Goal: Task Accomplishment & Management: Complete application form

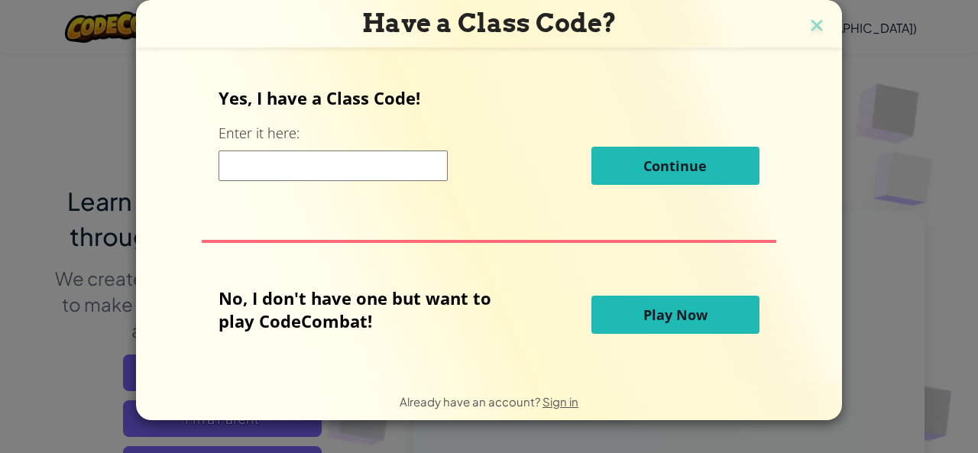
scroll to position [141, 0]
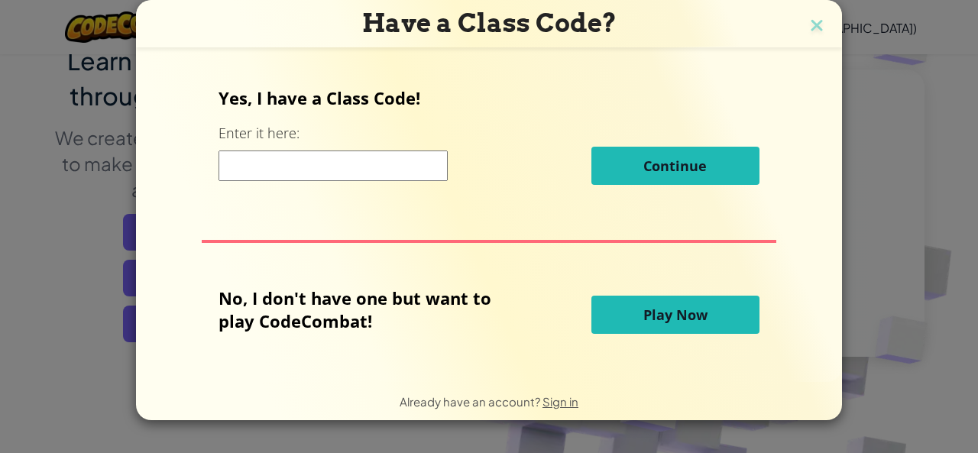
drag, startPoint x: 0, startPoint y: 0, endPoint x: 268, endPoint y: 165, distance: 314.8
click at [268, 165] on input at bounding box center [332, 165] width 229 height 31
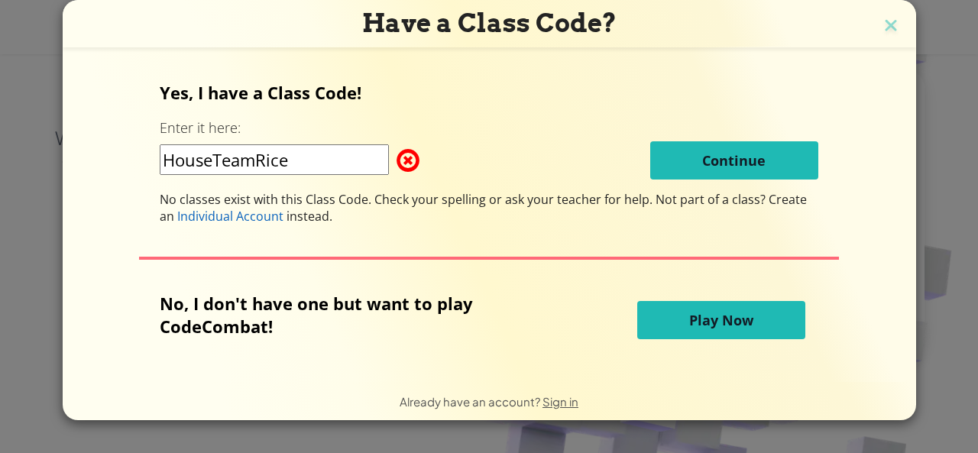
type input "HouseTeamRice"
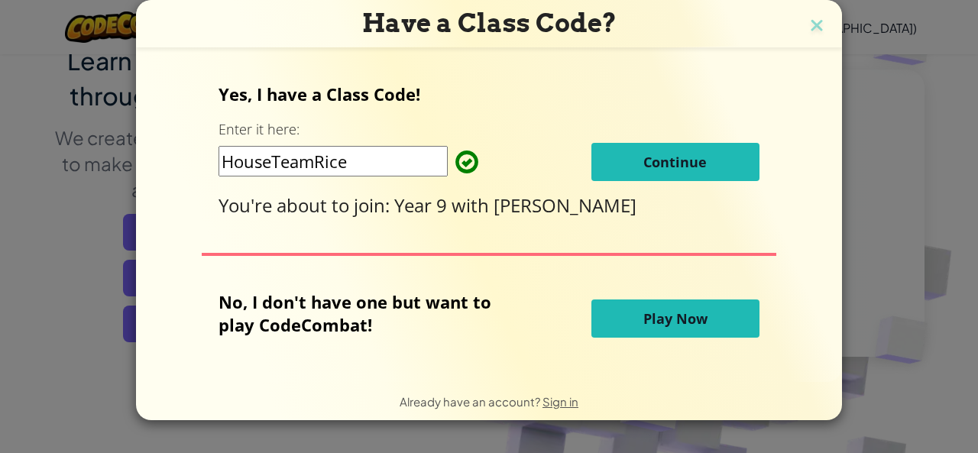
click at [681, 158] on span "Continue" at bounding box center [674, 162] width 63 height 18
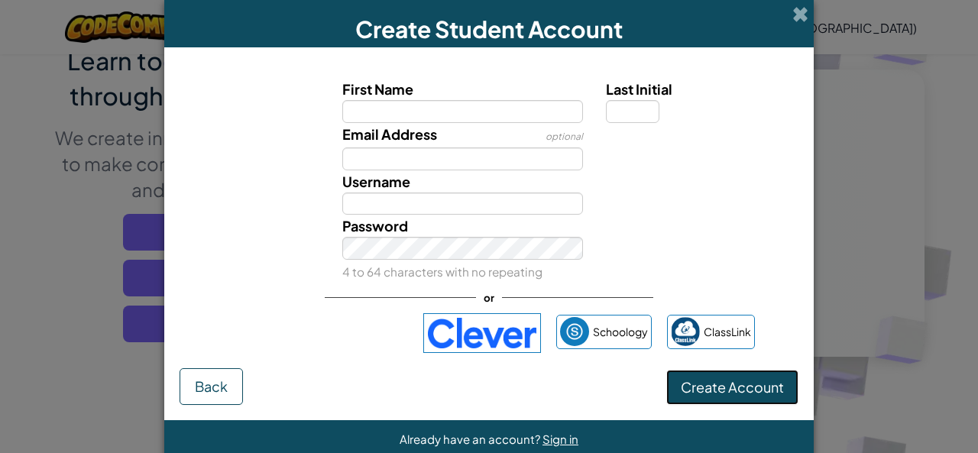
click at [761, 387] on span "Create Account" at bounding box center [732, 387] width 103 height 18
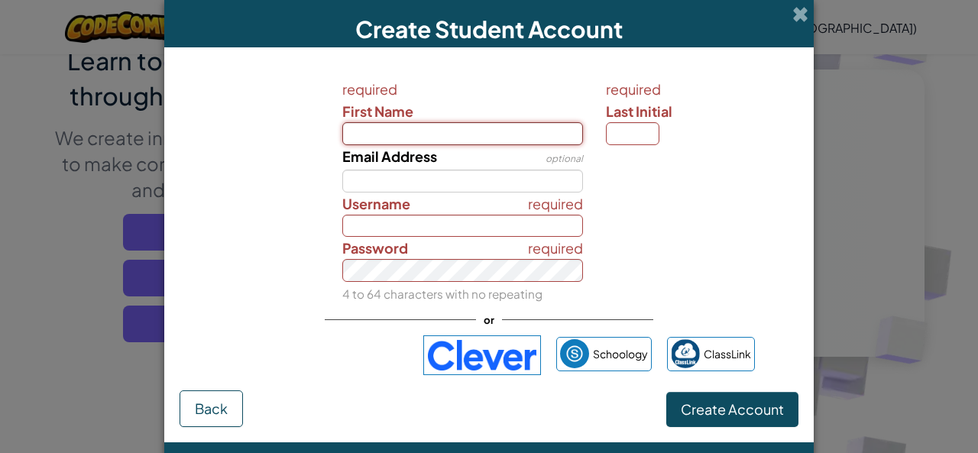
click at [542, 131] on input "First Name" at bounding box center [462, 133] width 241 height 23
type input "[PERSON_NAME]"
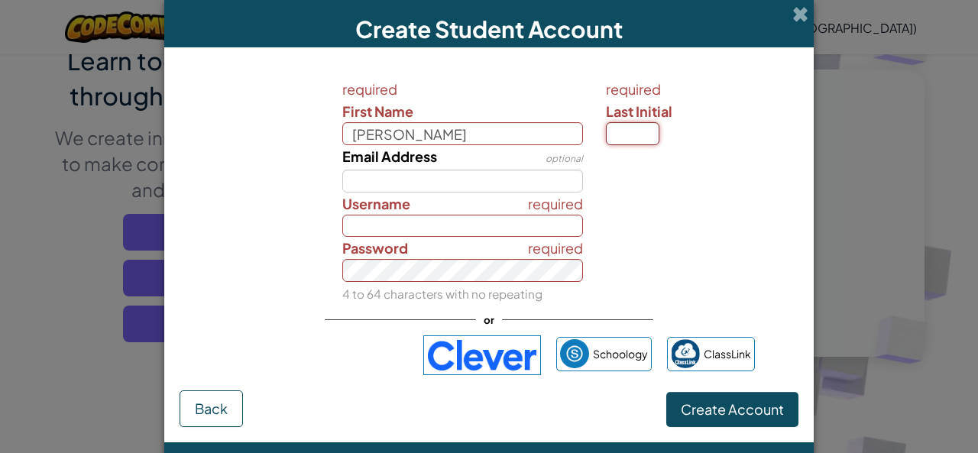
type input "[PERSON_NAME]"
click at [637, 130] on input "Last Initial" at bounding box center [632, 133] width 53 height 23
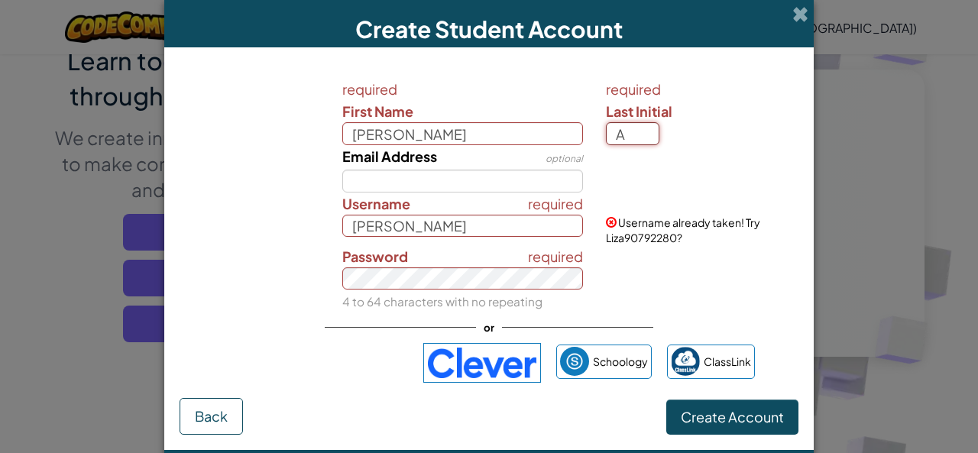
type input "A"
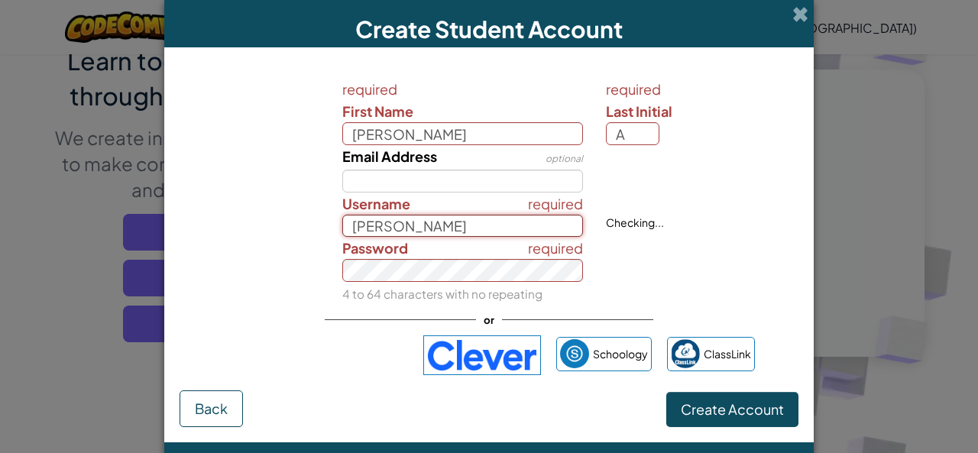
click at [489, 228] on input "[PERSON_NAME]" at bounding box center [462, 226] width 241 height 23
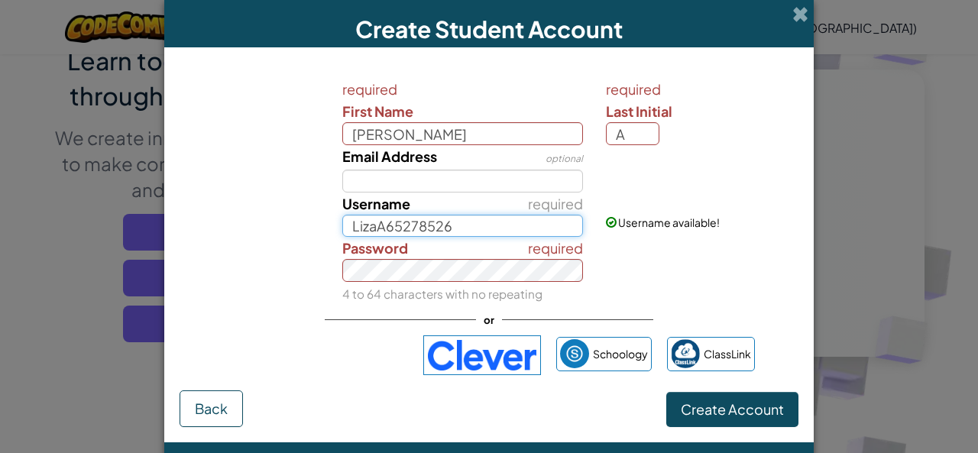
click at [489, 228] on input "LizaA65278526" at bounding box center [462, 226] width 241 height 23
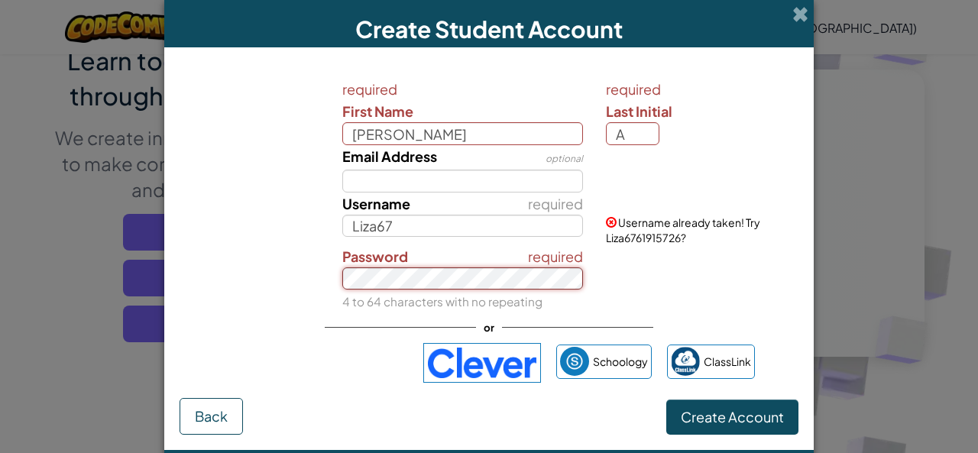
click at [666, 400] on button "Create Account" at bounding box center [732, 417] width 132 height 35
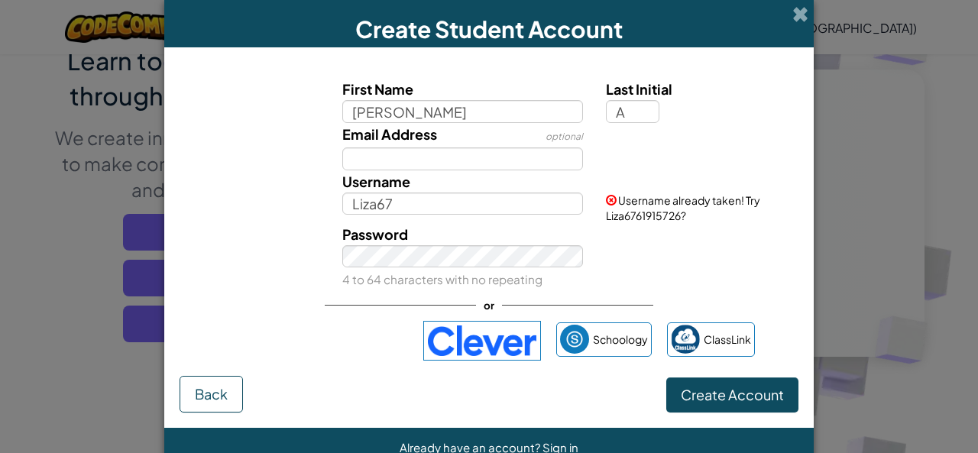
click at [687, 416] on form "First Name Liza Last Initial A Email Address optional Username Liza67 Username …" at bounding box center [488, 237] width 649 height 380
click at [710, 390] on button "Create Account" at bounding box center [732, 394] width 132 height 35
click at [710, 391] on button "Create Account" at bounding box center [732, 394] width 132 height 35
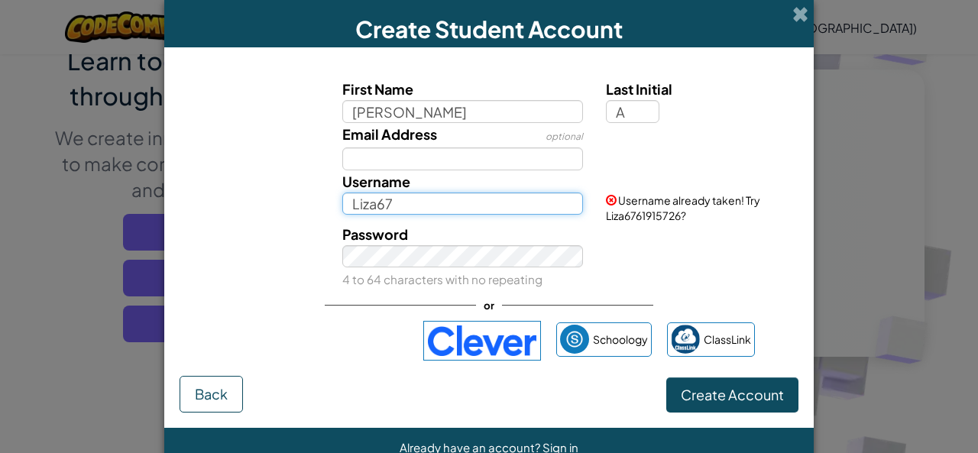
click at [414, 199] on input "Liza67" at bounding box center [462, 203] width 241 height 23
click at [414, 199] on input "Liza67214" at bounding box center [462, 203] width 241 height 23
type input "Liza6769"
click at [666, 377] on button "Create Account" at bounding box center [732, 394] width 132 height 35
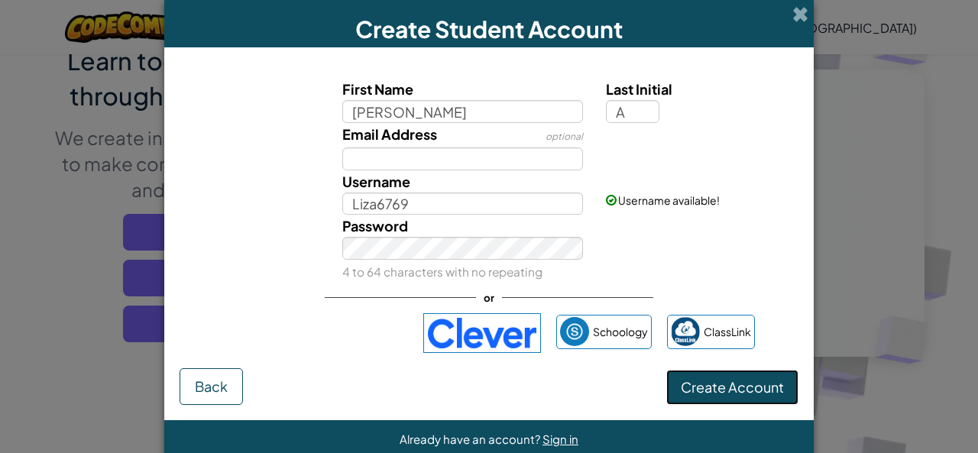
click at [765, 380] on button "Create Account" at bounding box center [732, 387] width 132 height 35
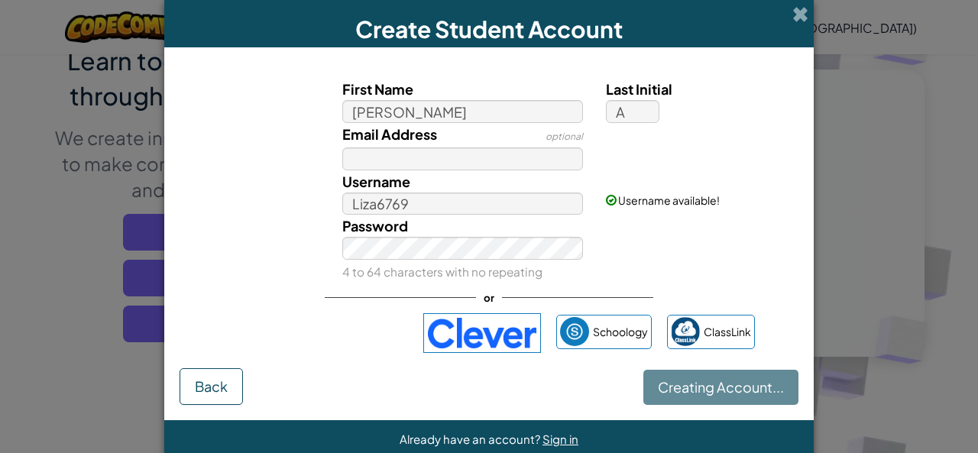
click at [753, 383] on div "Creating Account... Back" at bounding box center [489, 386] width 619 height 37
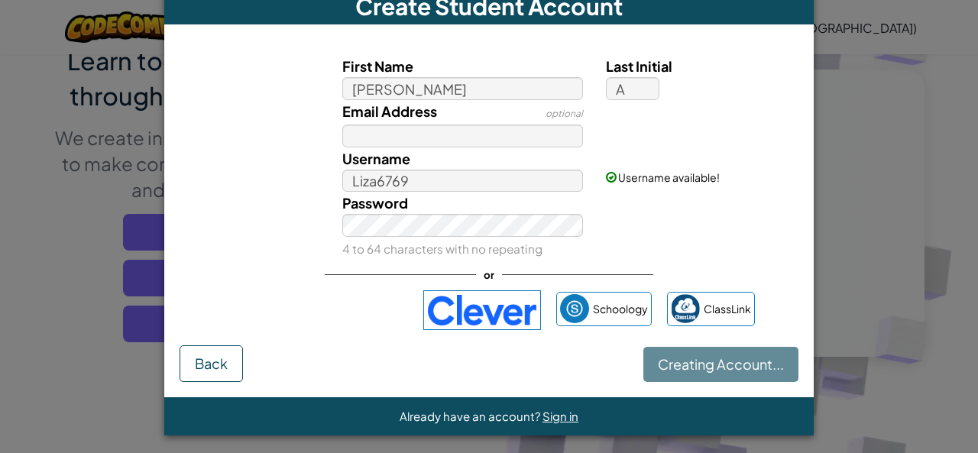
scroll to position [26, 0]
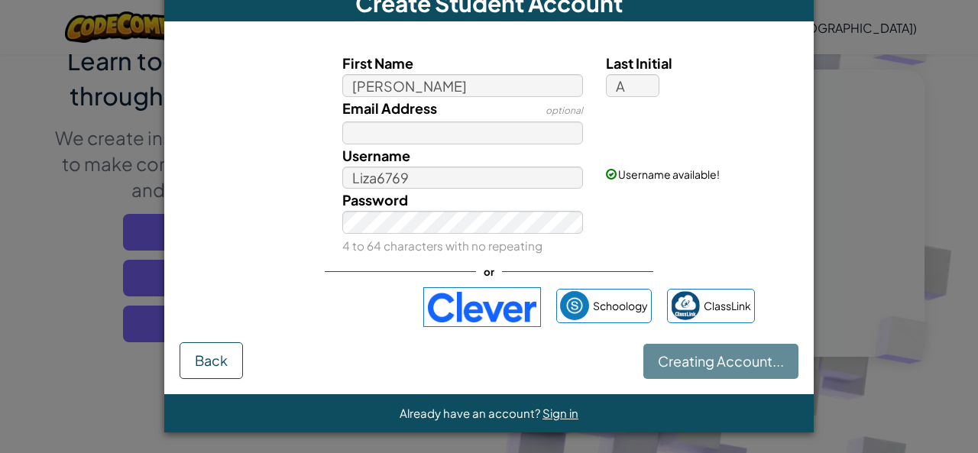
click at [756, 384] on form "First Name Liza Last Initial A Email Address optional Username Liza6769 Usernam…" at bounding box center [488, 207] width 649 height 373
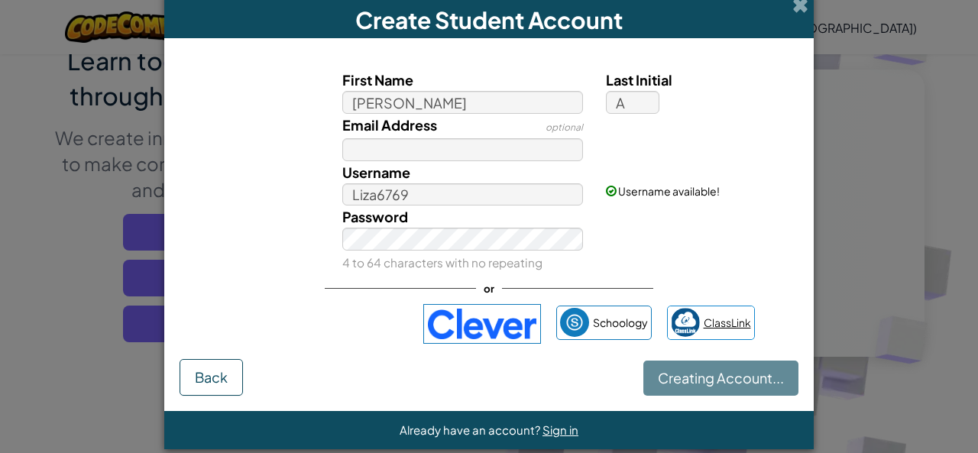
scroll to position [0, 0]
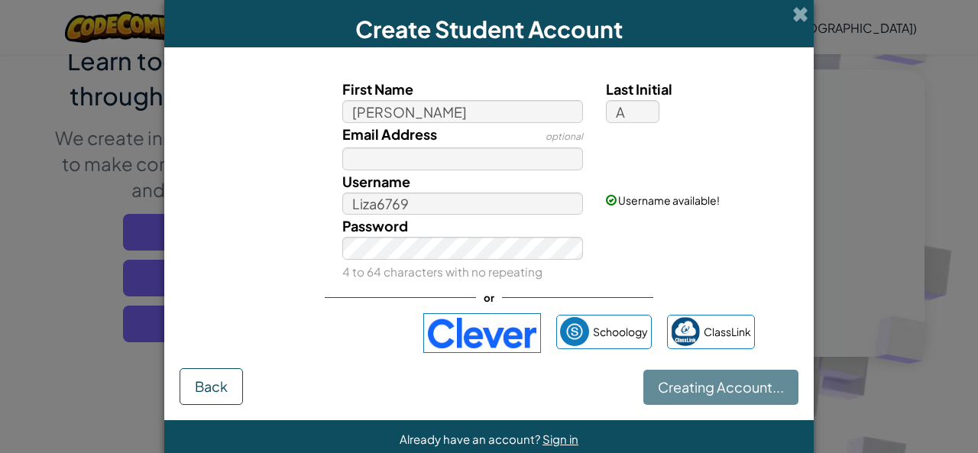
drag, startPoint x: 696, startPoint y: 409, endPoint x: 698, endPoint y: 423, distance: 14.7
click at [696, 408] on form "First Name Liza Last Initial A Email Address optional Username Liza6769 Usernam…" at bounding box center [488, 233] width 649 height 373
click at [755, 383] on div "Creating Account... Back" at bounding box center [489, 386] width 619 height 37
drag, startPoint x: 755, startPoint y: 379, endPoint x: 746, endPoint y: 369, distance: 13.0
click at [750, 373] on div "Creating Account... Back" at bounding box center [489, 386] width 619 height 37
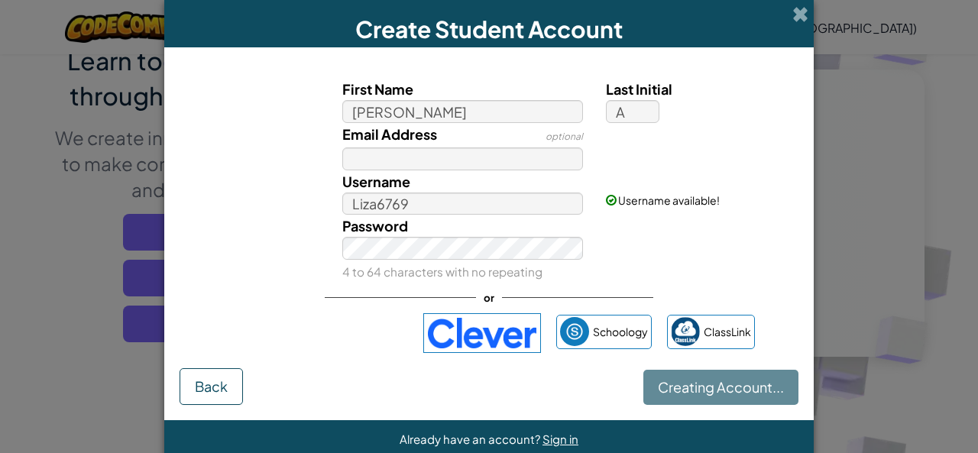
click at [746, 369] on div "Creating Account... Back" at bounding box center [489, 386] width 619 height 37
drag, startPoint x: 746, startPoint y: 369, endPoint x: 733, endPoint y: 352, distance: 21.2
click at [736, 357] on form "First Name Liza Last Initial A Email Address optional Username Liza6769 Usernam…" at bounding box center [488, 233] width 649 height 373
click at [733, 352] on div "First Name Liza Last Initial A Email Address optional Username Liza6769 Usernam…" at bounding box center [489, 216] width 619 height 306
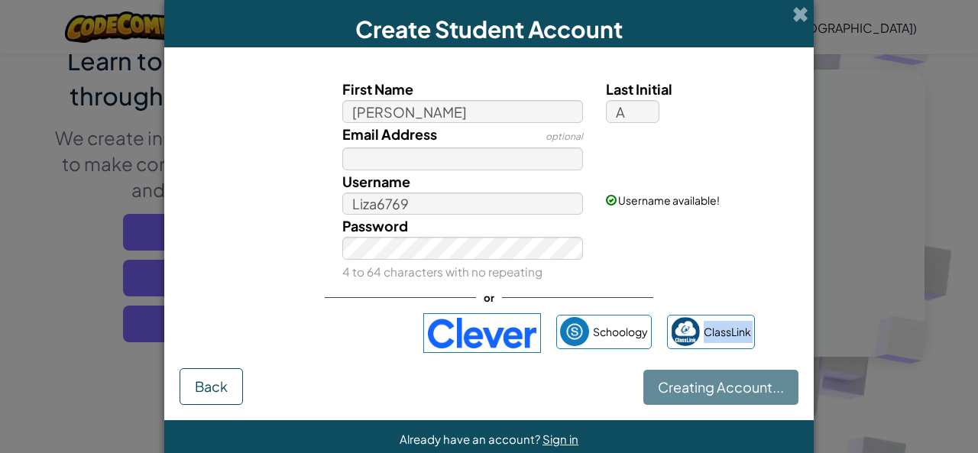
click at [733, 352] on div "First Name Liza Last Initial A Email Address optional Username Liza6769 Usernam…" at bounding box center [489, 216] width 619 height 306
click at [642, 231] on div "Password 4 to 64 characters with no repeating" at bounding box center [489, 249] width 634 height 68
click at [640, 212] on div "Username Liza6769 Username available!" at bounding box center [489, 192] width 634 height 45
click at [628, 381] on div "Creating Account... Back" at bounding box center [489, 386] width 619 height 37
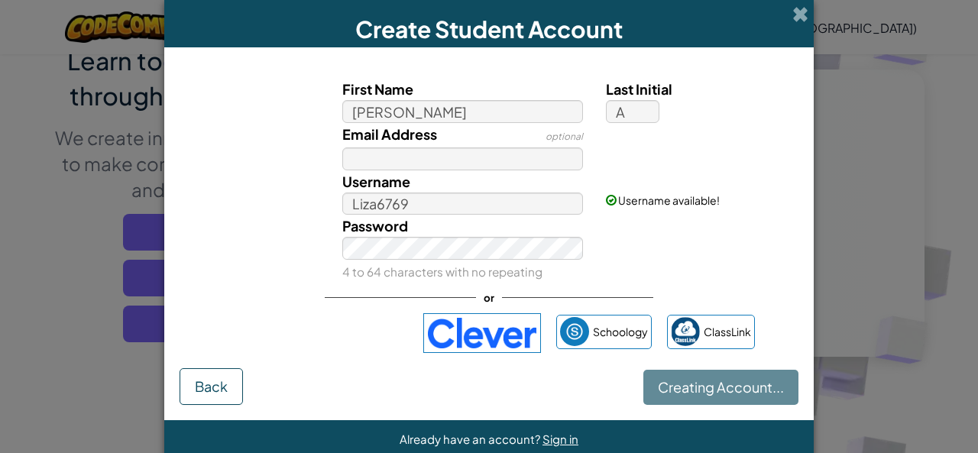
click at [749, 382] on div "Creating Account... Back" at bounding box center [489, 386] width 619 height 37
click at [750, 382] on div "Creating Account... Back" at bounding box center [489, 386] width 619 height 37
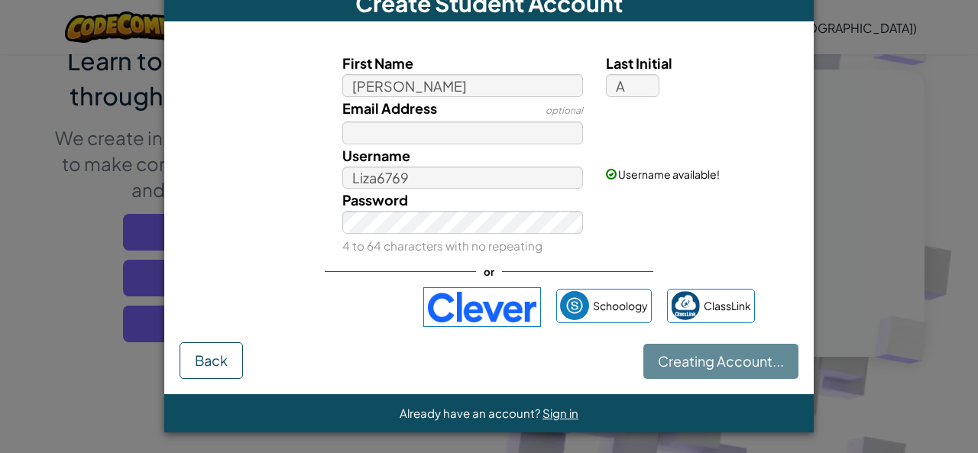
click at [747, 367] on div "Creating Account... Back" at bounding box center [489, 360] width 619 height 37
click at [681, 140] on div "Email Address optional" at bounding box center [489, 120] width 634 height 47
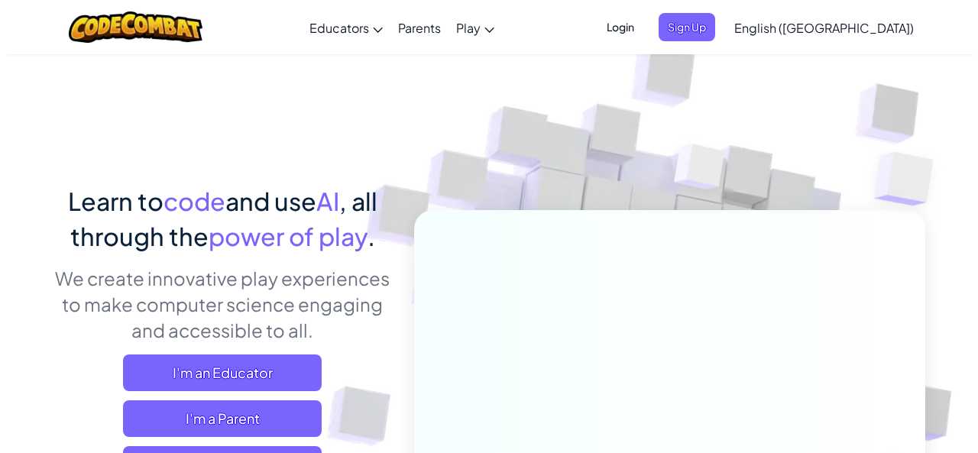
scroll to position [141, 0]
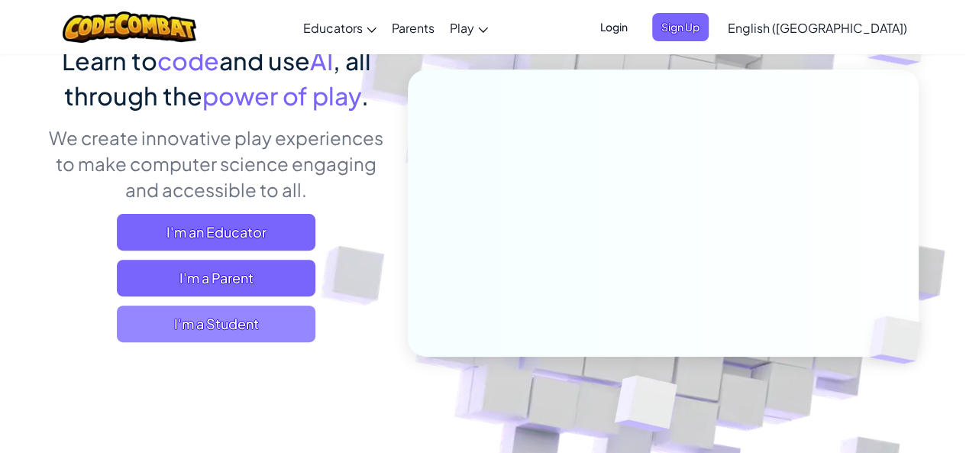
click at [225, 328] on span "I'm a Student" at bounding box center [216, 324] width 199 height 37
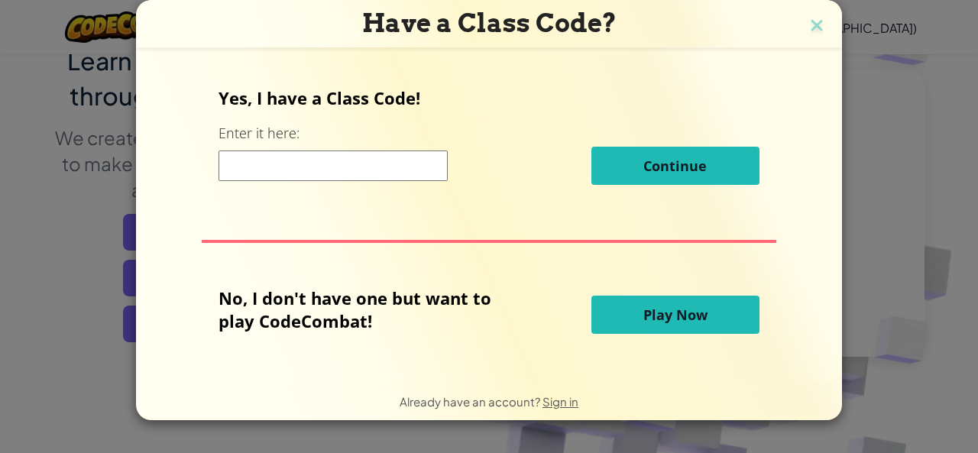
click at [326, 168] on input at bounding box center [332, 165] width 229 height 31
type input "HouseTeamRice"
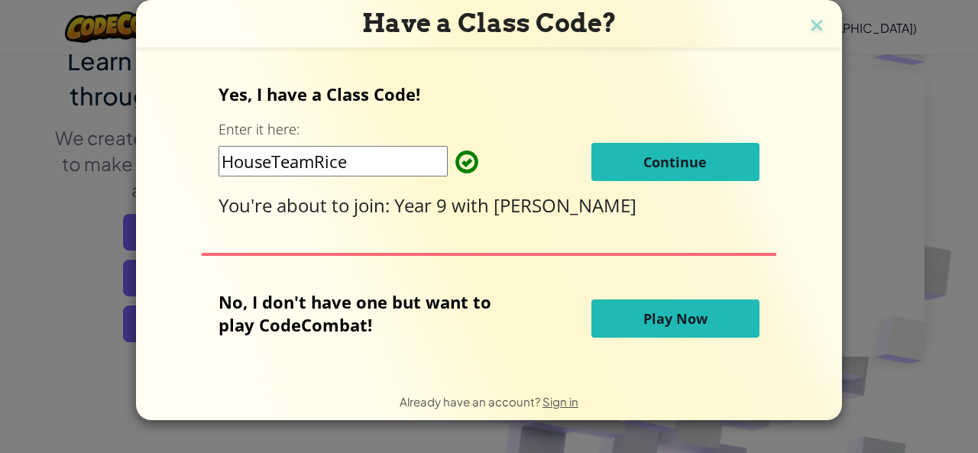
click at [666, 157] on span "Continue" at bounding box center [674, 162] width 63 height 18
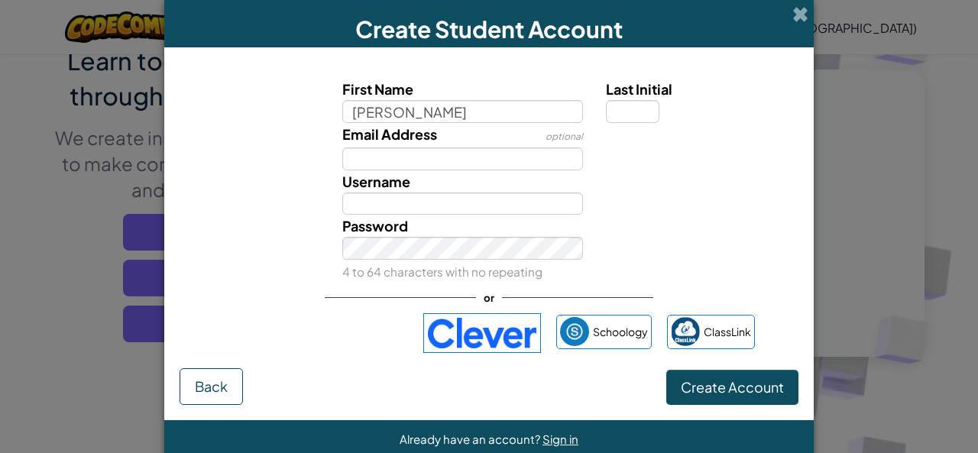
type input "[PERSON_NAME]"
click at [606, 106] on input "Last Initial" at bounding box center [632, 111] width 53 height 23
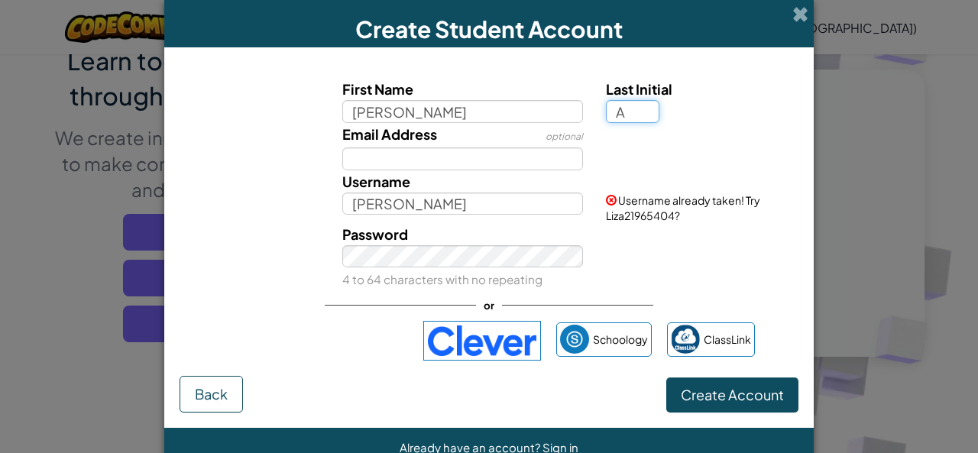
type input "A"
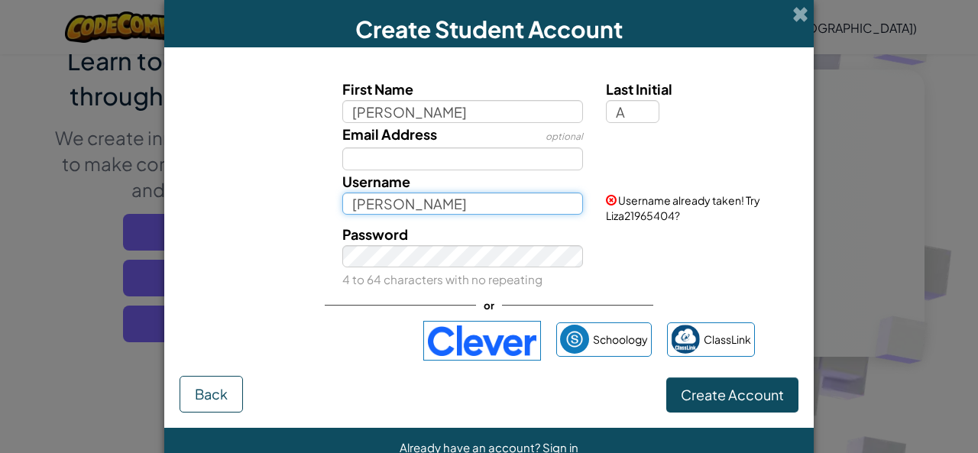
click at [457, 207] on input "[PERSON_NAME]" at bounding box center [462, 203] width 241 height 23
type input "Liza6769"
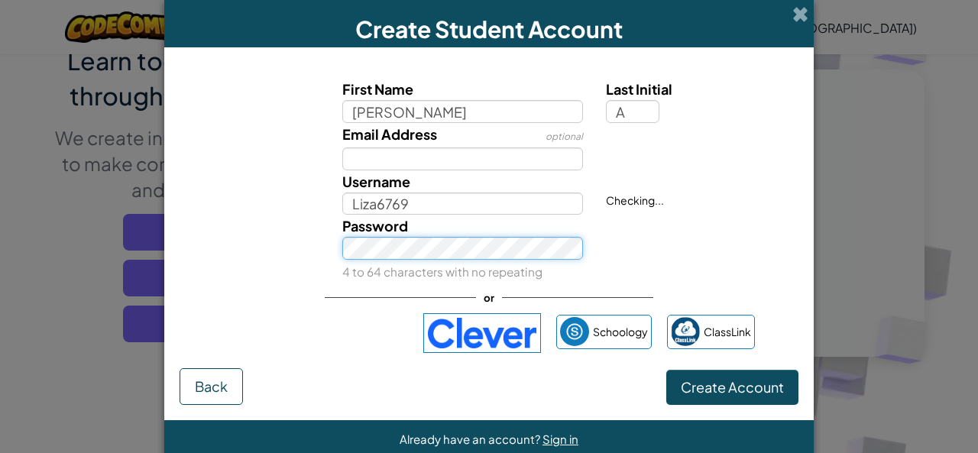
click at [451, 259] on div "Password 4 to 64 characters with no repeating" at bounding box center [463, 249] width 264 height 68
click at [666, 370] on button "Create Account" at bounding box center [732, 387] width 132 height 35
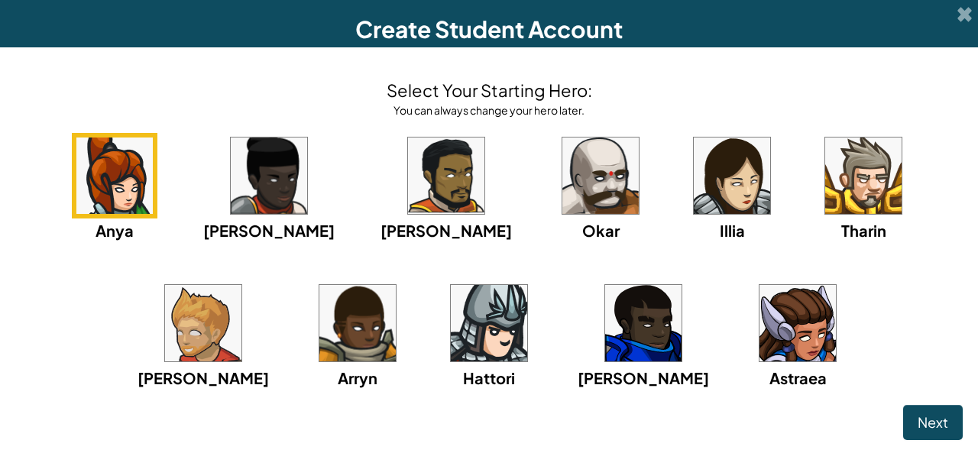
drag, startPoint x: 486, startPoint y: 183, endPoint x: 472, endPoint y: 203, distance: 24.8
drag, startPoint x: 476, startPoint y: 193, endPoint x: 472, endPoint y: 203, distance: 10.6
click at [562, 203] on img at bounding box center [600, 175] width 76 height 76
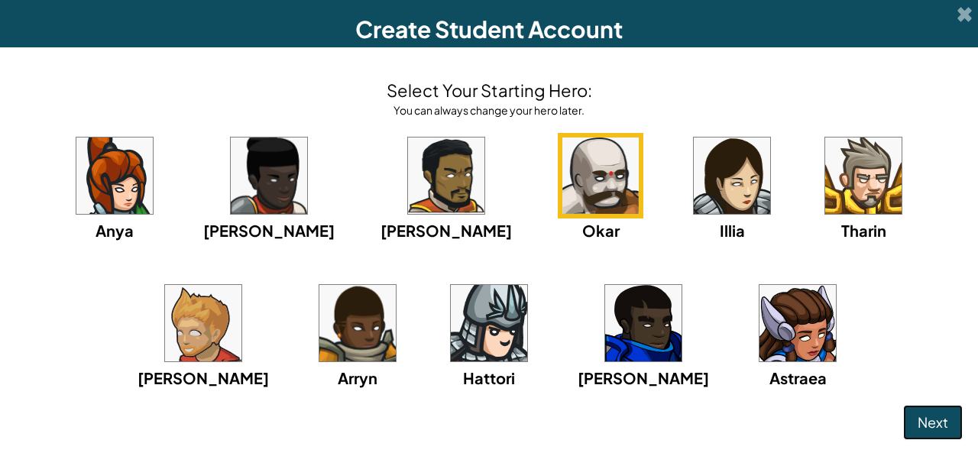
click at [930, 416] on span "Next" at bounding box center [932, 422] width 31 height 18
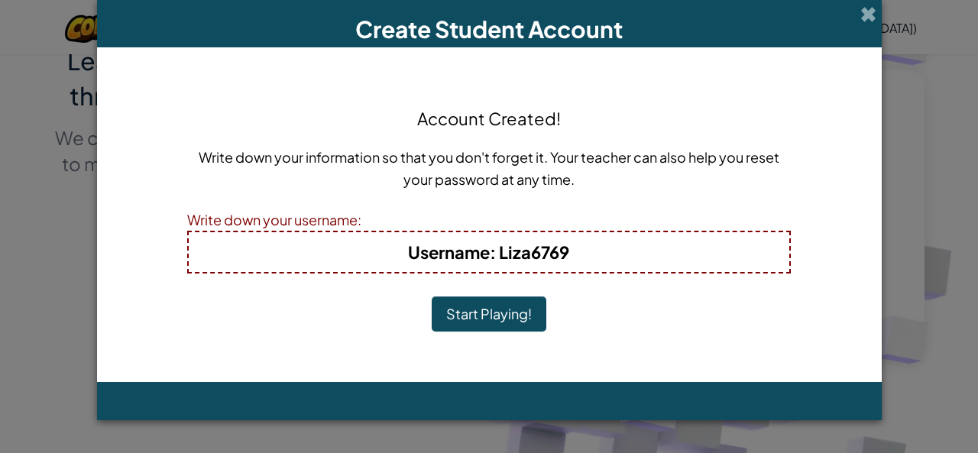
click at [504, 315] on button "Start Playing!" at bounding box center [489, 313] width 115 height 35
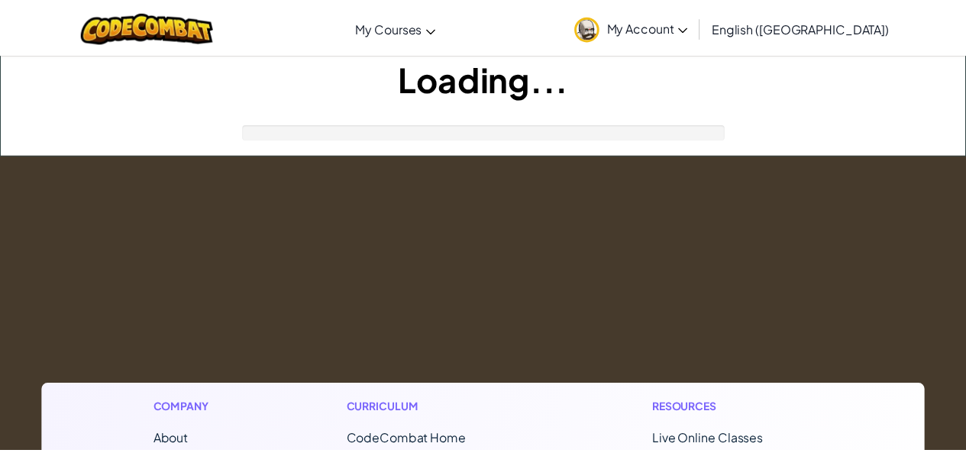
scroll to position [141, 0]
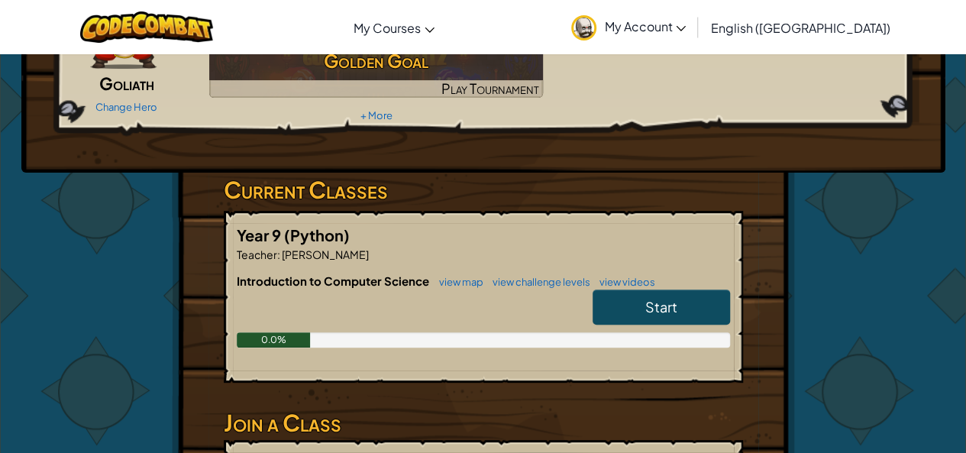
click at [679, 306] on link "Start" at bounding box center [661, 307] width 137 height 35
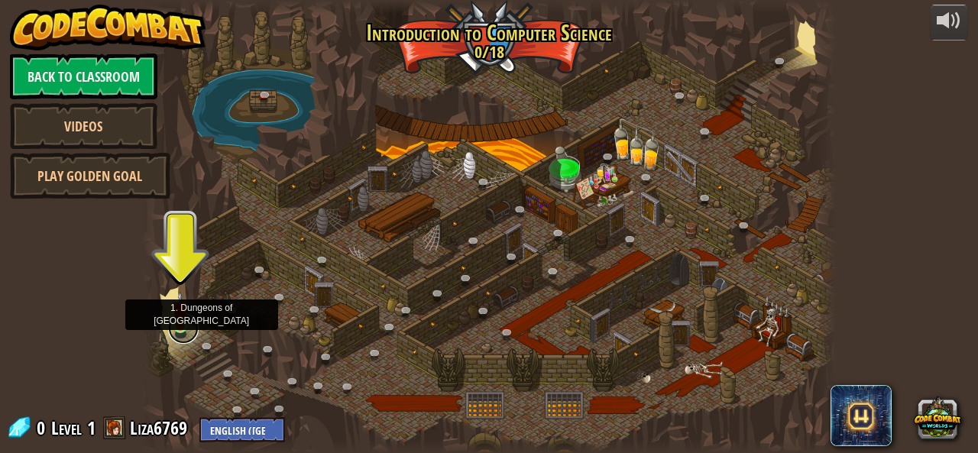
click at [178, 329] on link at bounding box center [183, 328] width 31 height 31
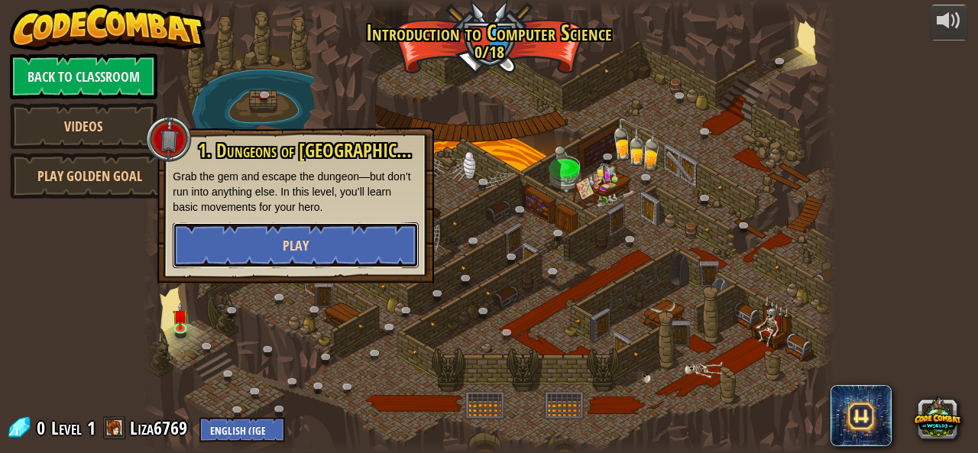
drag, startPoint x: 247, startPoint y: 238, endPoint x: 241, endPoint y: 228, distance: 12.7
click at [241, 228] on button "Play" at bounding box center [296, 245] width 246 height 46
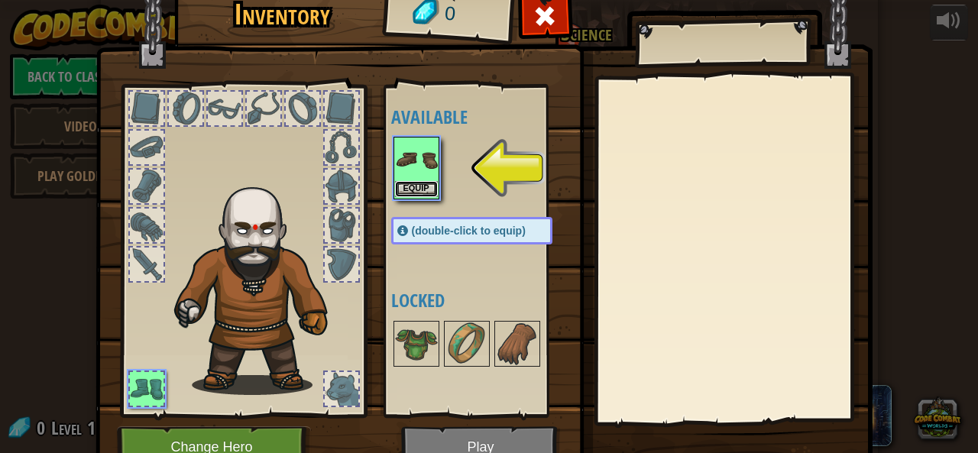
click at [406, 187] on button "Equip" at bounding box center [416, 189] width 43 height 16
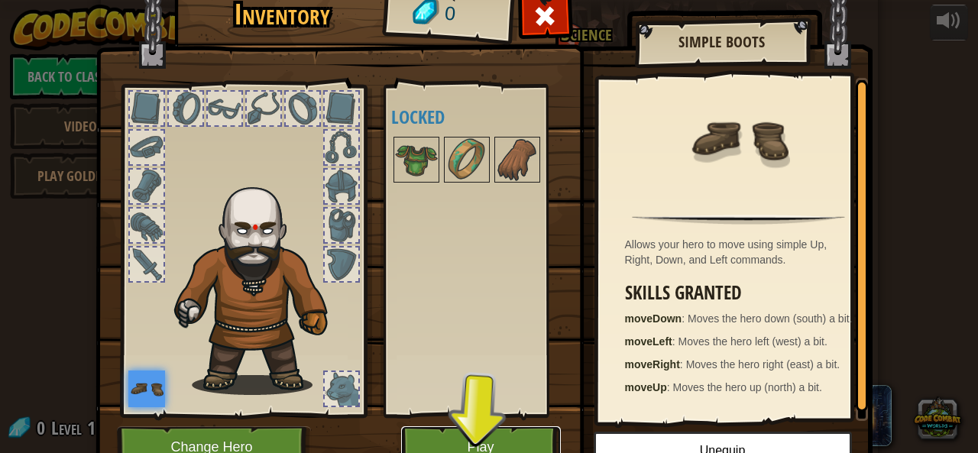
click at [422, 440] on button "Play" at bounding box center [481, 447] width 160 height 42
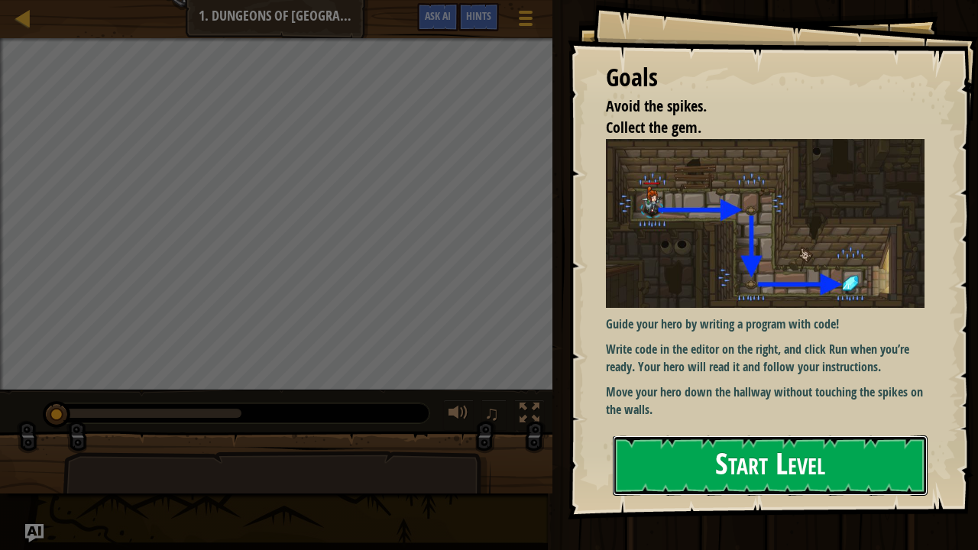
click at [823, 452] on button "Start Level" at bounding box center [770, 465] width 315 height 60
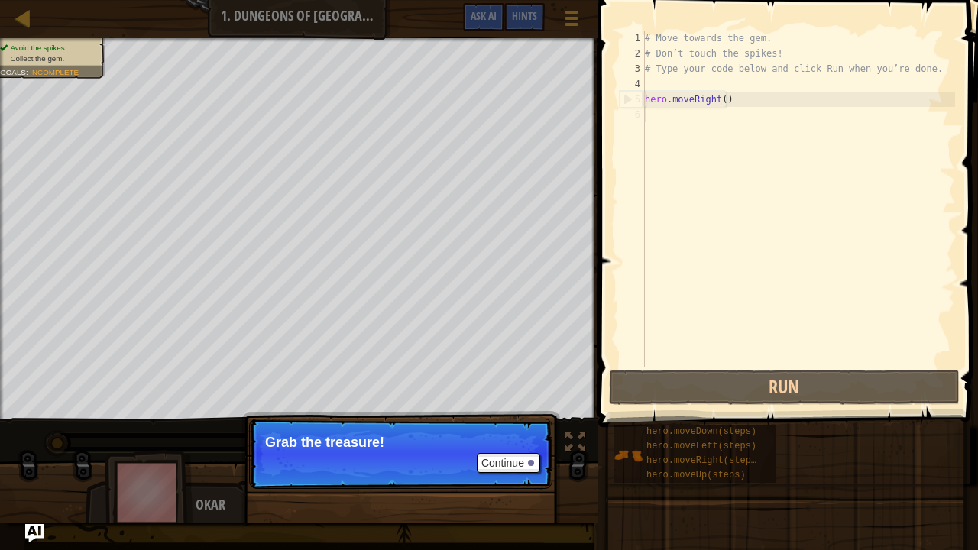
click at [450, 432] on p "Continue Grab the treasure!" at bounding box center [400, 454] width 303 height 70
click at [511, 452] on button "Continue" at bounding box center [508, 463] width 63 height 20
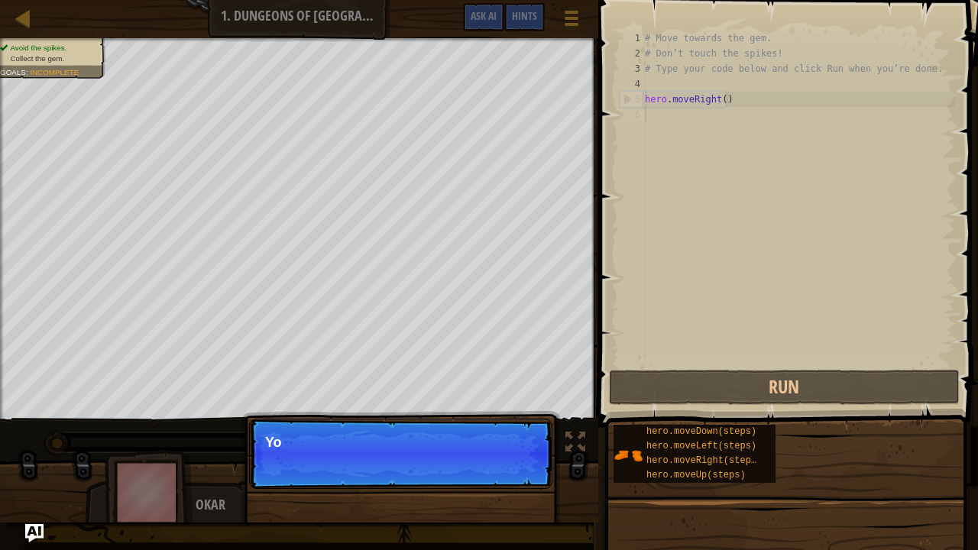
scroll to position [7, 0]
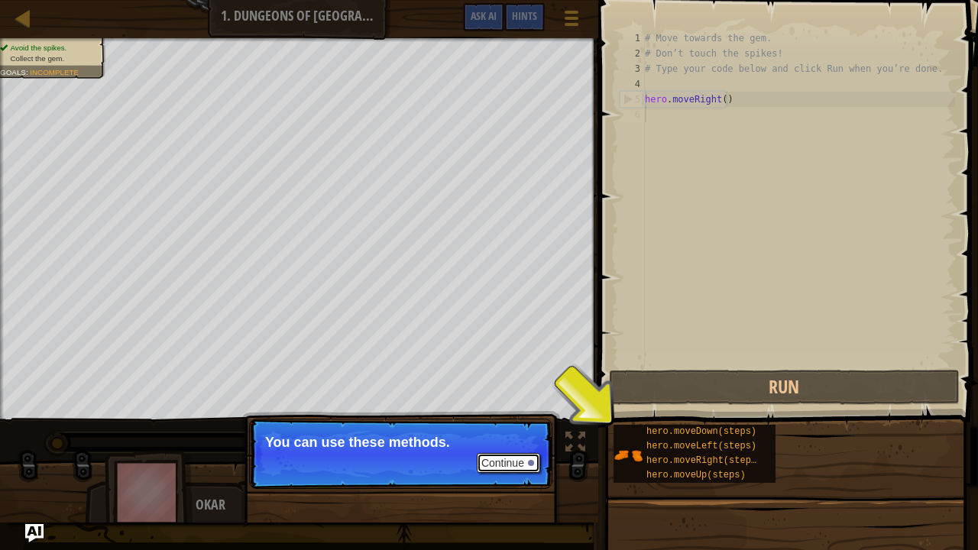
click at [520, 452] on button "Continue" at bounding box center [508, 463] width 63 height 20
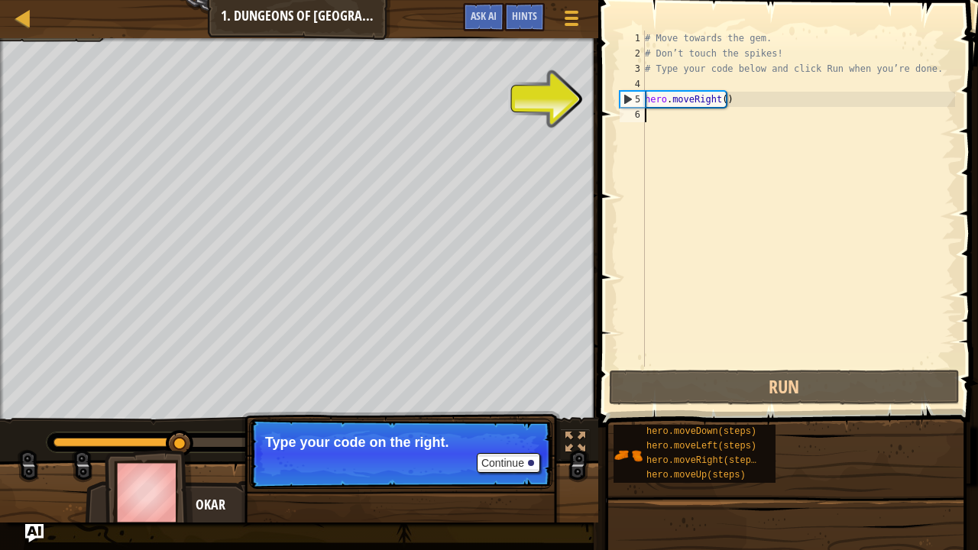
click at [657, 101] on div "# Move towards the gem. # Don’t touch the spikes! # Type your code below and cl…" at bounding box center [798, 214] width 313 height 367
type textarea "hero.moveRight()"
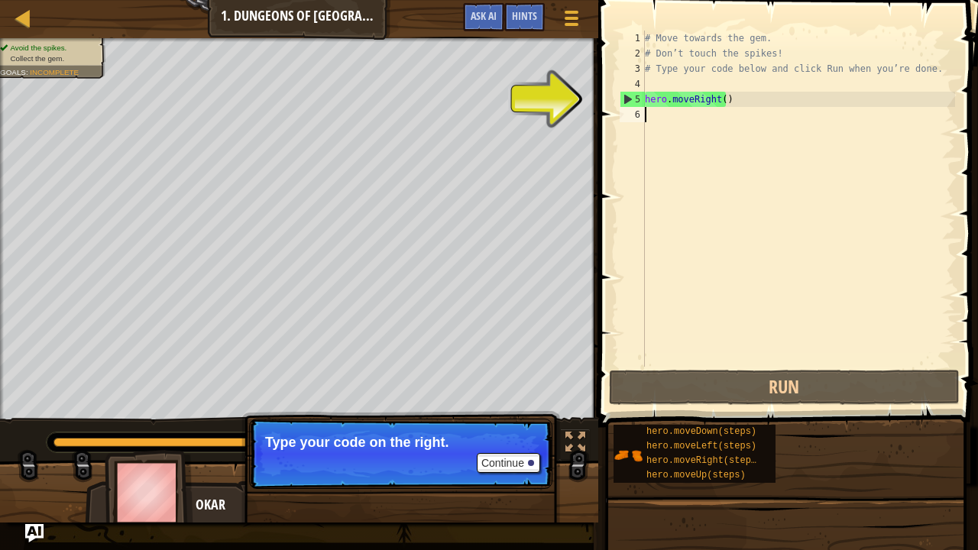
click at [713, 118] on div "# Move towards the gem. # Don’t touch the spikes! # Type your code below and cl…" at bounding box center [798, 214] width 313 height 367
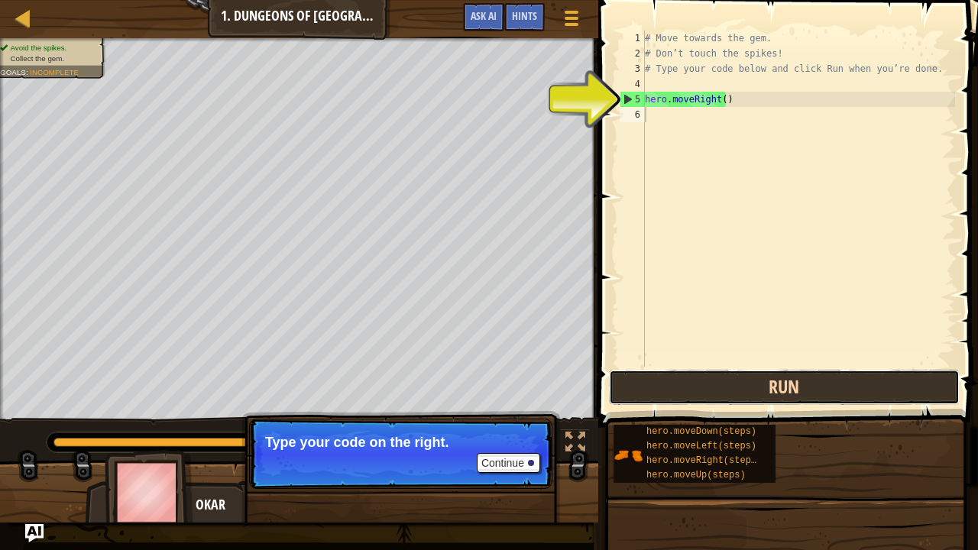
click at [871, 380] on button "Run" at bounding box center [784, 387] width 351 height 35
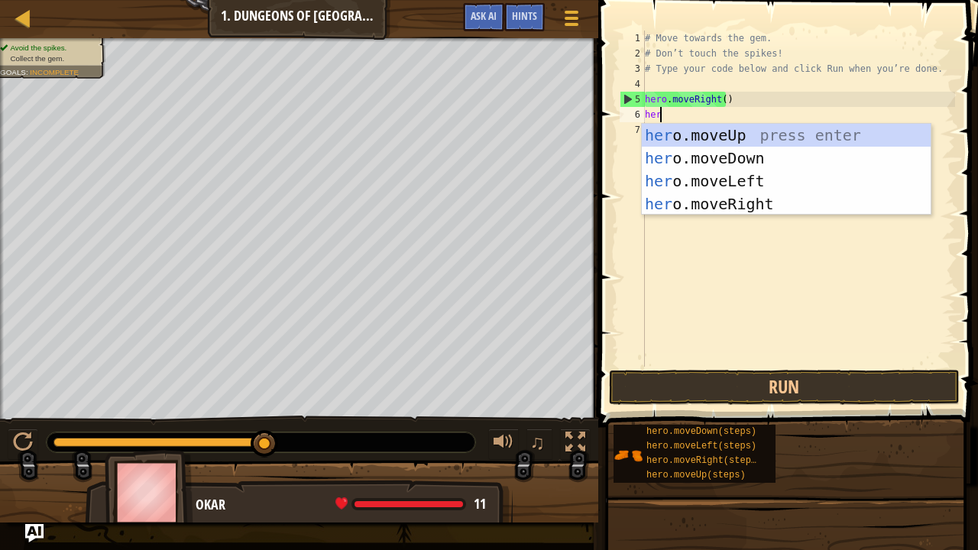
type textarea "her"
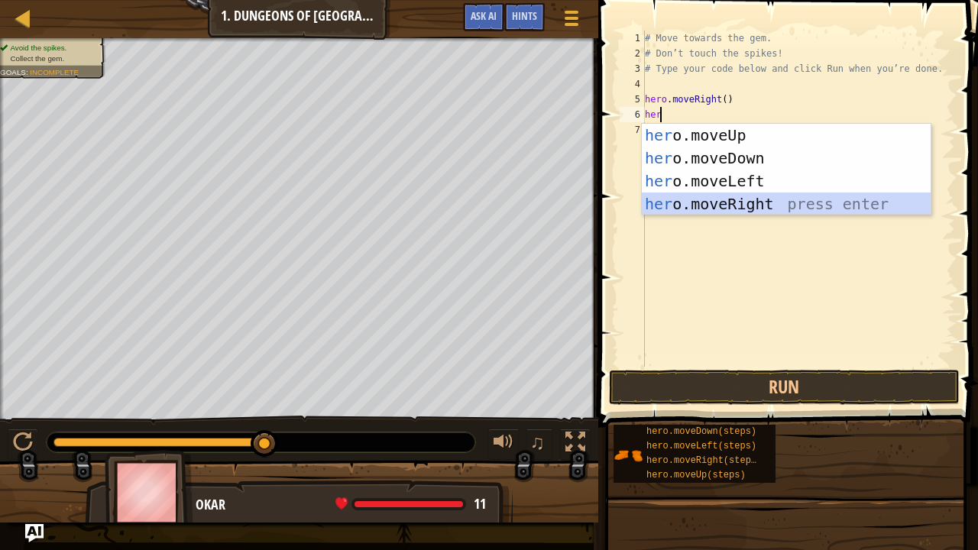
click at [709, 205] on div "her o.moveUp press enter her o.moveDown press enter her o.moveLeft press enter …" at bounding box center [787, 192] width 290 height 137
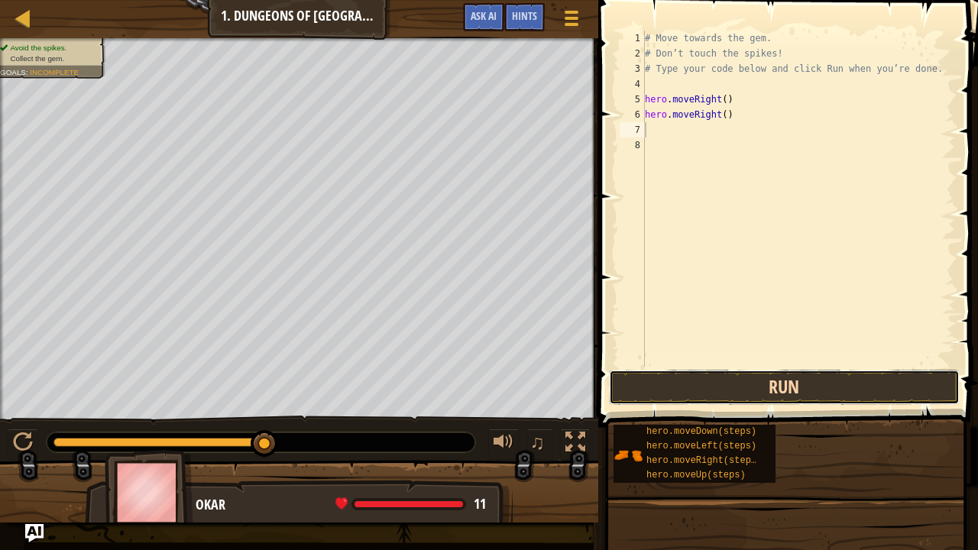
click at [772, 389] on button "Run" at bounding box center [784, 387] width 351 height 35
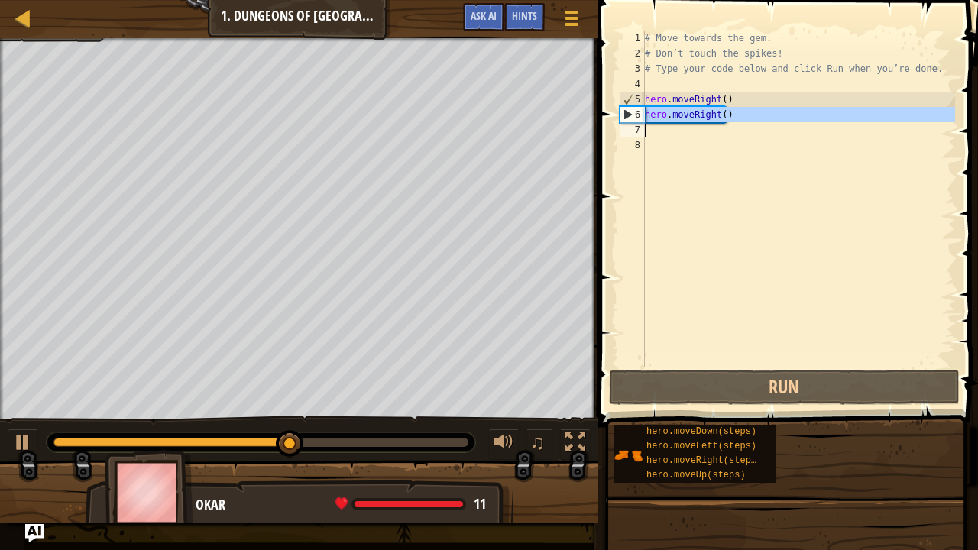
drag, startPoint x: 628, startPoint y: 108, endPoint x: 631, endPoint y: 118, distance: 10.4
click at [631, 118] on div "6" at bounding box center [632, 114] width 24 height 15
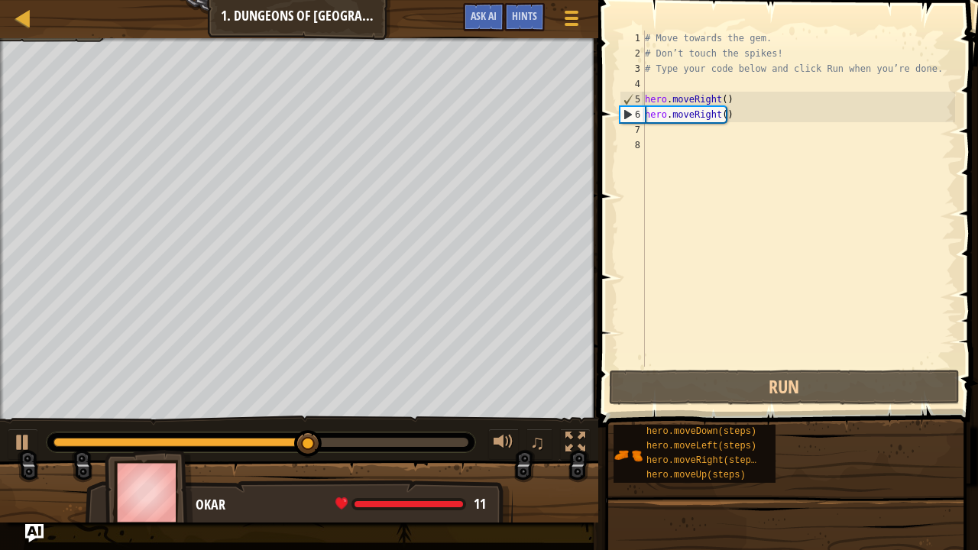
click at [662, 108] on div "# Move towards the gem. # Don’t touch the spikes! # Type your code below and cl…" at bounding box center [798, 214] width 313 height 367
click at [720, 114] on div "# Move towards the gem. # Don’t touch the spikes! # Type your code below and cl…" at bounding box center [798, 214] width 313 height 367
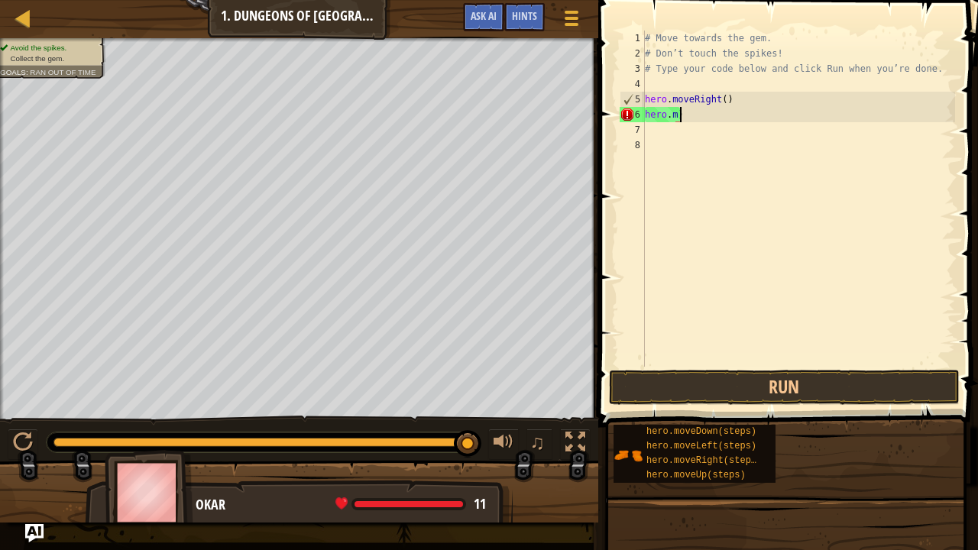
click at [678, 115] on div "# Move towards the gem. # Don’t touch the spikes! # Type your code below and cl…" at bounding box center [798, 214] width 313 height 367
type textarea "h"
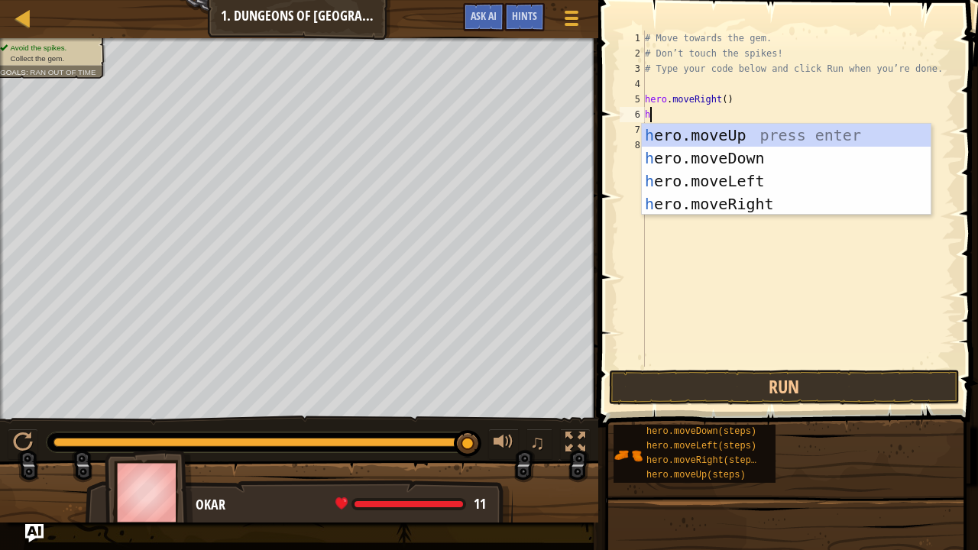
type textarea "he"
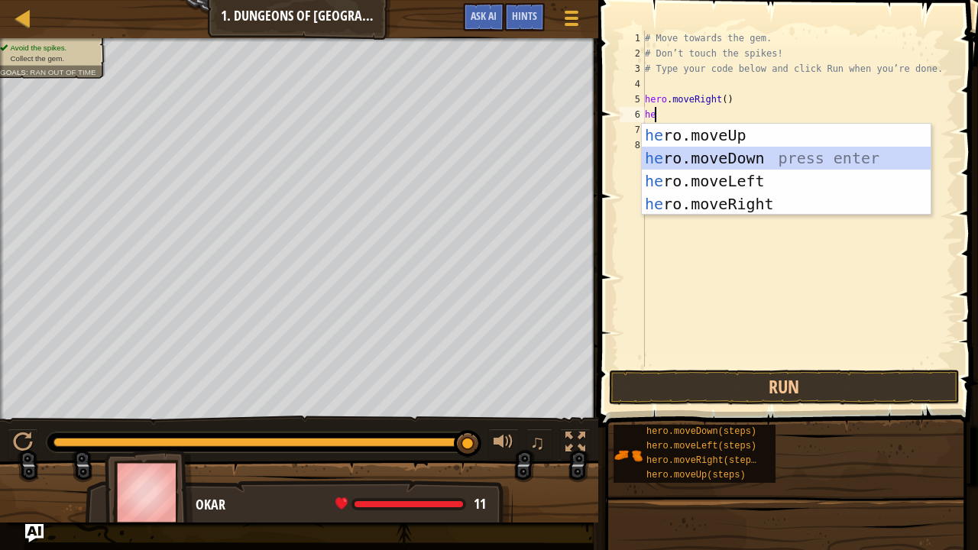
click at [709, 161] on div "he ro.moveUp press enter he ro.moveDown press enter he ro.moveLeft press enter …" at bounding box center [787, 192] width 290 height 137
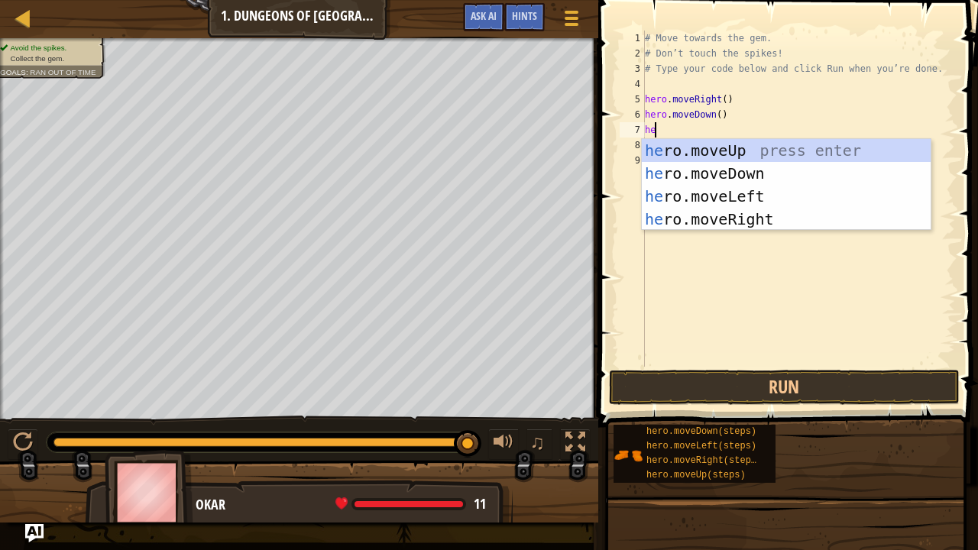
type textarea "her"
click at [717, 225] on div "her o.moveUp press enter her o.moveDown press enter her o.moveLeft press enter …" at bounding box center [787, 207] width 290 height 137
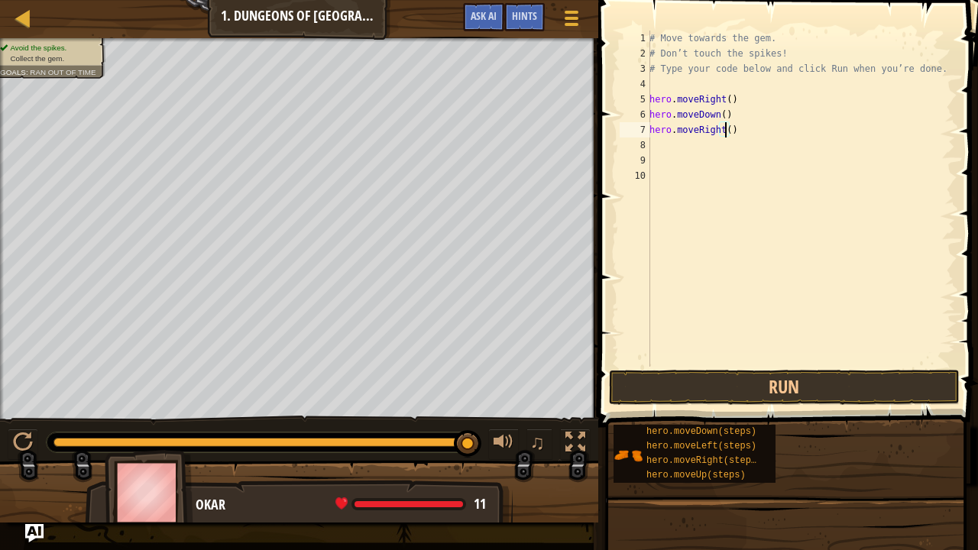
click at [723, 124] on div "# Move towards the gem. # Don’t touch the spikes! # Type your code below and cl…" at bounding box center [800, 214] width 309 height 367
type textarea "hero.moveRight(3)"
click at [761, 397] on button "Run" at bounding box center [784, 387] width 351 height 35
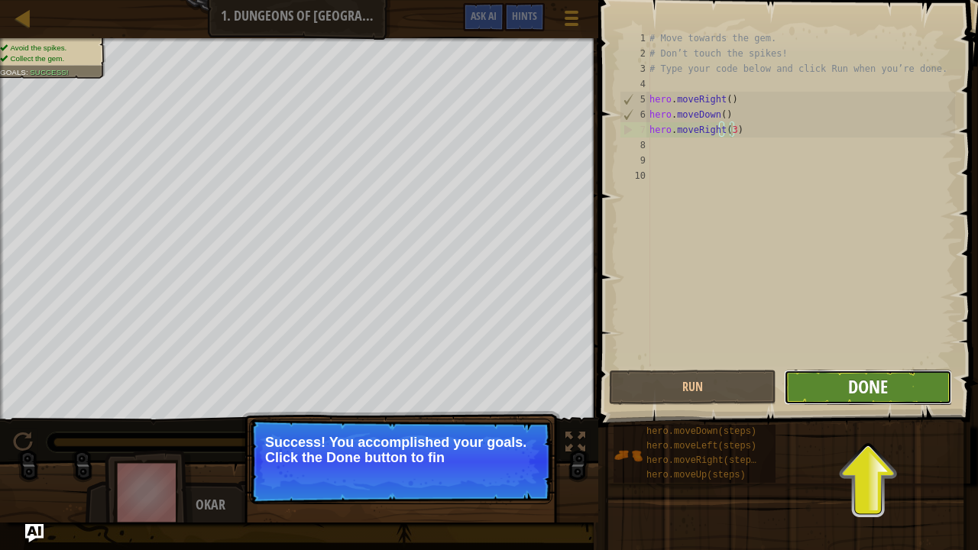
click at [883, 382] on span "Done" at bounding box center [868, 386] width 40 height 24
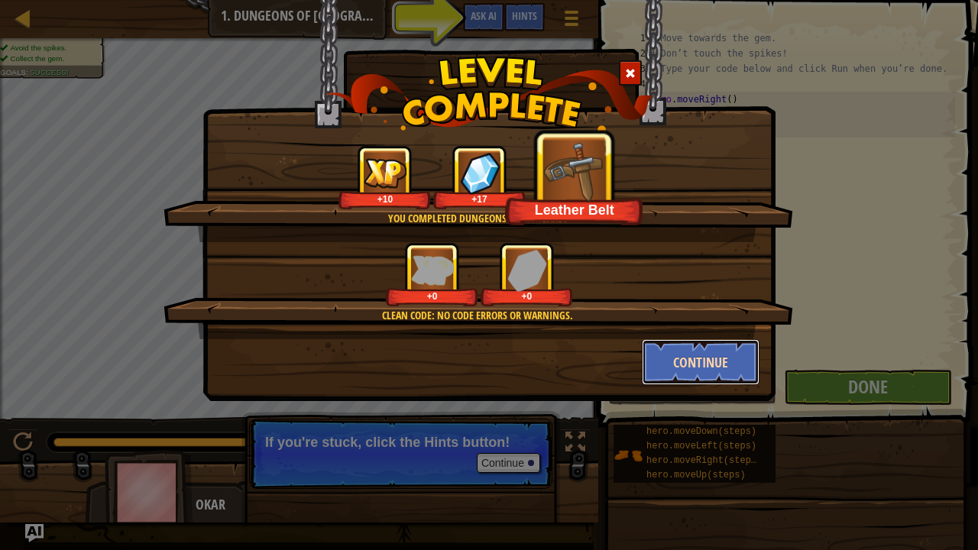
click at [697, 361] on button "Continue" at bounding box center [701, 362] width 118 height 46
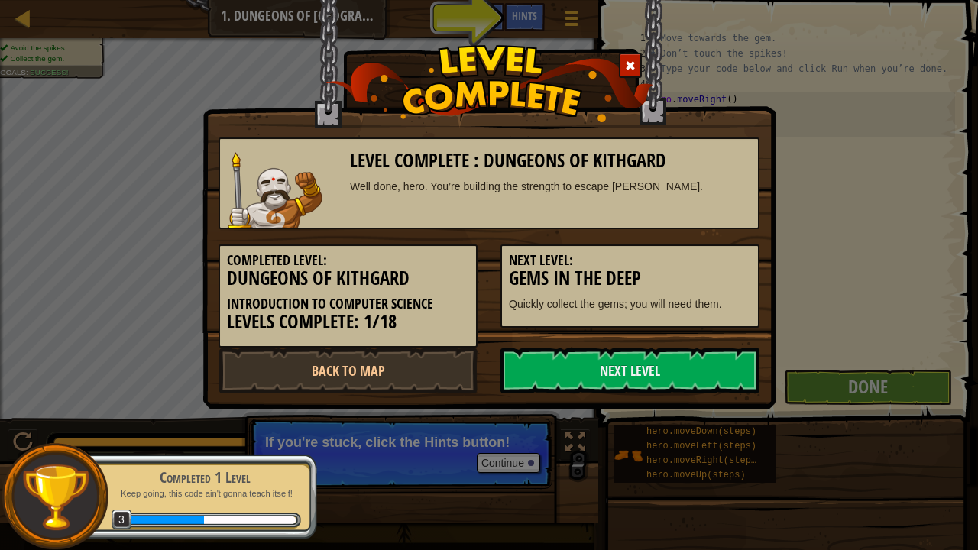
click at [697, 361] on link "Next Level" at bounding box center [629, 371] width 259 height 46
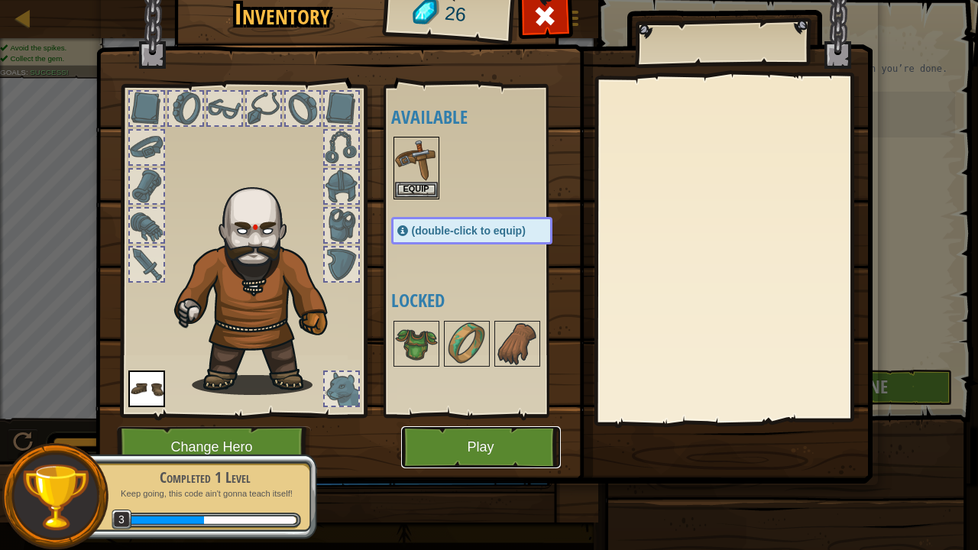
click at [452, 452] on button "Play" at bounding box center [481, 447] width 160 height 42
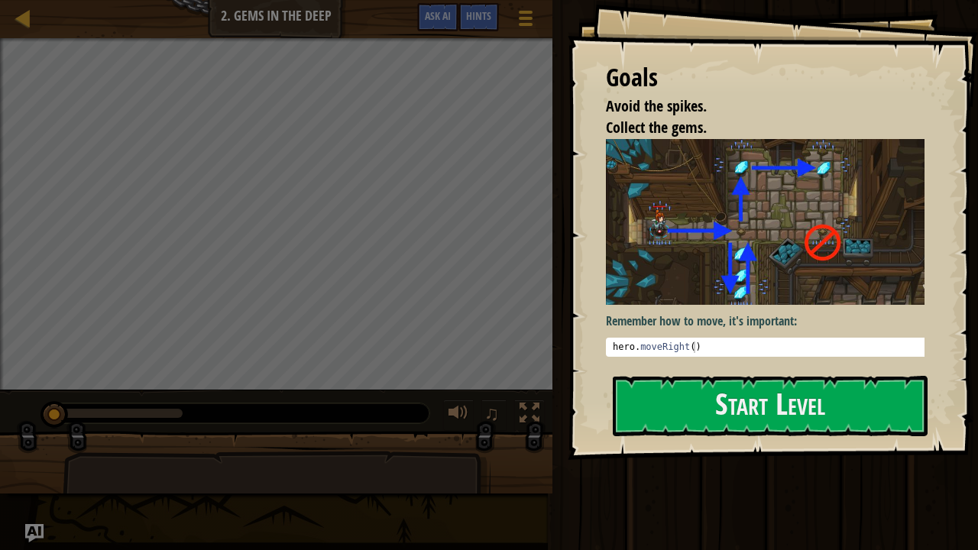
click at [739, 298] on img at bounding box center [771, 222] width 330 height 166
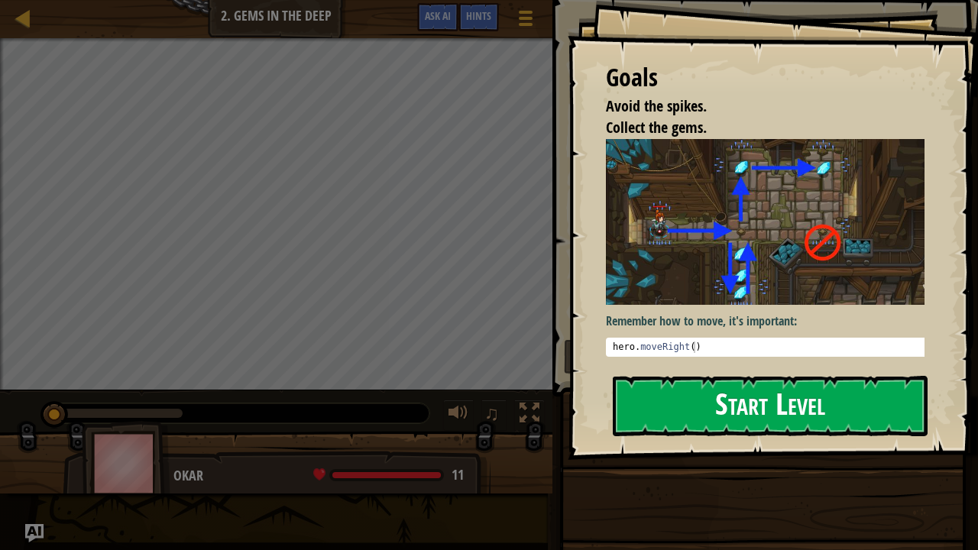
click at [719, 399] on button "Start Level" at bounding box center [770, 406] width 315 height 60
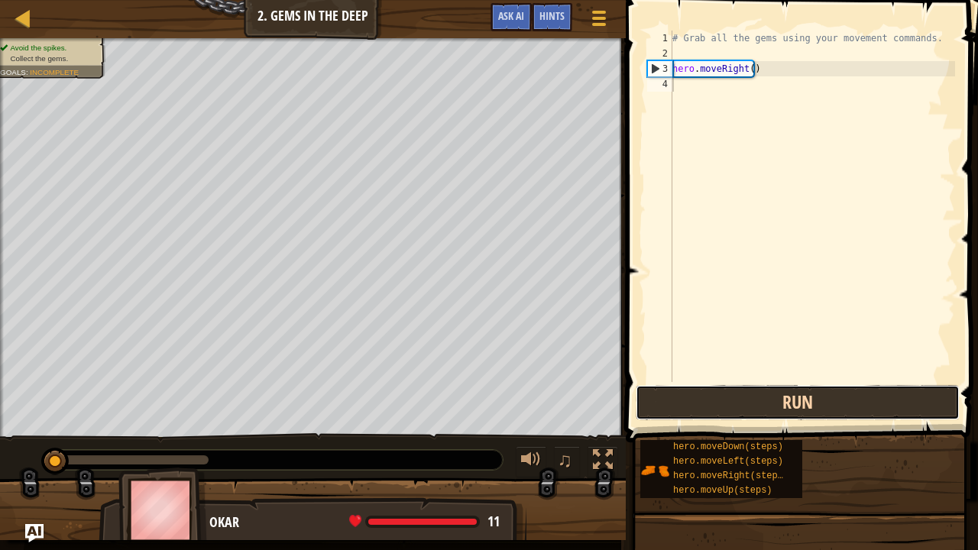
click at [762, 406] on button "Run" at bounding box center [798, 402] width 324 height 35
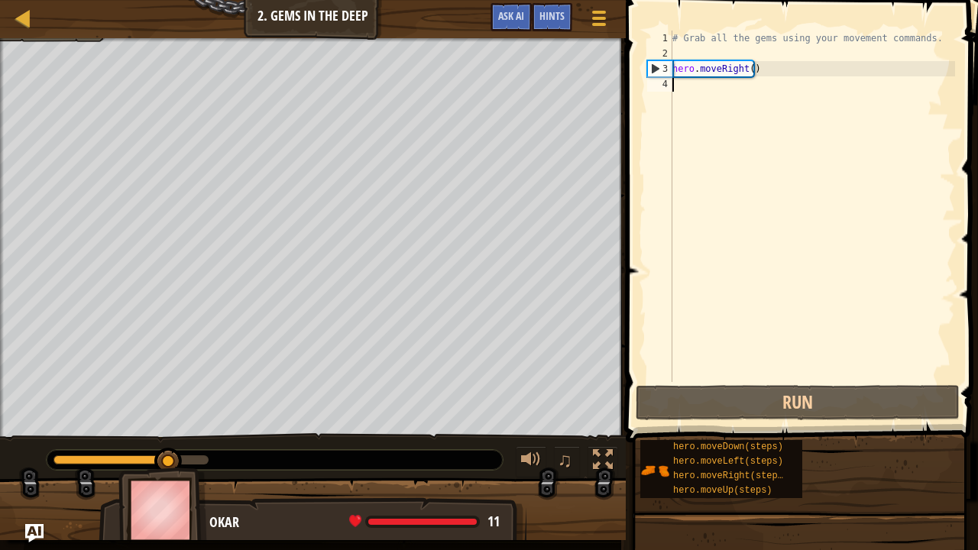
scroll to position [7, 0]
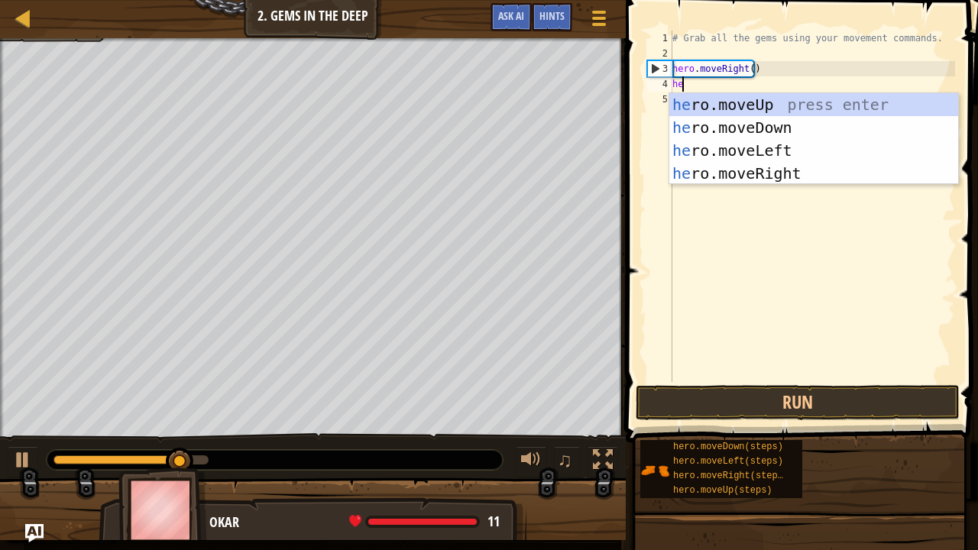
type textarea "hero"
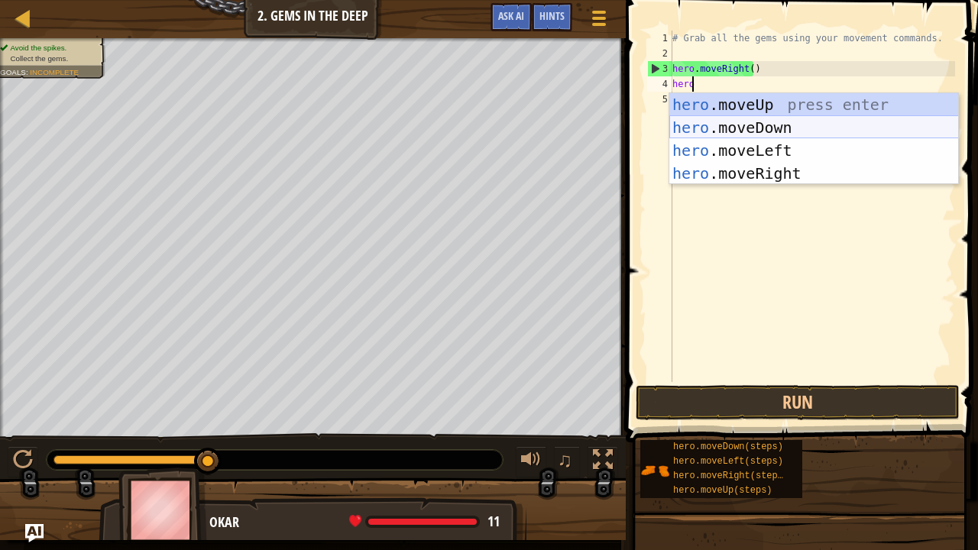
click at [769, 128] on div "hero .moveUp press enter hero .moveDown press enter hero .moveLeft press enter …" at bounding box center [814, 161] width 290 height 137
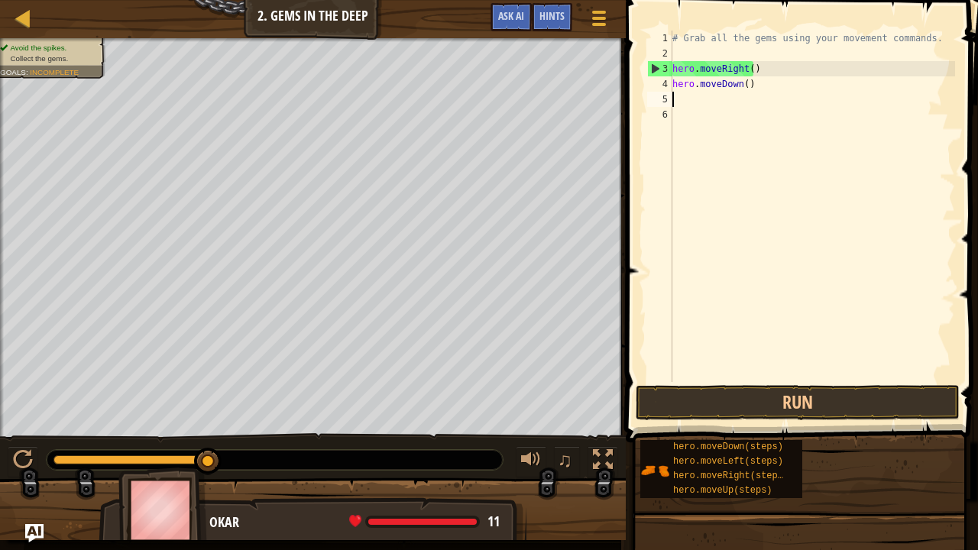
scroll to position [7, 0]
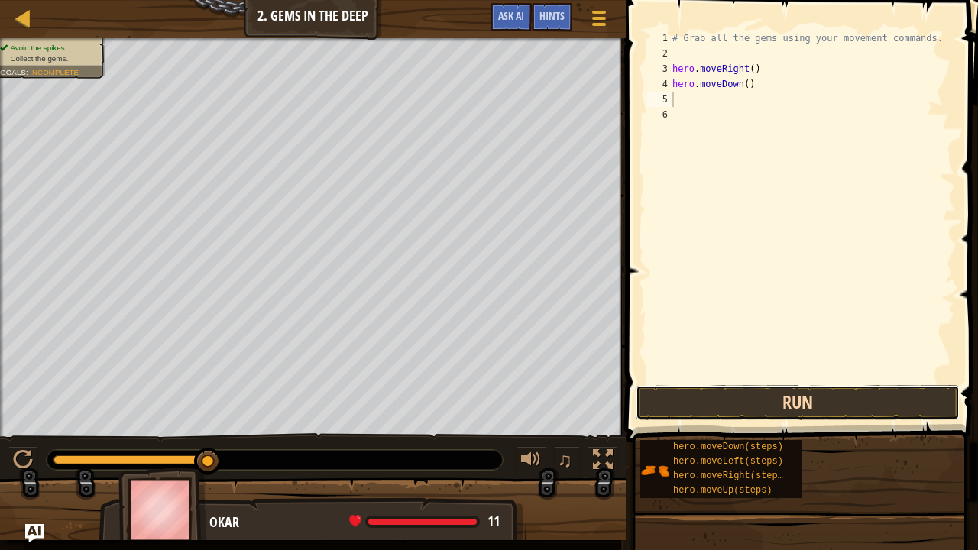
click at [835, 410] on button "Run" at bounding box center [798, 402] width 324 height 35
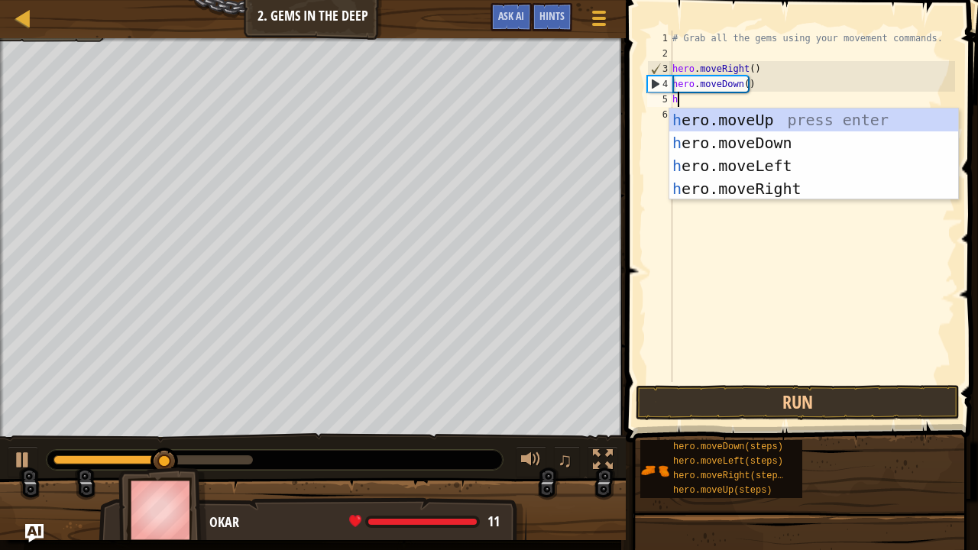
type textarea "he"
click at [769, 118] on div "he ro.moveUp press enter he ro.moveDown press enter he ro.moveLeft press enter …" at bounding box center [814, 176] width 290 height 137
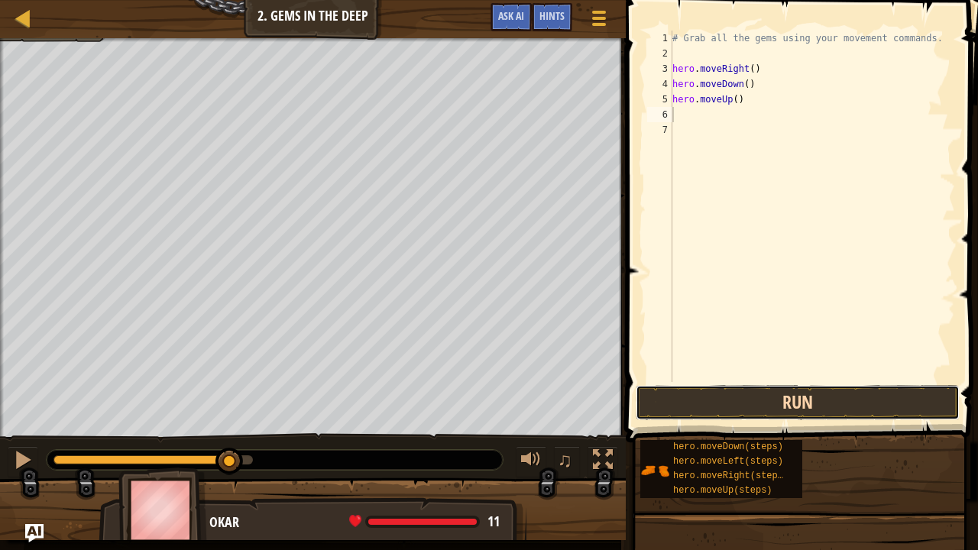
click at [849, 394] on button "Run" at bounding box center [798, 402] width 324 height 35
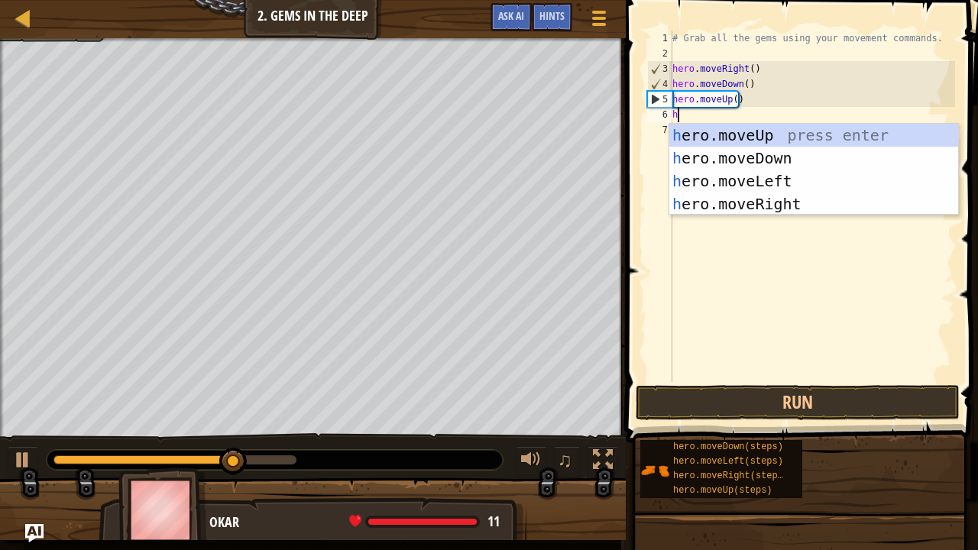
type textarea "he"
click at [749, 133] on div "he ro.moveUp press enter he ro.moveDown press enter he ro.moveLeft press enter …" at bounding box center [814, 192] width 290 height 137
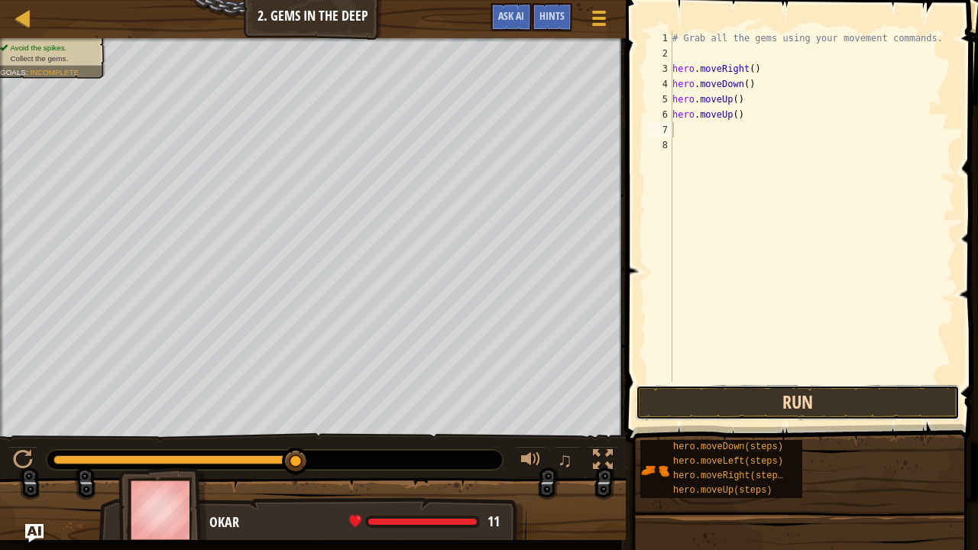
click at [764, 387] on button "Run" at bounding box center [798, 402] width 324 height 35
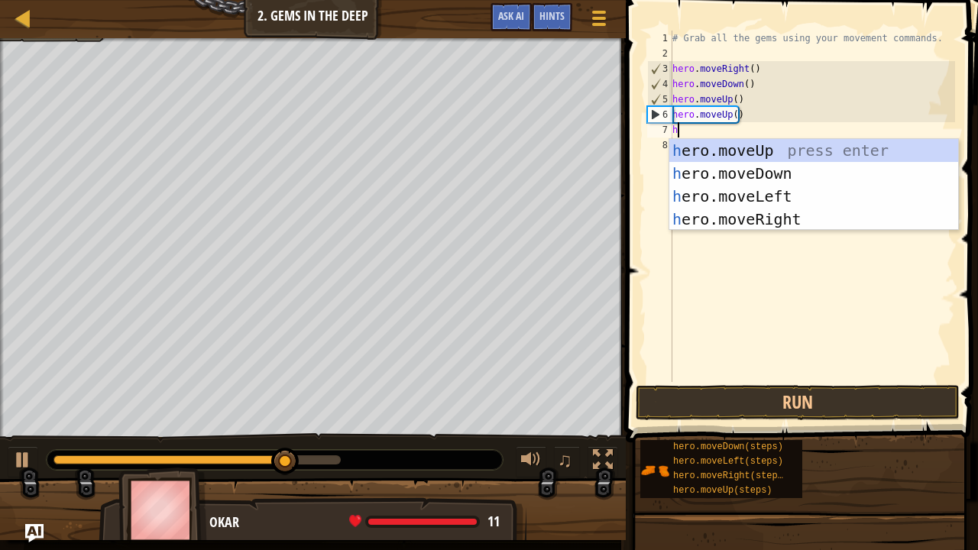
type textarea "he"
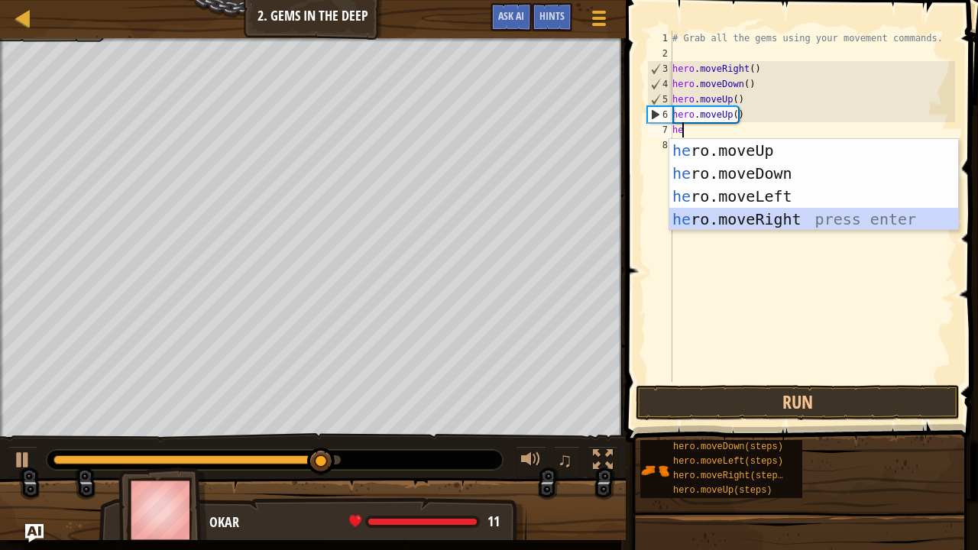
click at [741, 213] on div "he ro.moveUp press enter he ro.moveDown press enter he ro.moveLeft press enter …" at bounding box center [814, 207] width 290 height 137
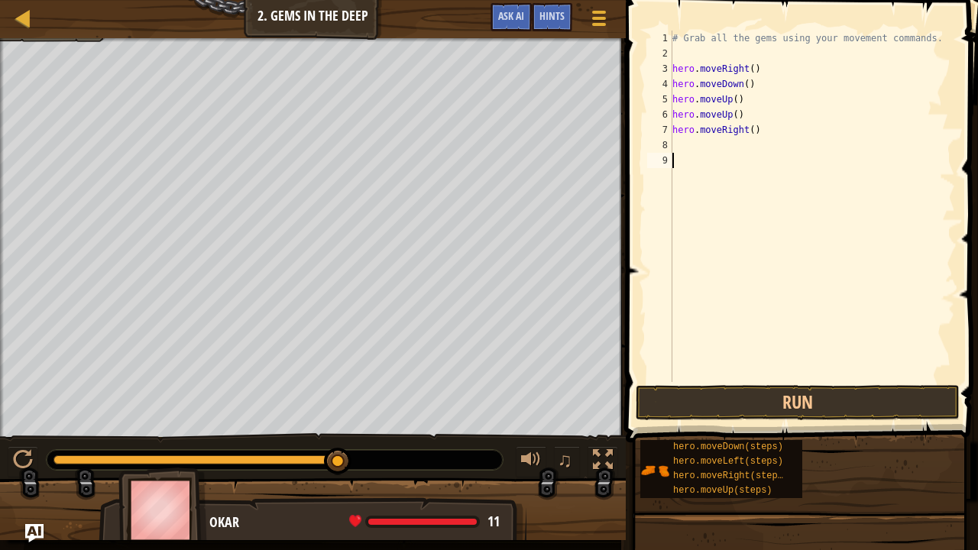
click at [759, 381] on div "# Grab all the gems using your movement commands. hero . moveRight ( ) hero . m…" at bounding box center [812, 222] width 286 height 382
click at [741, 388] on button "Run" at bounding box center [798, 402] width 324 height 35
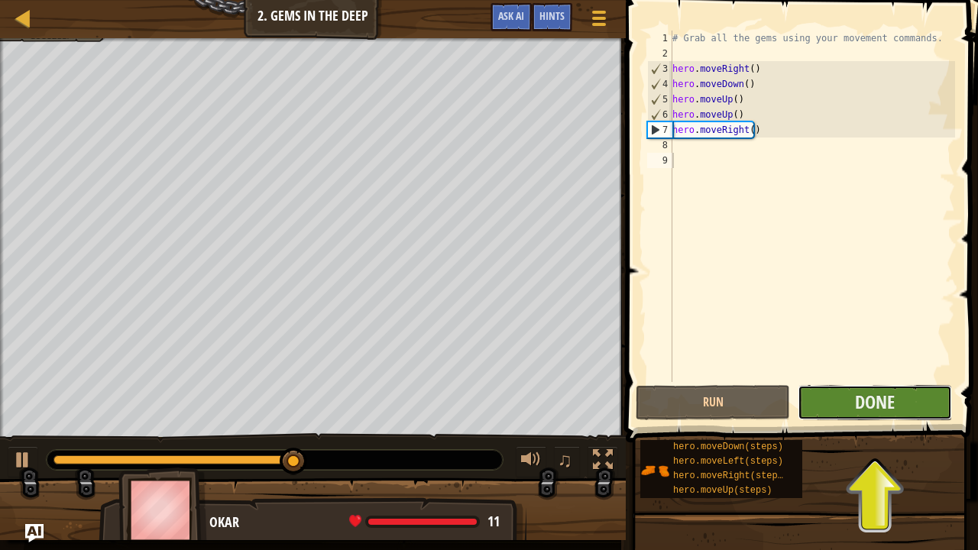
click at [949, 399] on button "Done" at bounding box center [874, 402] width 154 height 35
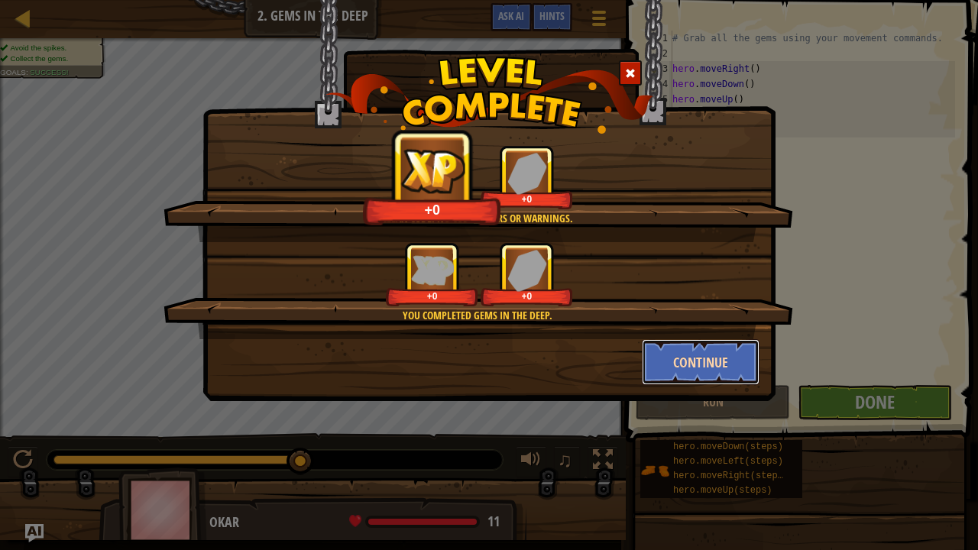
click at [728, 359] on button "Continue" at bounding box center [701, 362] width 118 height 46
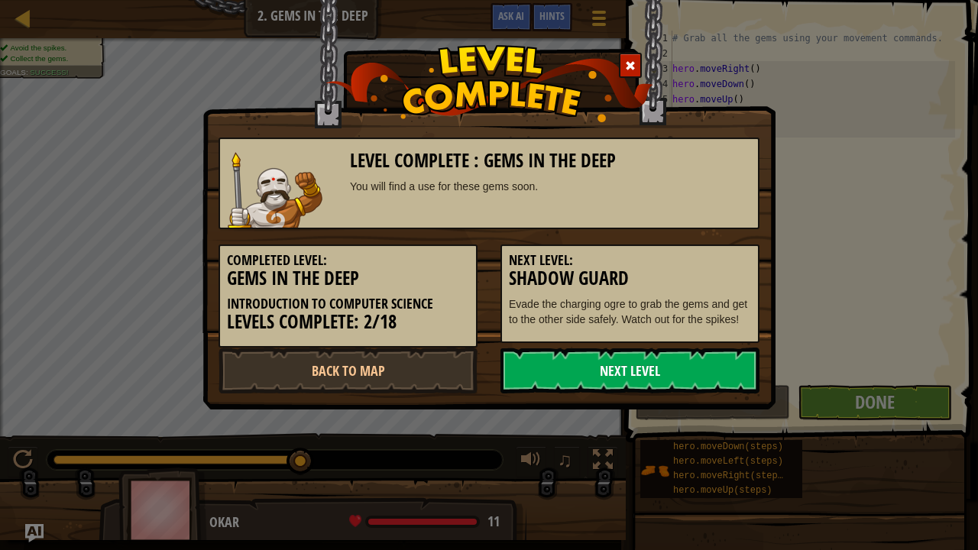
click at [668, 364] on link "Next Level" at bounding box center [629, 371] width 259 height 46
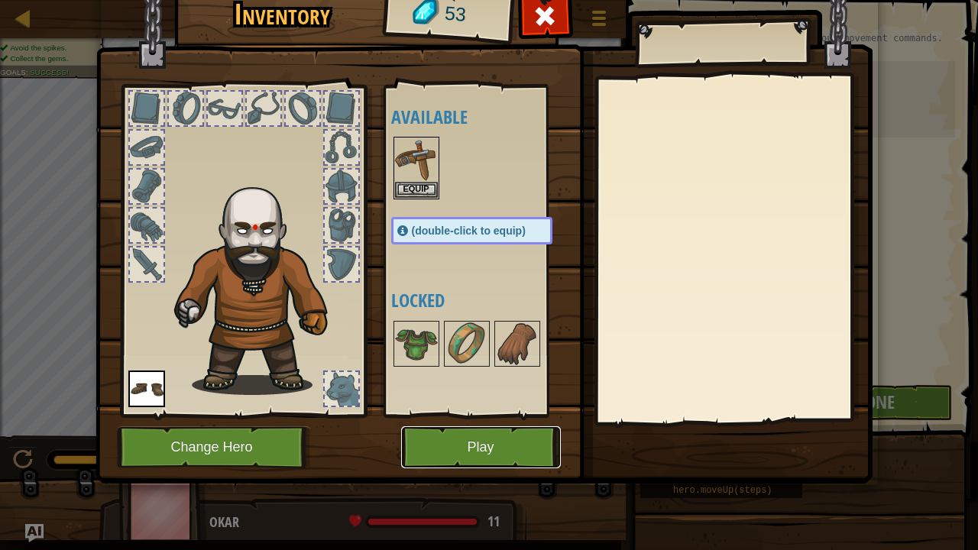
click at [494, 452] on button "Play" at bounding box center [481, 447] width 160 height 42
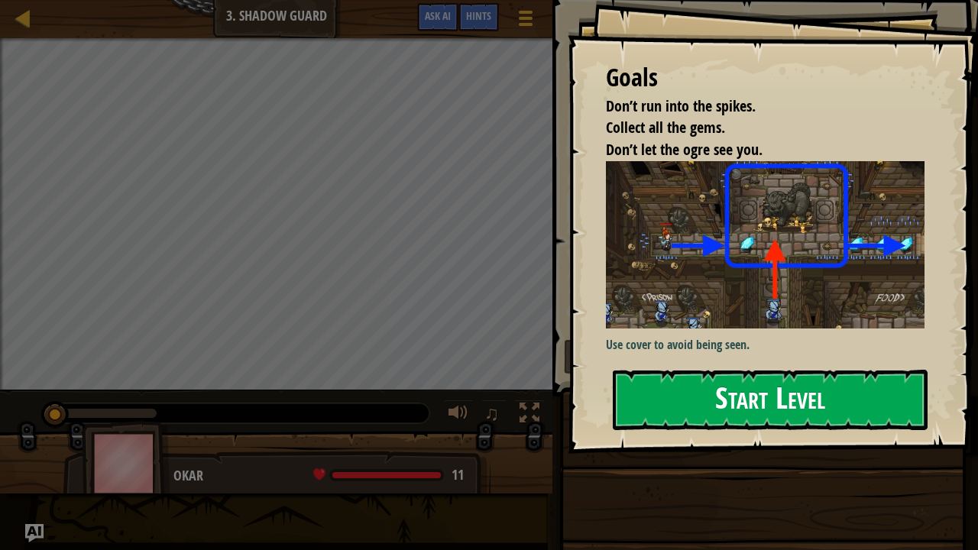
click at [746, 387] on button "Start Level" at bounding box center [770, 400] width 315 height 60
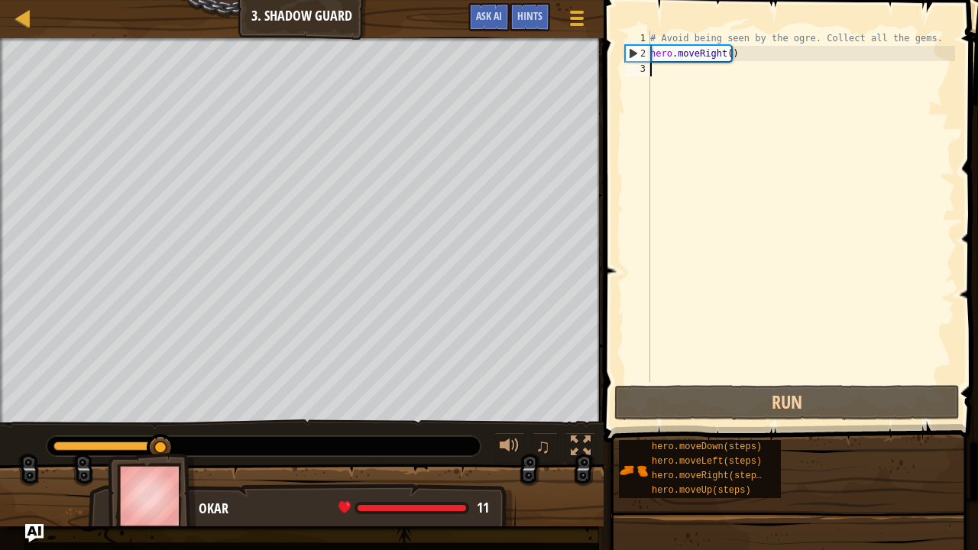
scroll to position [7, 0]
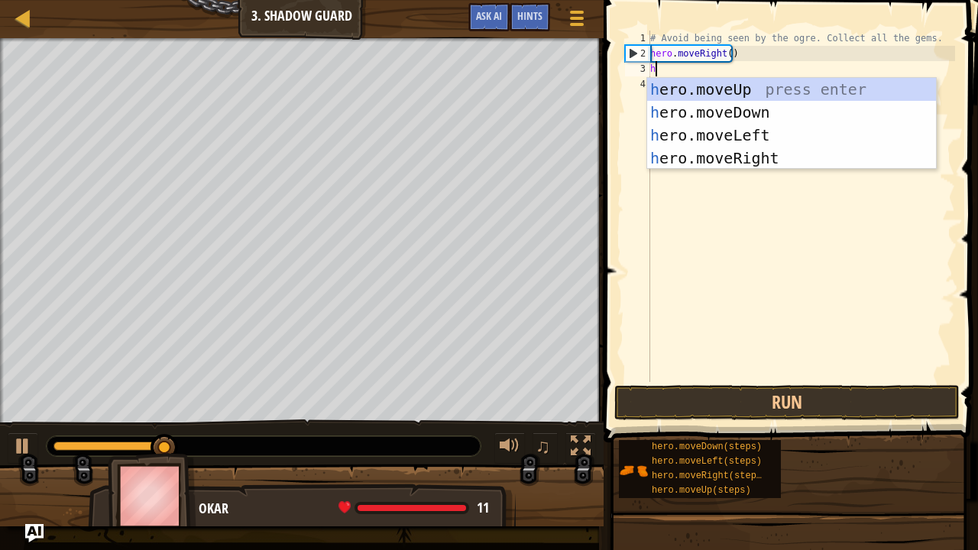
type textarea "he"
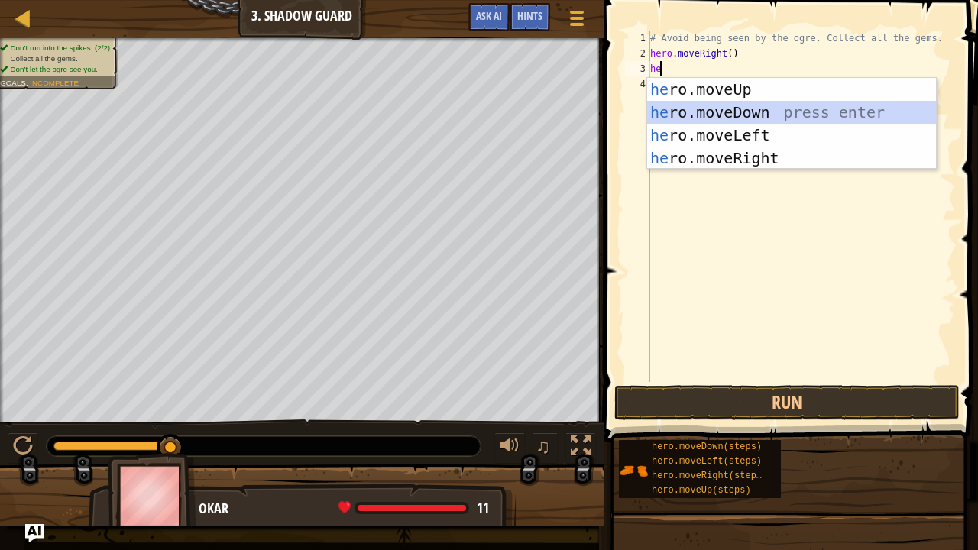
click at [736, 116] on div "he ro.moveUp press enter he ro.moveDown press enter he ro.moveLeft press enter …" at bounding box center [792, 146] width 290 height 137
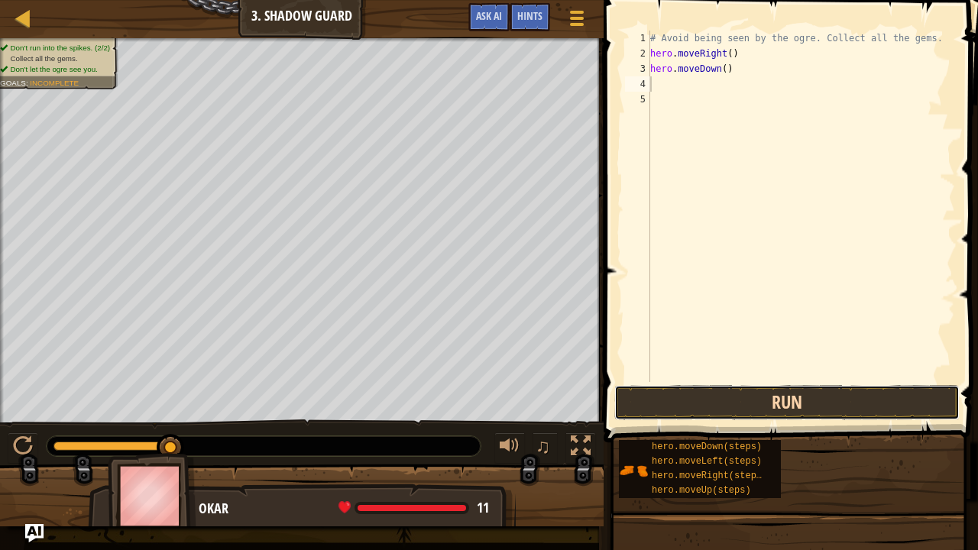
click at [794, 406] on button "Run" at bounding box center [786, 402] width 345 height 35
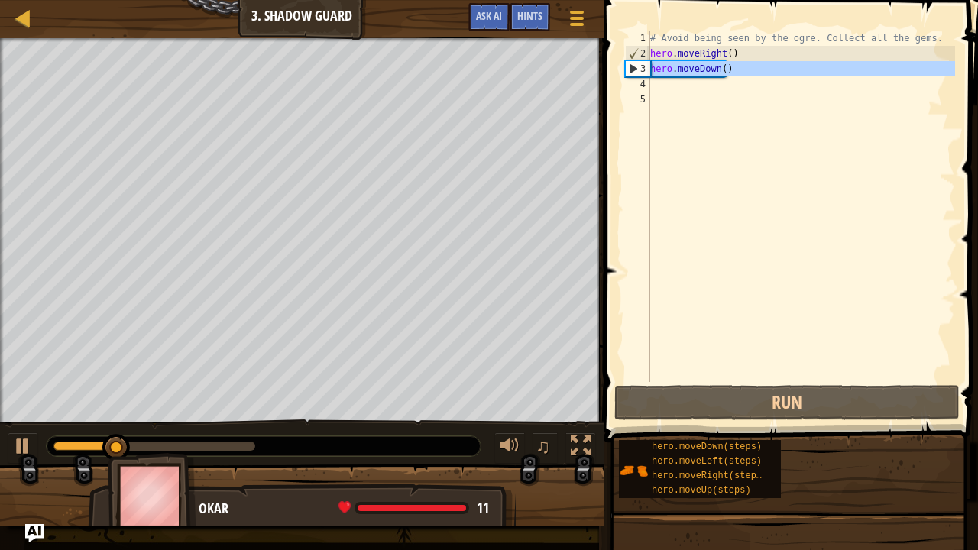
click at [636, 62] on div "3" at bounding box center [638, 68] width 24 height 15
drag, startPoint x: 636, startPoint y: 66, endPoint x: 639, endPoint y: 79, distance: 14.1
type textarea "hero.moveDown()"
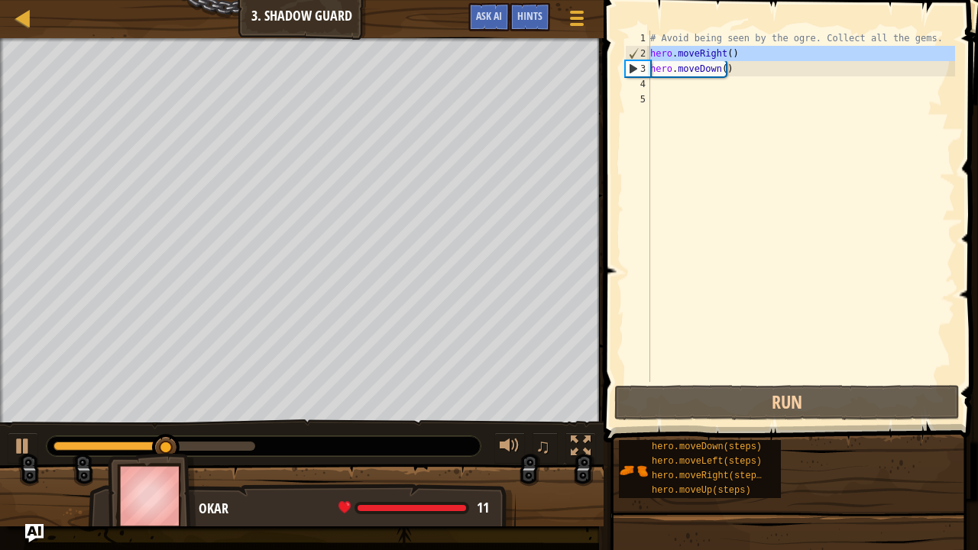
drag, startPoint x: 626, startPoint y: 58, endPoint x: 629, endPoint y: 69, distance: 11.4
click at [629, 69] on div "3" at bounding box center [638, 68] width 24 height 15
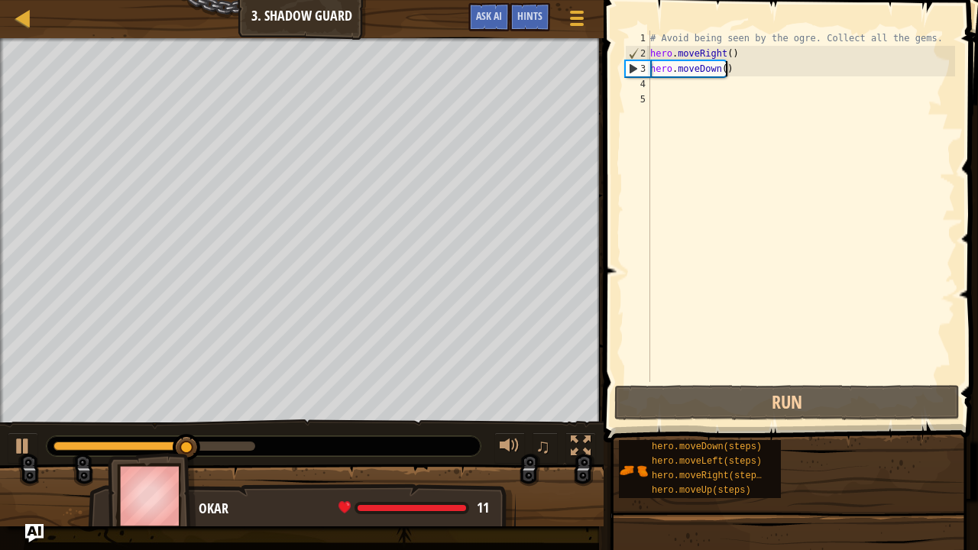
click at [725, 70] on div "# Avoid being seen by the ogre. Collect all the gems. hero . moveRight ( ) hero…" at bounding box center [801, 222] width 308 height 382
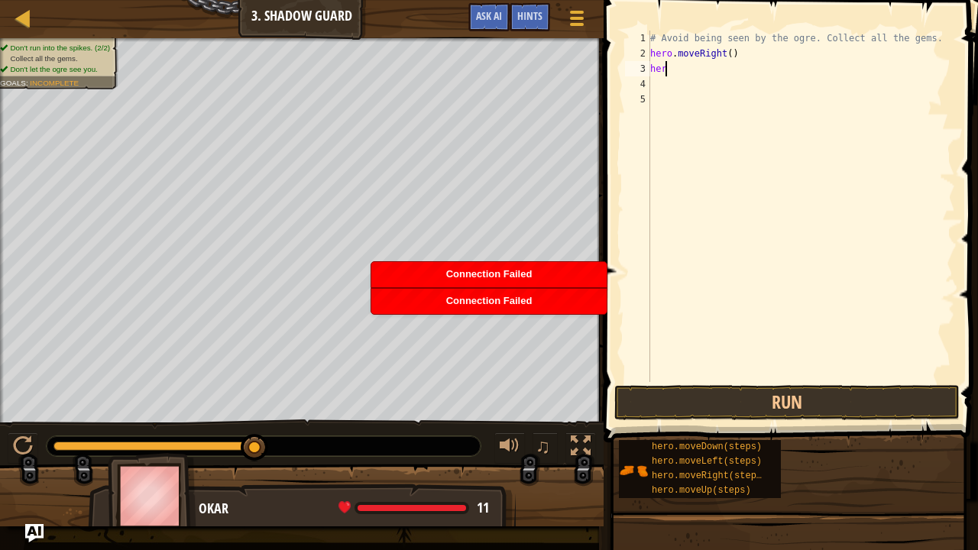
type textarea "hero"
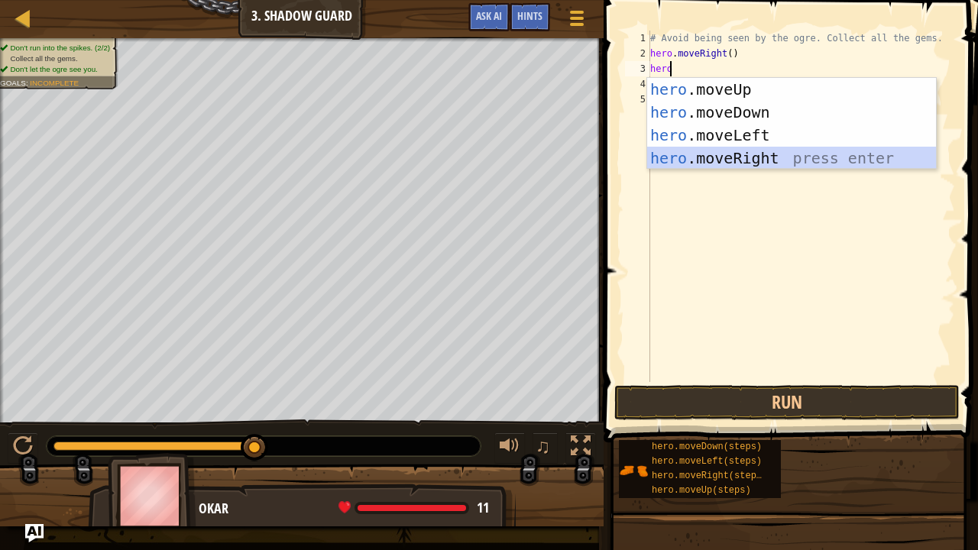
click at [751, 157] on div "hero .moveUp press enter hero .moveDown press enter hero .moveLeft press enter …" at bounding box center [792, 146] width 290 height 137
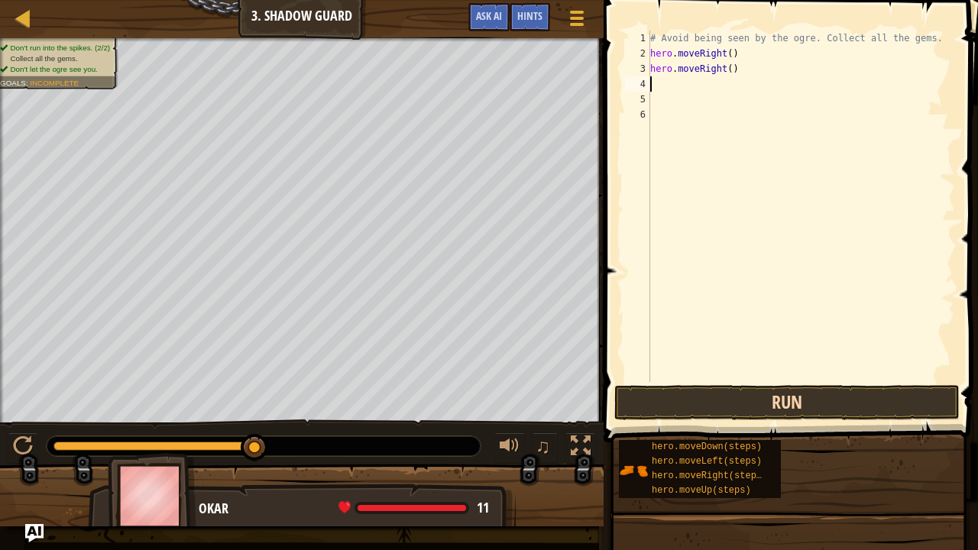
type textarea "he"
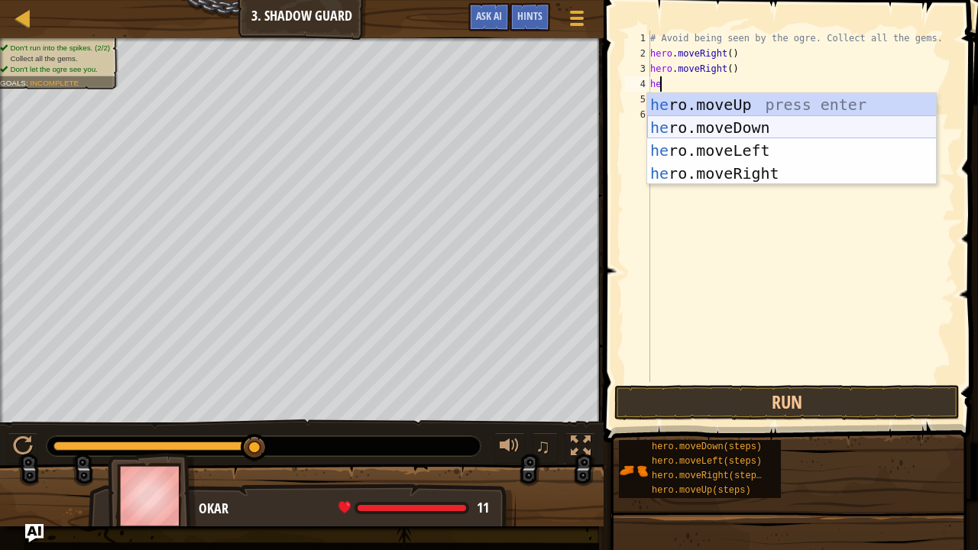
click at [780, 118] on div "he ro.moveUp press enter he ro.moveDown press enter he ro.moveLeft press enter …" at bounding box center [792, 161] width 290 height 137
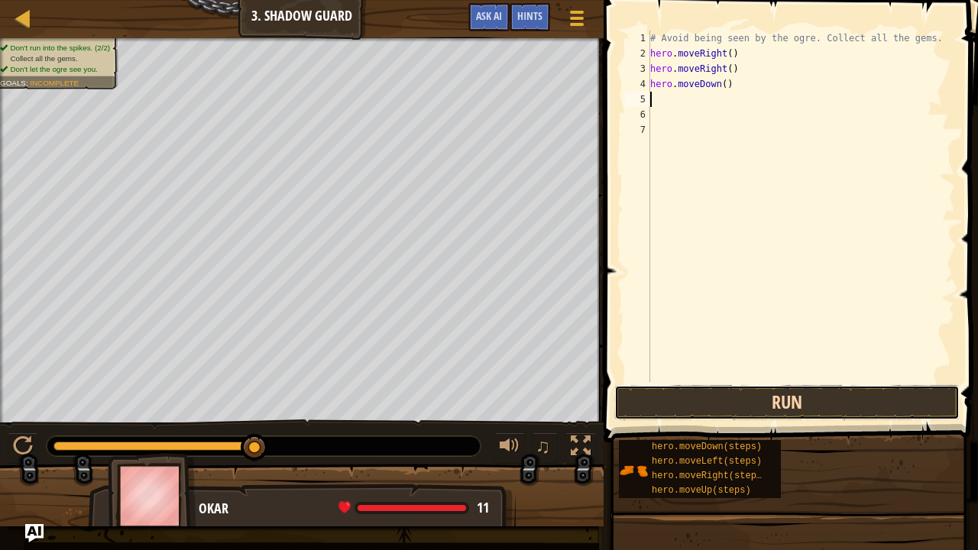
click at [751, 404] on button "Run" at bounding box center [786, 402] width 345 height 35
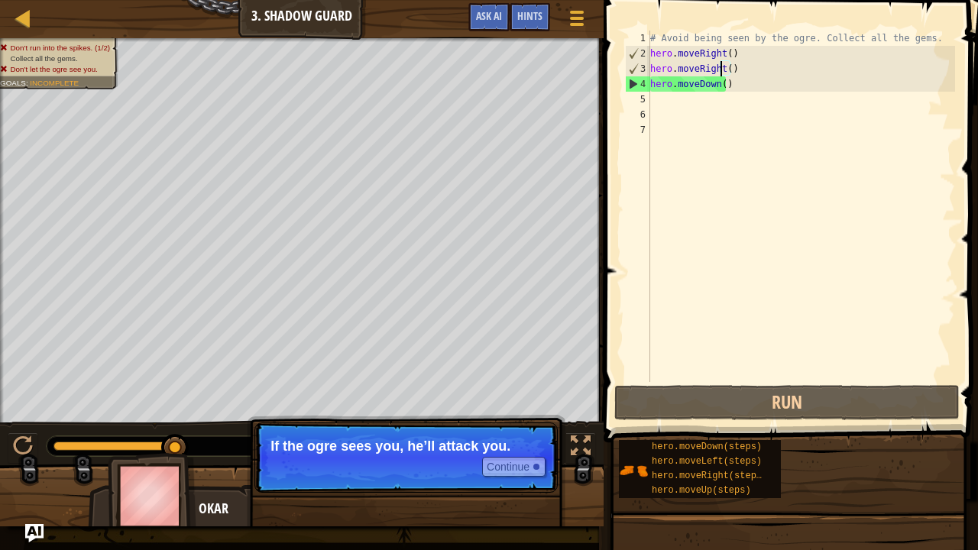
click at [721, 67] on div "# Avoid being seen by the ogre. Collect all the gems. hero . moveRight ( ) hero…" at bounding box center [801, 222] width 308 height 382
click at [726, 67] on div "# Avoid being seen by the ogre. Collect all the gems. hero . moveRight ( ) hero…" at bounding box center [801, 222] width 308 height 382
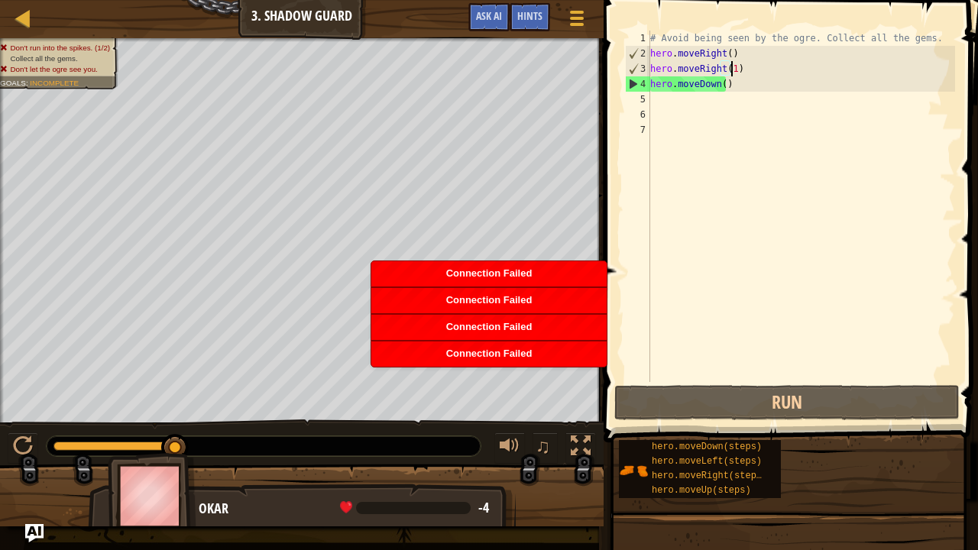
scroll to position [7, 6]
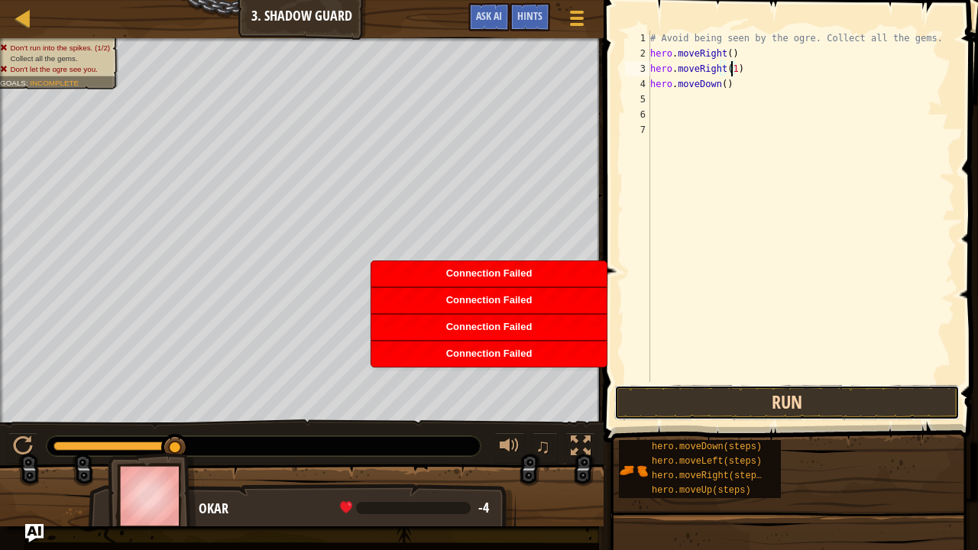
click at [765, 400] on button "Run" at bounding box center [786, 402] width 345 height 35
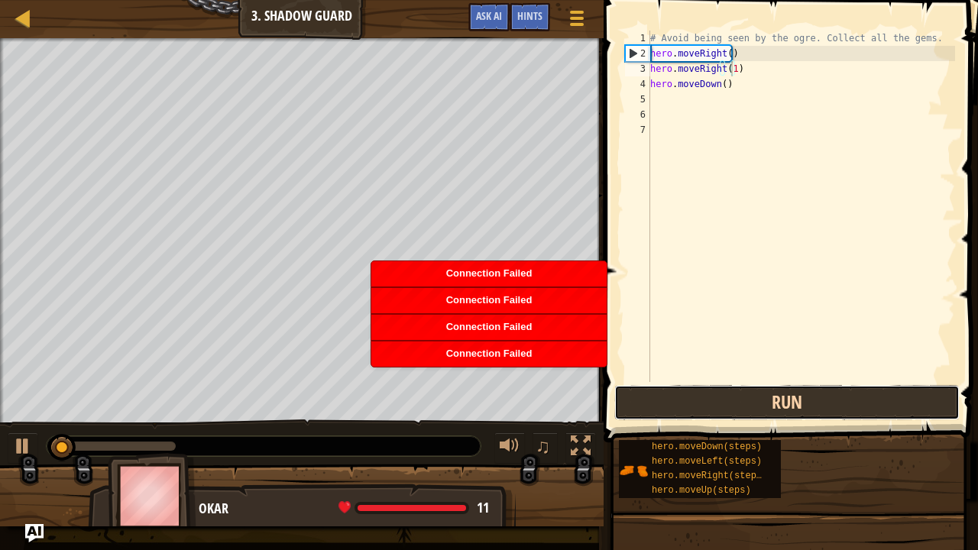
click at [774, 404] on button "Run" at bounding box center [786, 402] width 345 height 35
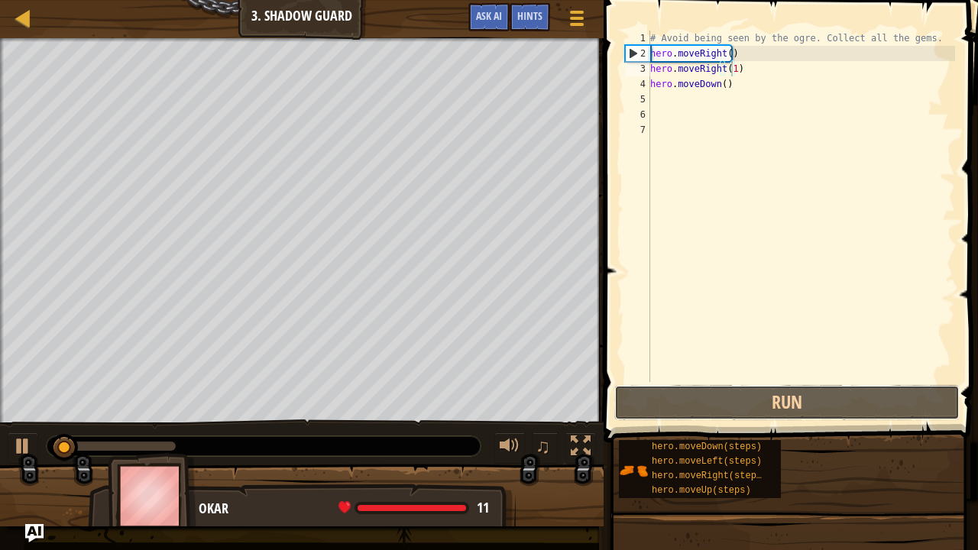
click at [782, 423] on div "hero.moveRight(1) 1 2 3 4 5 6 7 # Avoid being seen by the ogre. Collect all the…" at bounding box center [788, 251] width 379 height 487
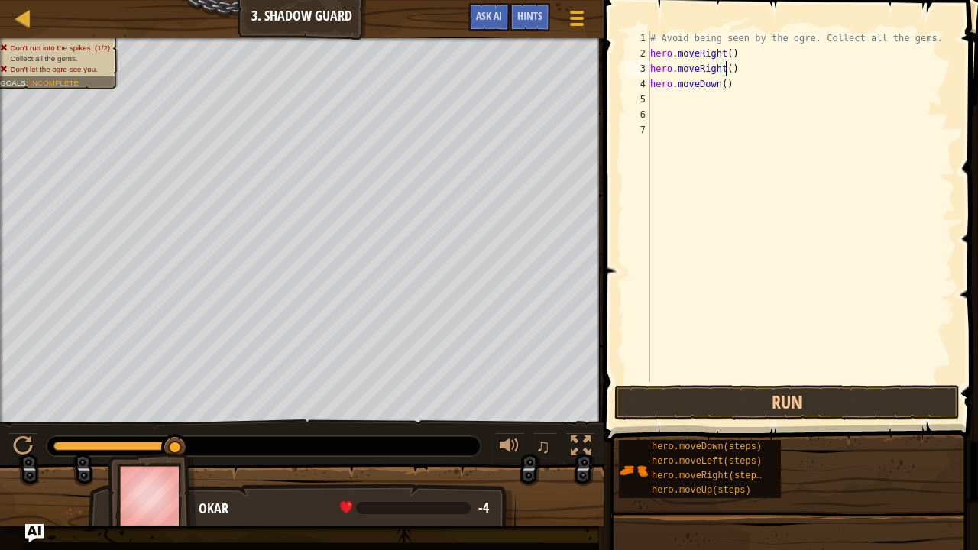
click at [721, 82] on div "# Avoid being seen by the ogre. Collect all the gems. hero . moveRight ( ) hero…" at bounding box center [801, 222] width 308 height 382
click at [727, 84] on div "# Avoid being seen by the ogre. Collect all the gems. hero . moveRight ( ) hero…" at bounding box center [801, 222] width 308 height 382
type textarea "h"
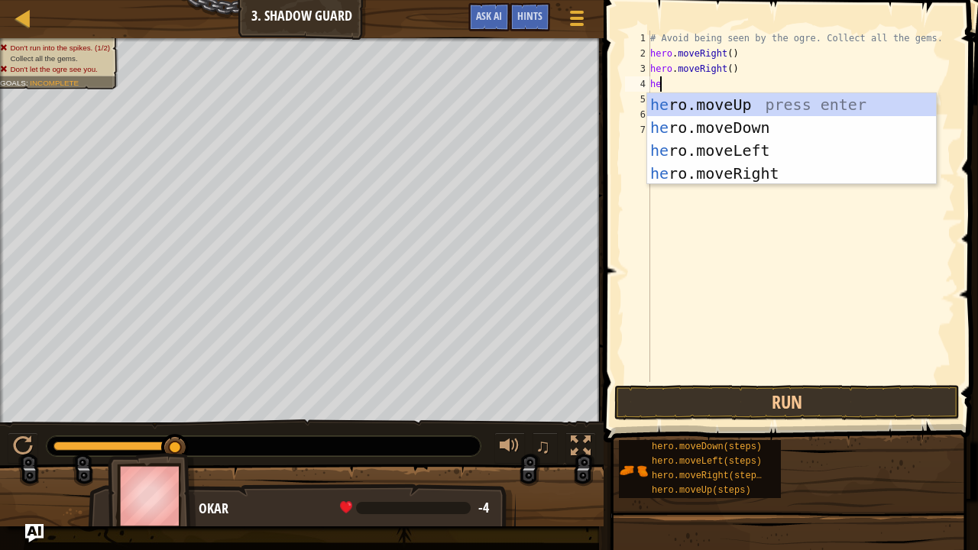
type textarea "her"
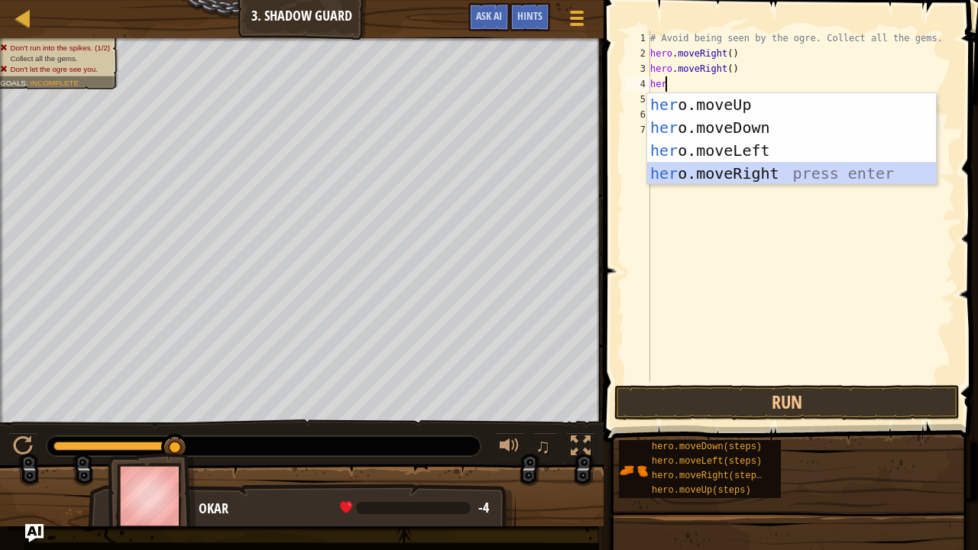
click at [749, 176] on div "her o.moveUp press enter her o.moveDown press enter her o.moveLeft press enter …" at bounding box center [792, 161] width 290 height 137
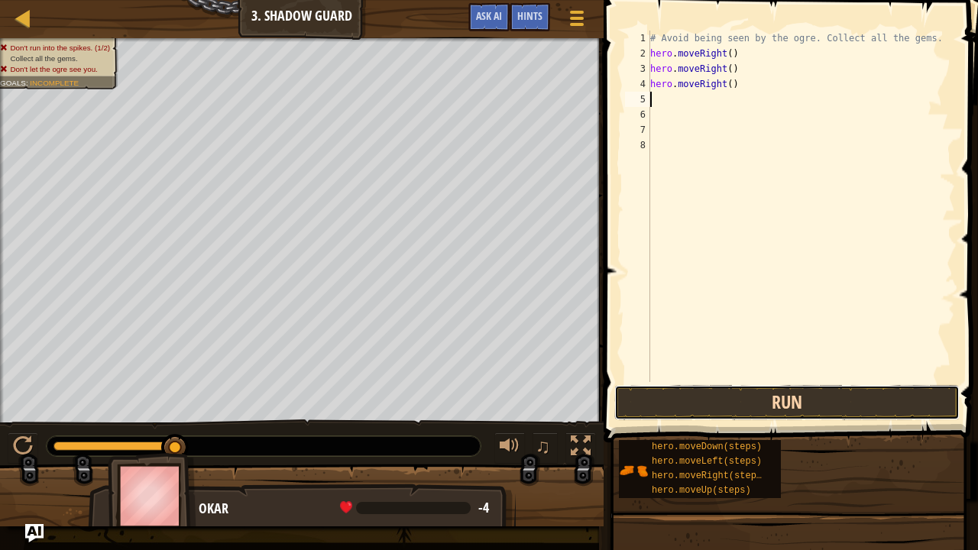
click at [788, 400] on button "Run" at bounding box center [786, 402] width 345 height 35
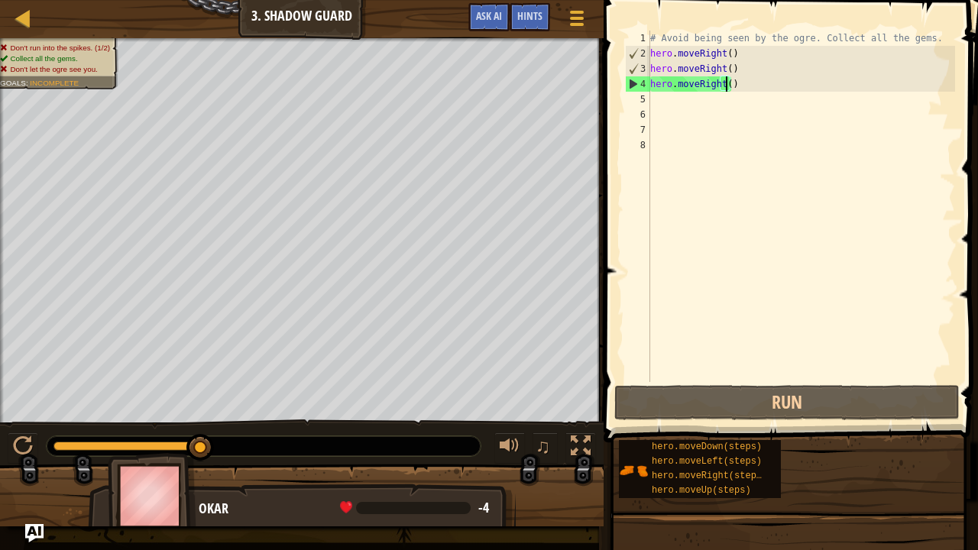
click at [726, 89] on div "# Avoid being seen by the ogre. Collect all the gems. hero . moveRight ( ) hero…" at bounding box center [801, 222] width 308 height 382
click at [734, 89] on div "# Avoid being seen by the ogre. Collect all the gems. hero . moveRight ( ) hero…" at bounding box center [801, 222] width 308 height 382
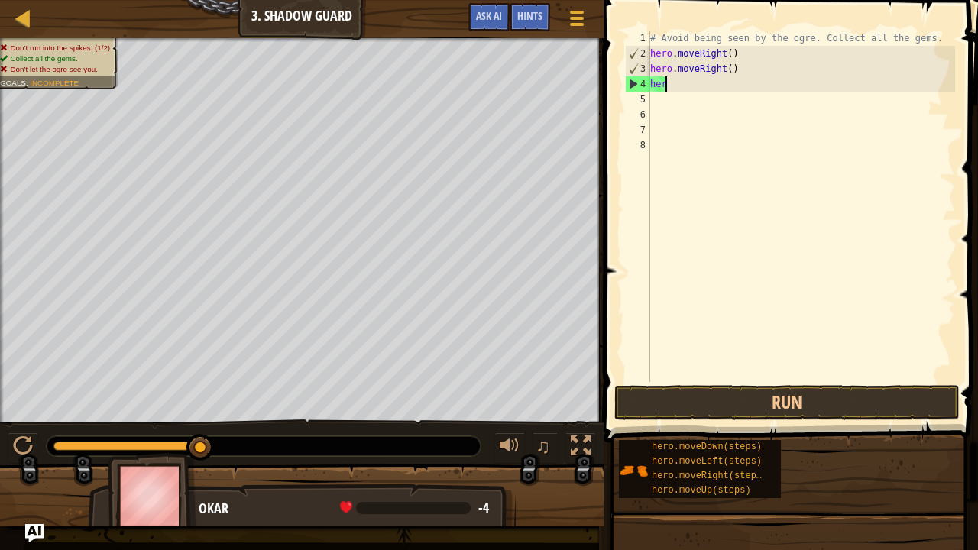
type textarea "h"
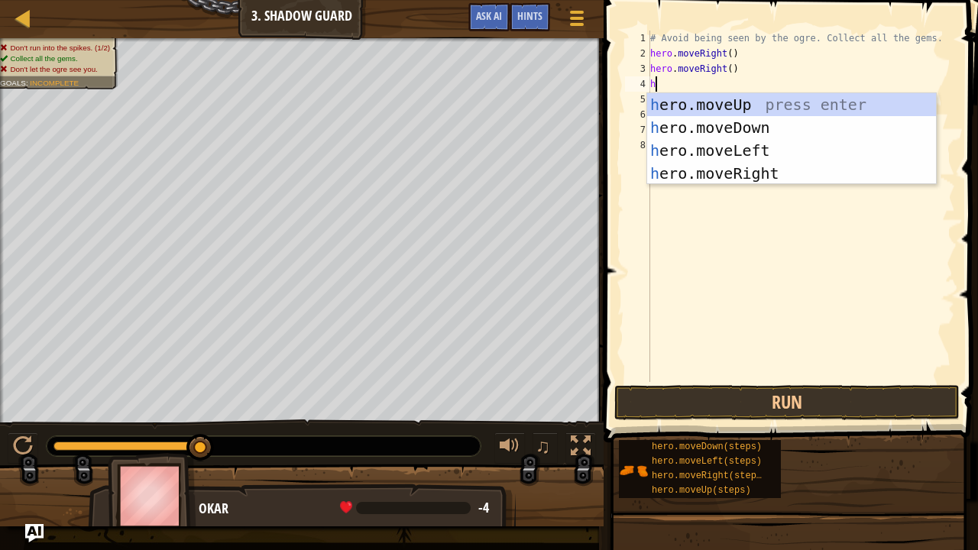
type textarea "he"
click at [732, 108] on div "he ro.moveUp press enter he ro.moveDown press enter he ro.moveLeft press enter …" at bounding box center [792, 161] width 290 height 137
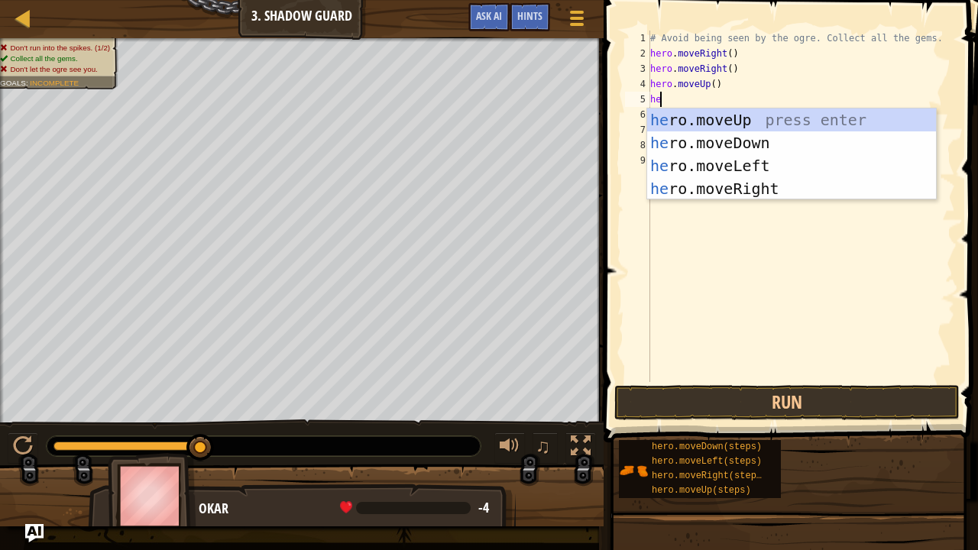
type textarea "her"
click at [742, 191] on div "her o.moveUp press enter her o.moveDown press enter her o.moveLeft press enter …" at bounding box center [792, 176] width 290 height 137
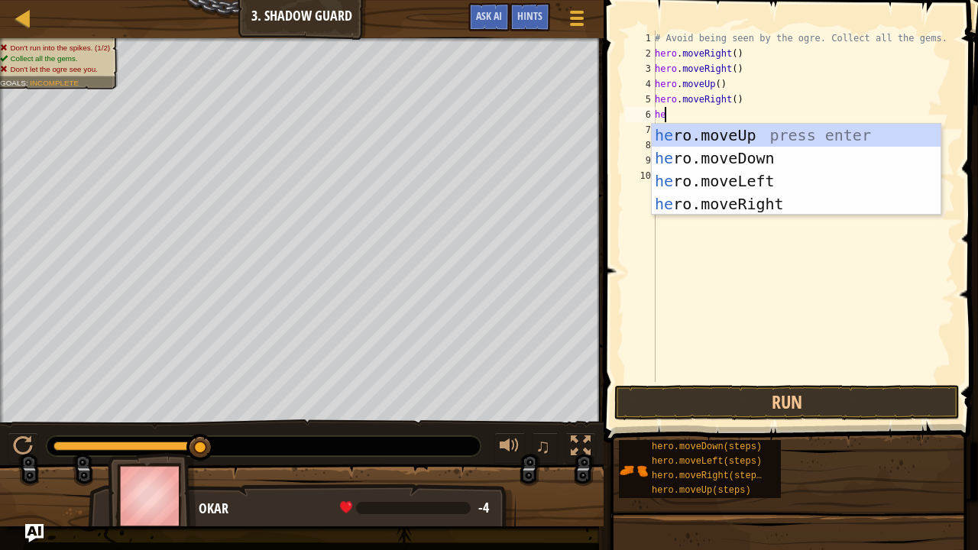
type textarea "her"
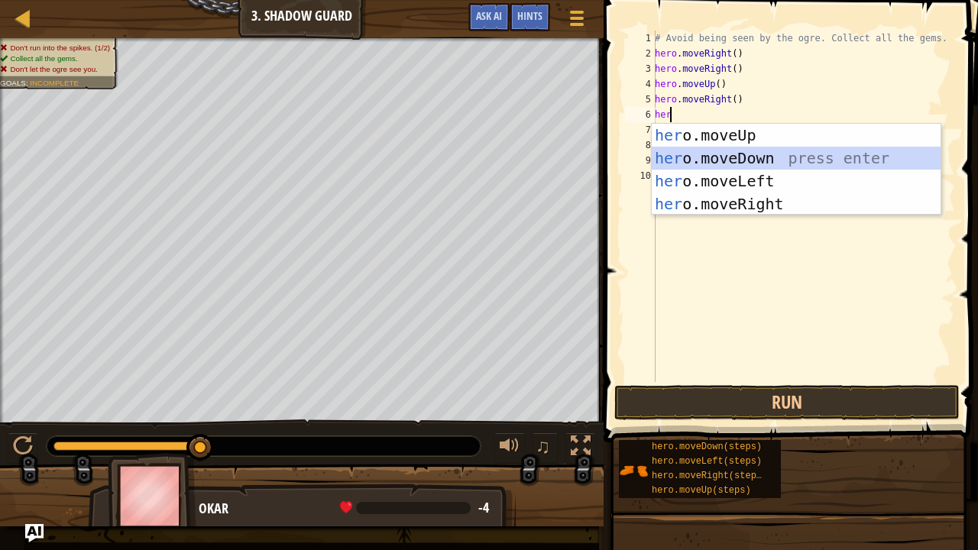
click at [770, 157] on div "her o.moveUp press enter her o.moveDown press enter her o.moveLeft press enter …" at bounding box center [797, 192] width 290 height 137
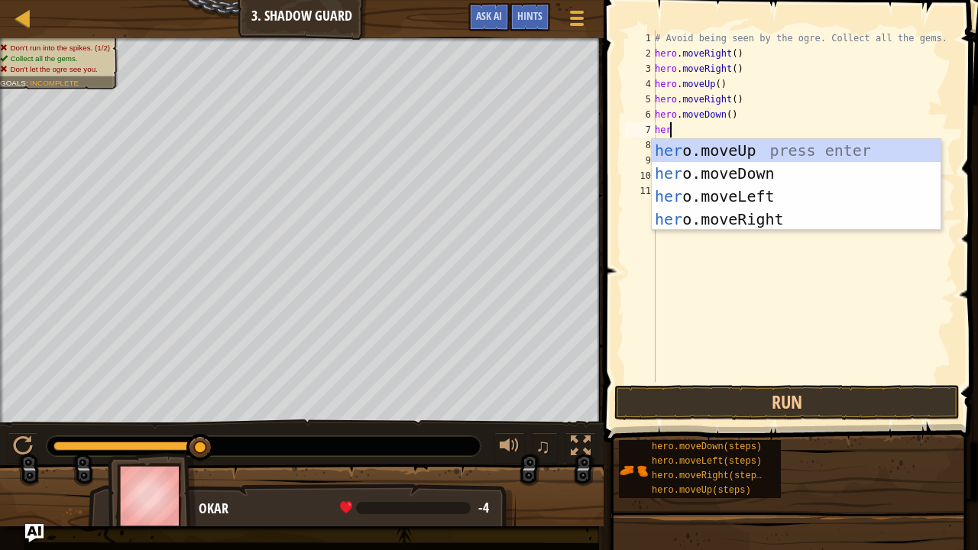
type textarea "hero"
click at [764, 199] on div "hero .moveUp press enter hero .moveDown press enter hero .moveLeft press enter …" at bounding box center [797, 207] width 290 height 137
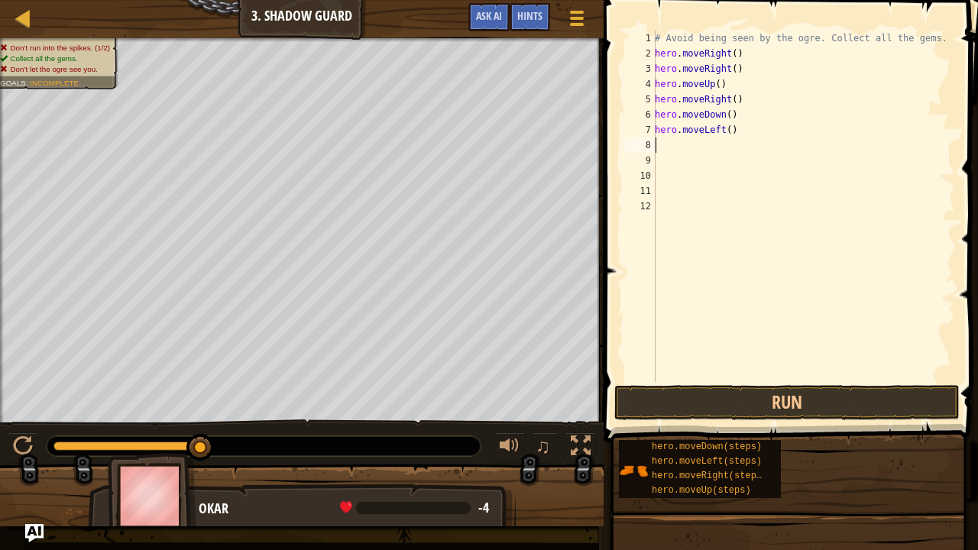
scroll to position [7, 0]
click at [785, 419] on button "Run" at bounding box center [786, 402] width 345 height 35
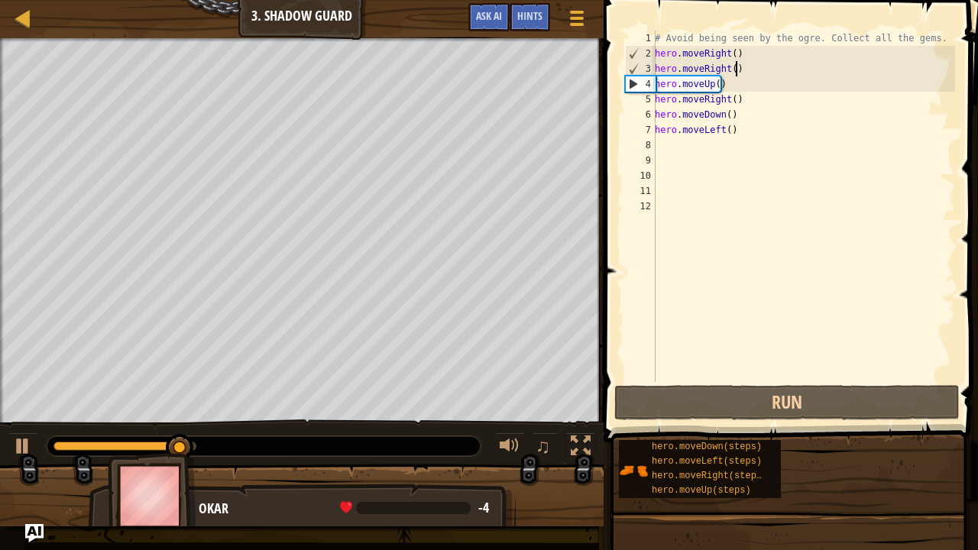
click at [739, 68] on div "# Avoid being seen by the ogre. Collect all the gems. hero . moveRight ( ) hero…" at bounding box center [803, 222] width 303 height 382
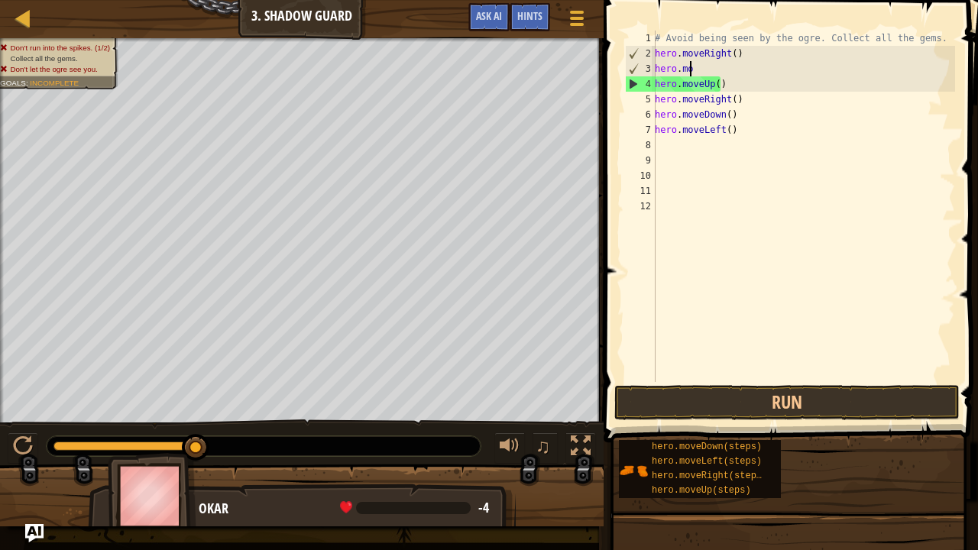
type textarea "h"
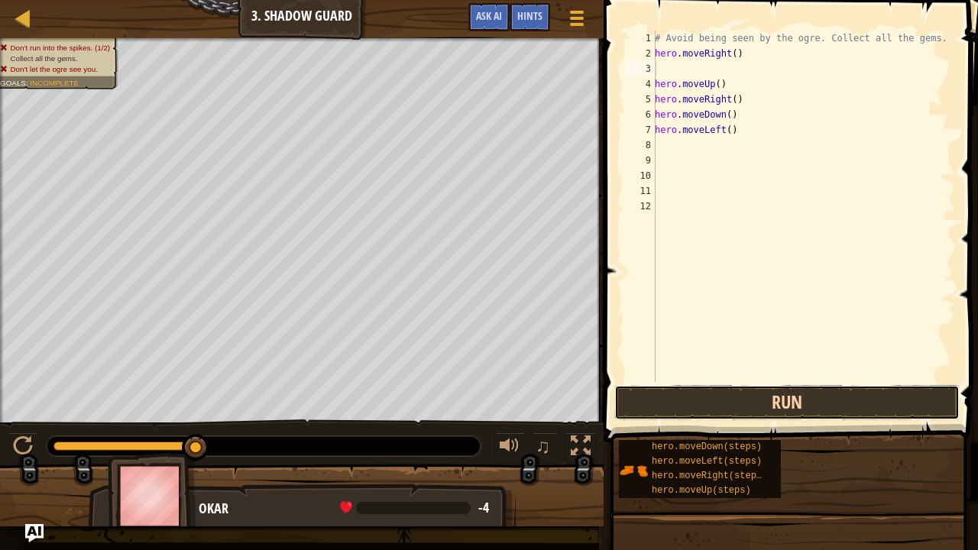
click at [804, 396] on button "Run" at bounding box center [786, 402] width 345 height 35
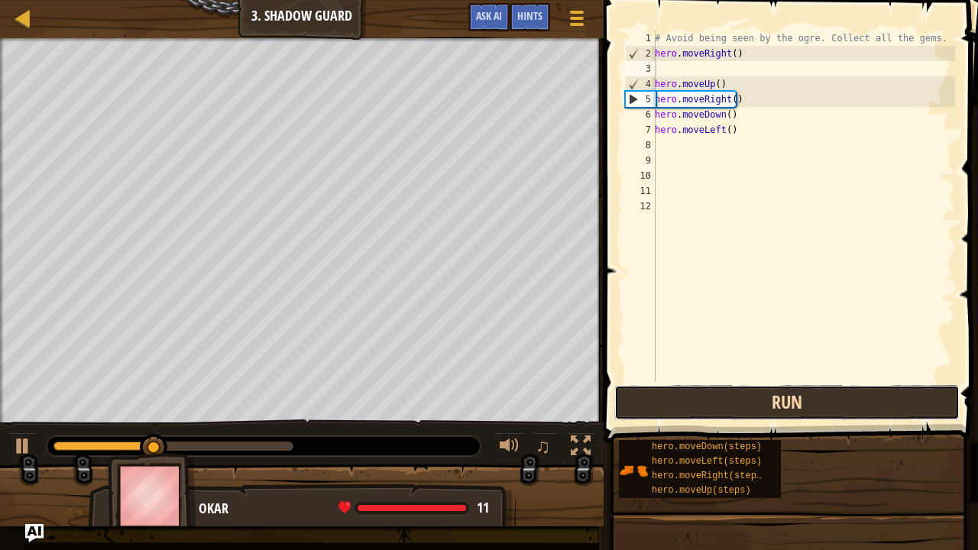
click at [804, 396] on button "Run" at bounding box center [786, 402] width 345 height 35
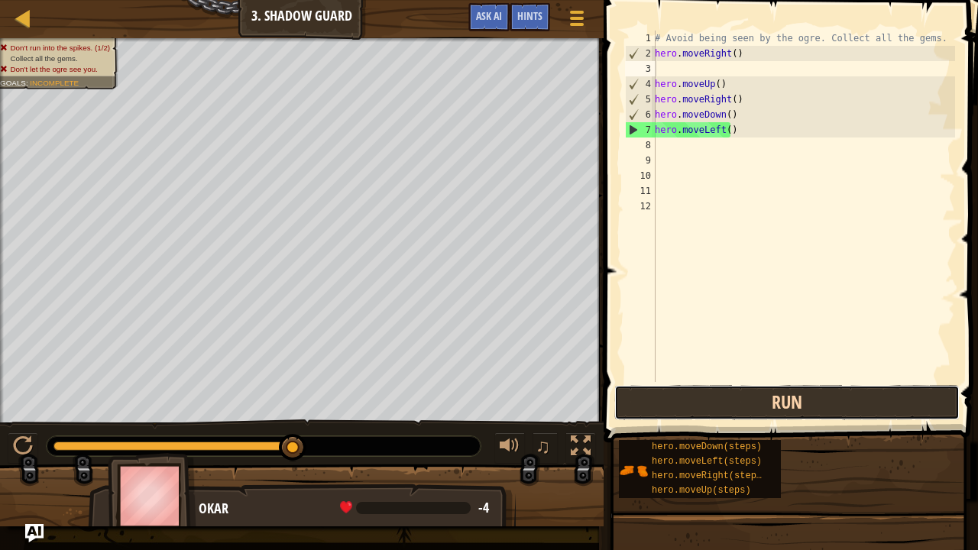
click at [720, 396] on button "Run" at bounding box center [786, 402] width 345 height 35
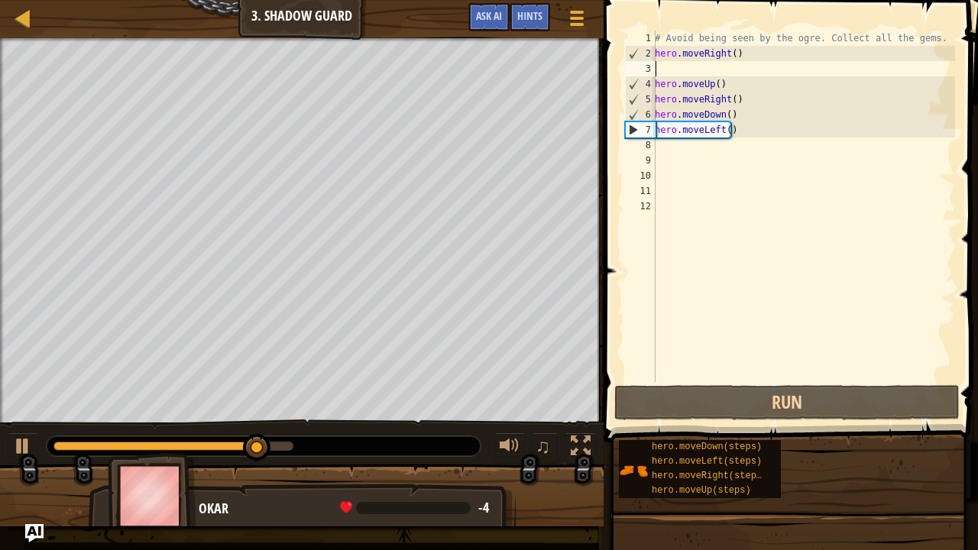
click at [724, 127] on div "# Avoid being seen by the ogre. Collect all the gems. hero . moveRight ( ) hero…" at bounding box center [803, 222] width 303 height 382
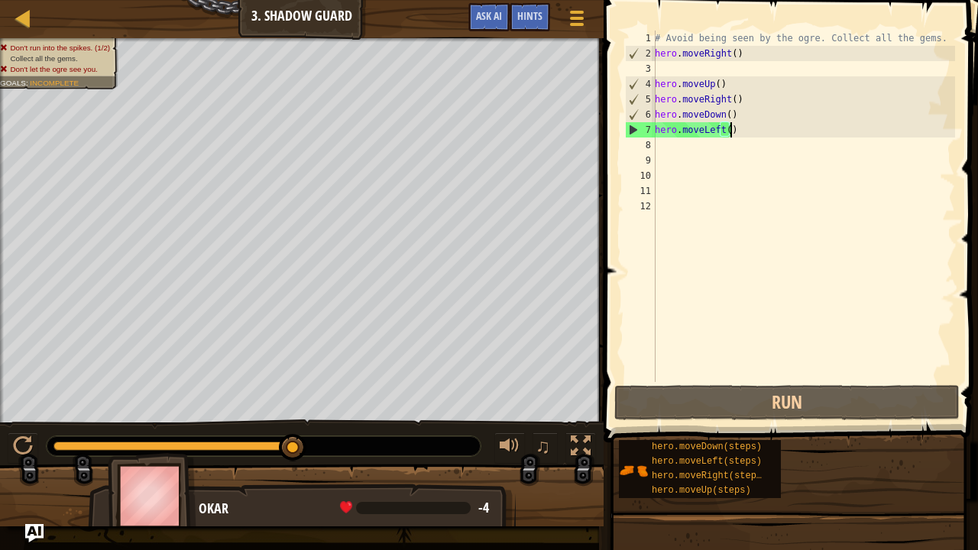
click at [730, 133] on div "# Avoid being seen by the ogre. Collect all the gems. hero . moveRight ( ) hero…" at bounding box center [803, 222] width 303 height 382
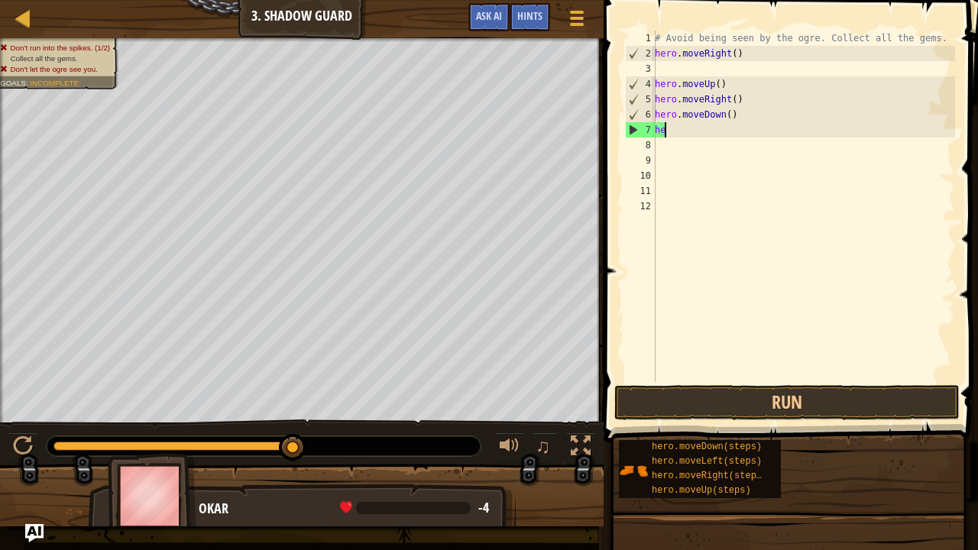
type textarea "h"
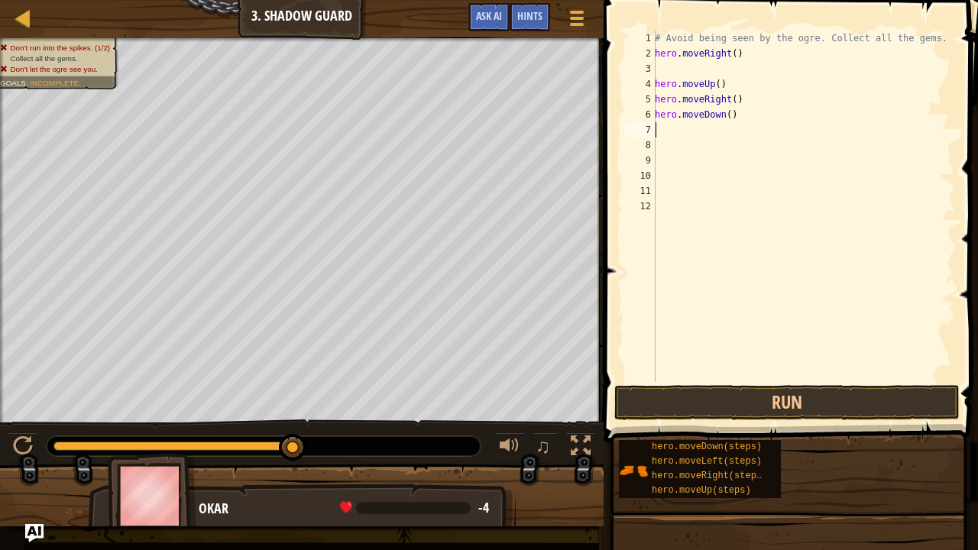
type textarea "h"
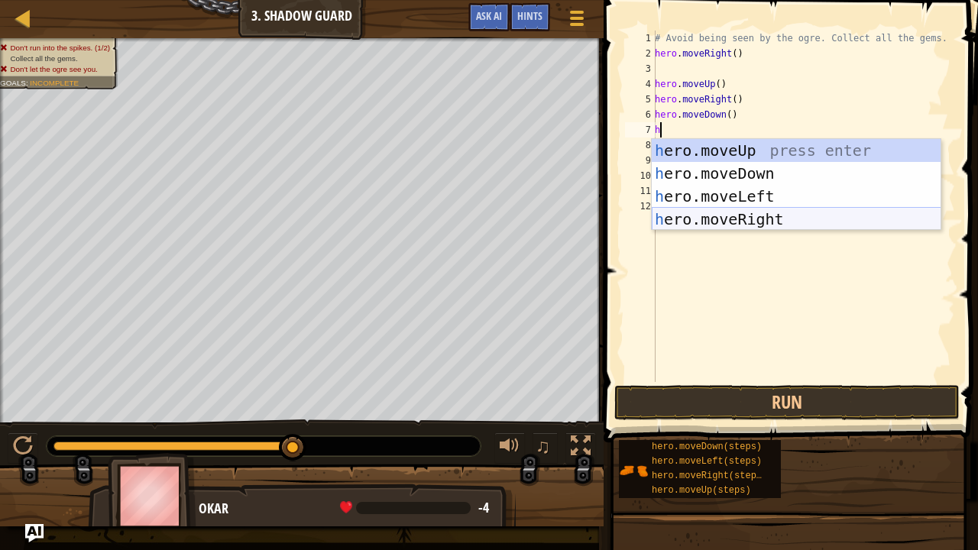
click at [744, 215] on div "h ero.moveUp press enter h ero.moveDown press enter h ero.moveLeft press enter …" at bounding box center [797, 207] width 290 height 137
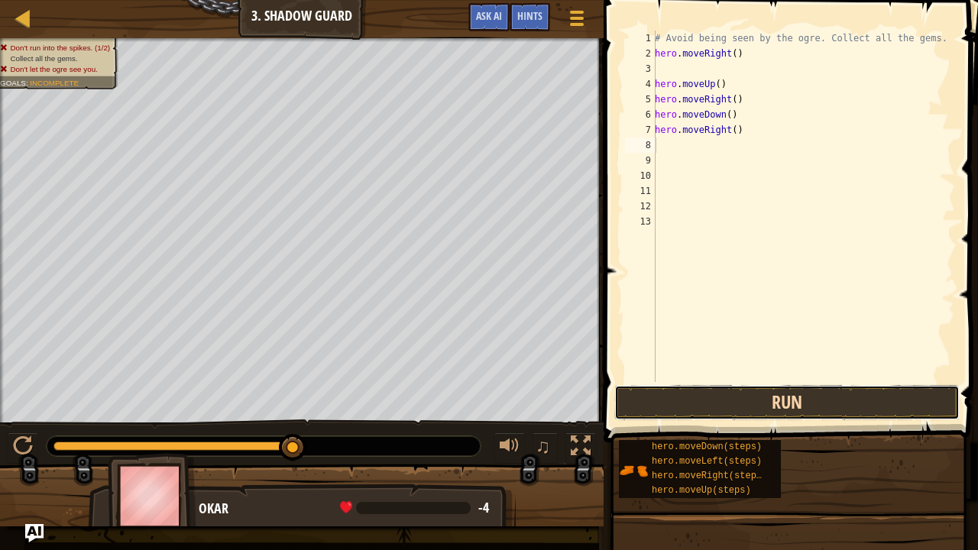
click at [738, 403] on button "Run" at bounding box center [786, 402] width 345 height 35
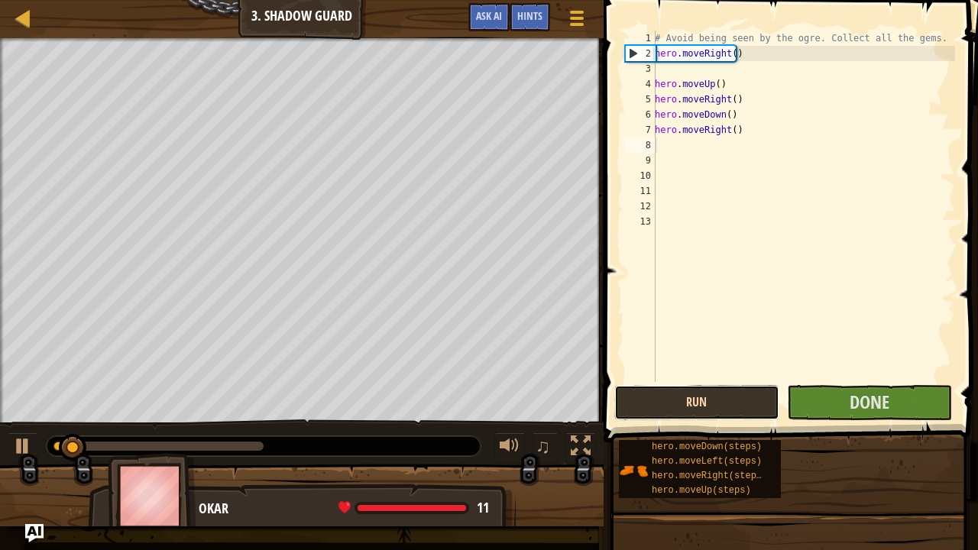
click at [738, 403] on button "Run" at bounding box center [696, 402] width 165 height 35
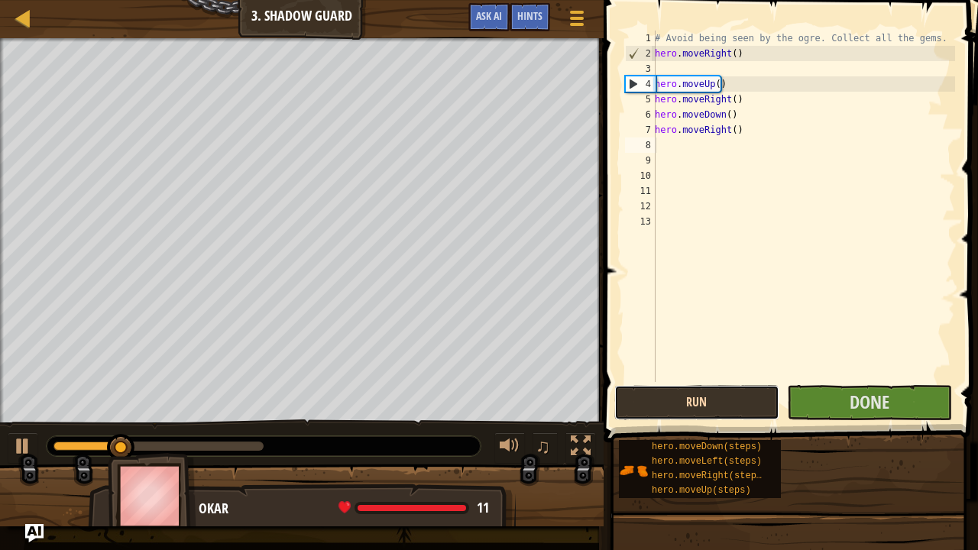
click at [738, 403] on button "Run" at bounding box center [696, 402] width 165 height 35
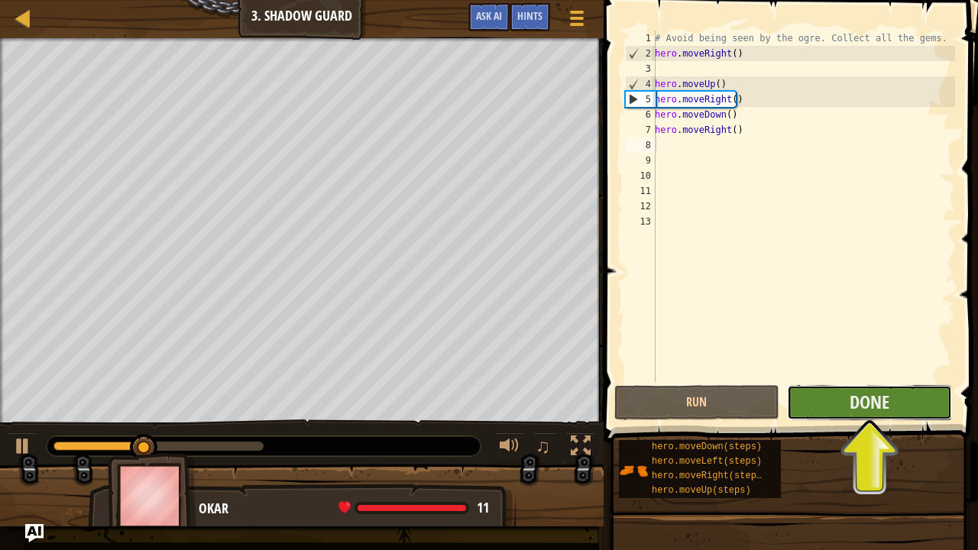
click at [901, 405] on button "Done" at bounding box center [869, 402] width 165 height 35
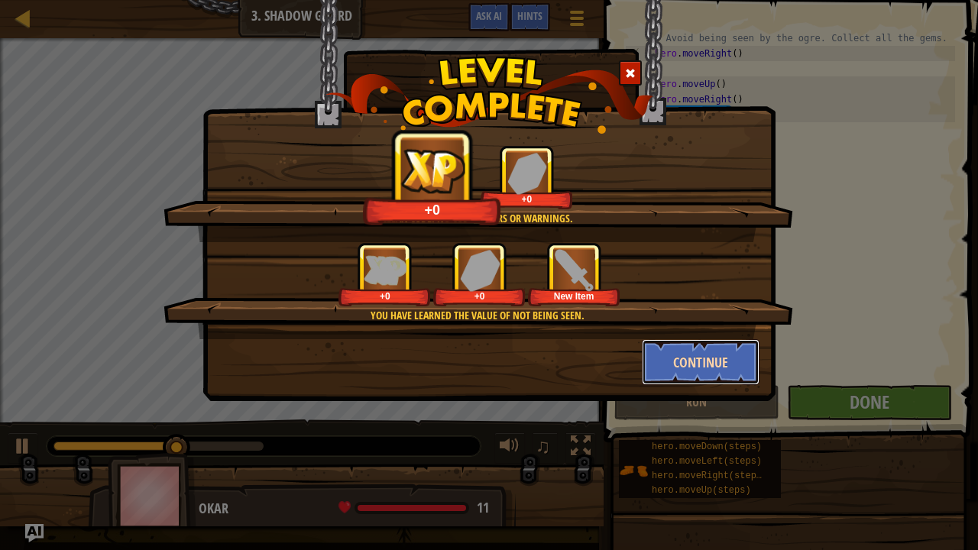
click at [717, 357] on button "Continue" at bounding box center [701, 362] width 118 height 46
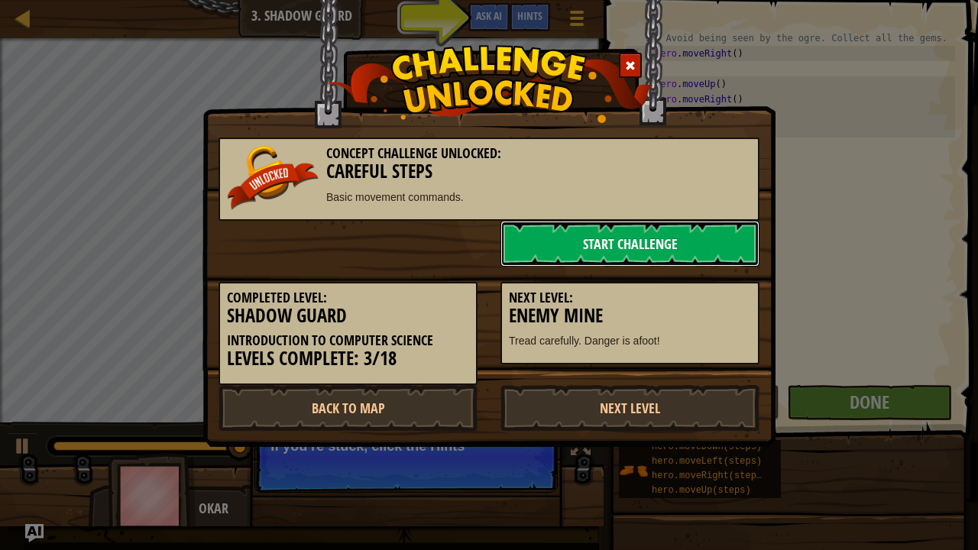
click at [669, 246] on link "Start Challenge" at bounding box center [629, 244] width 259 height 46
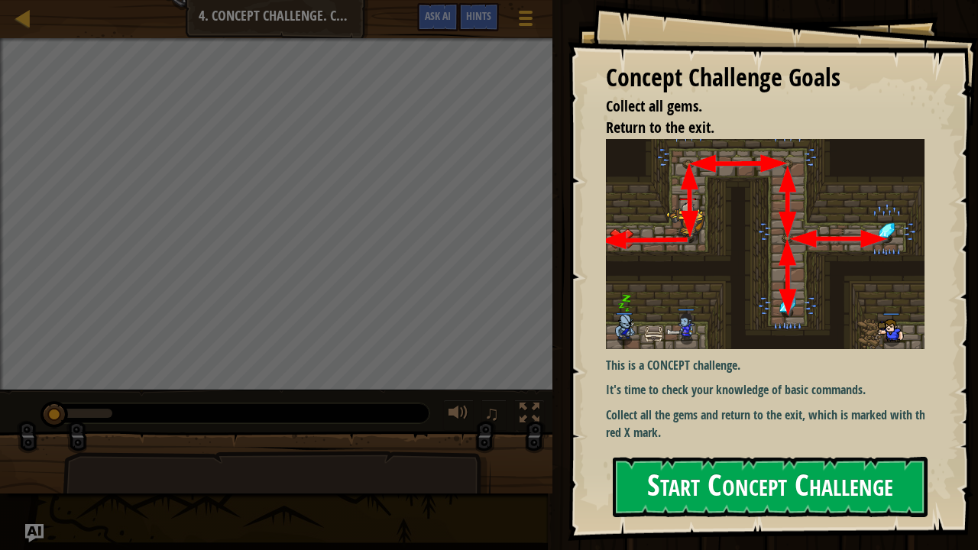
click at [741, 452] on button "Start Concept Challenge" at bounding box center [770, 487] width 315 height 60
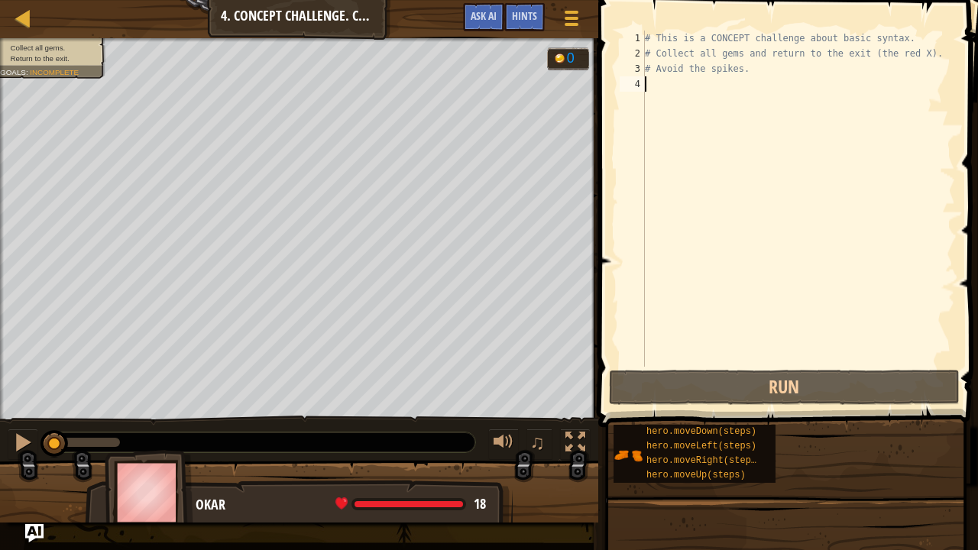
type textarea "h"
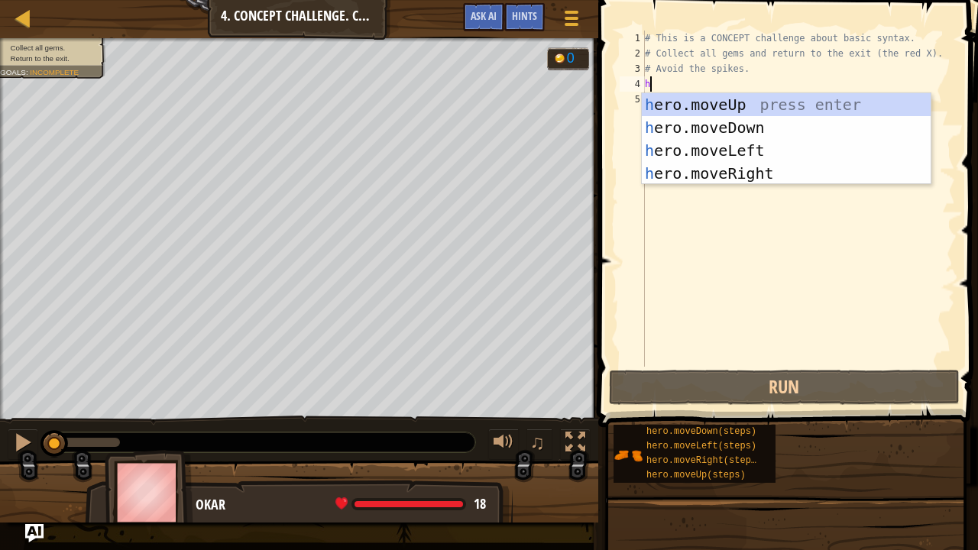
scroll to position [7, 0]
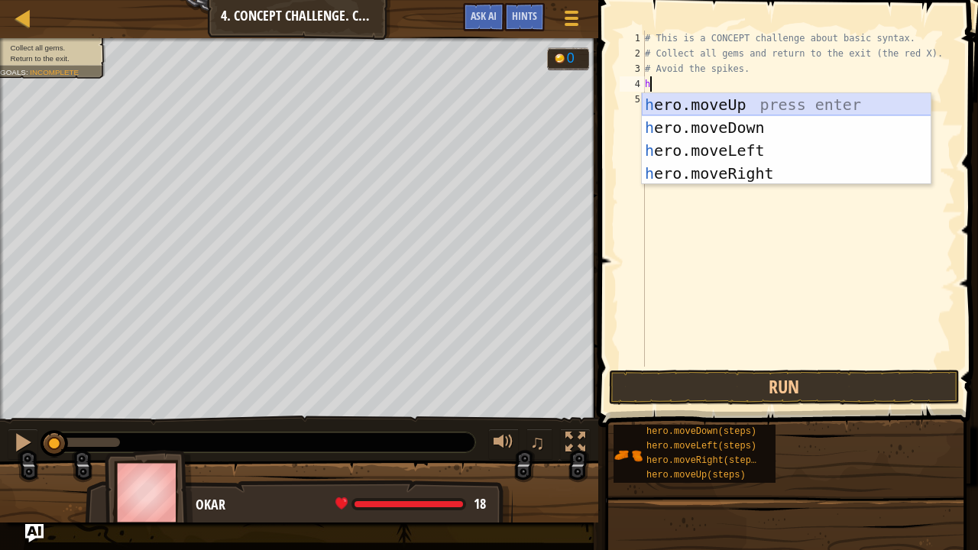
click at [702, 107] on div "h ero.moveUp press enter h ero.moveDown press enter h ero.moveLeft press enter …" at bounding box center [787, 161] width 290 height 137
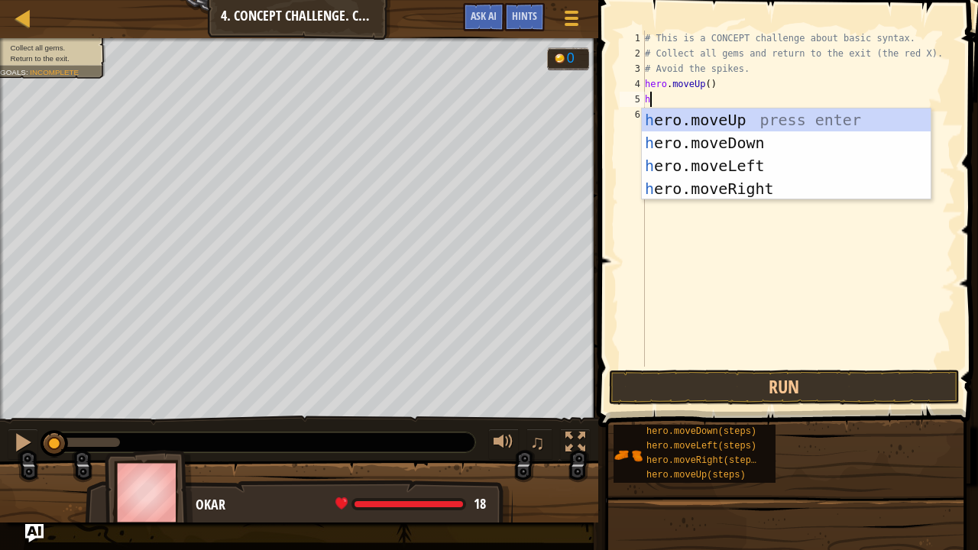
type textarea "he"
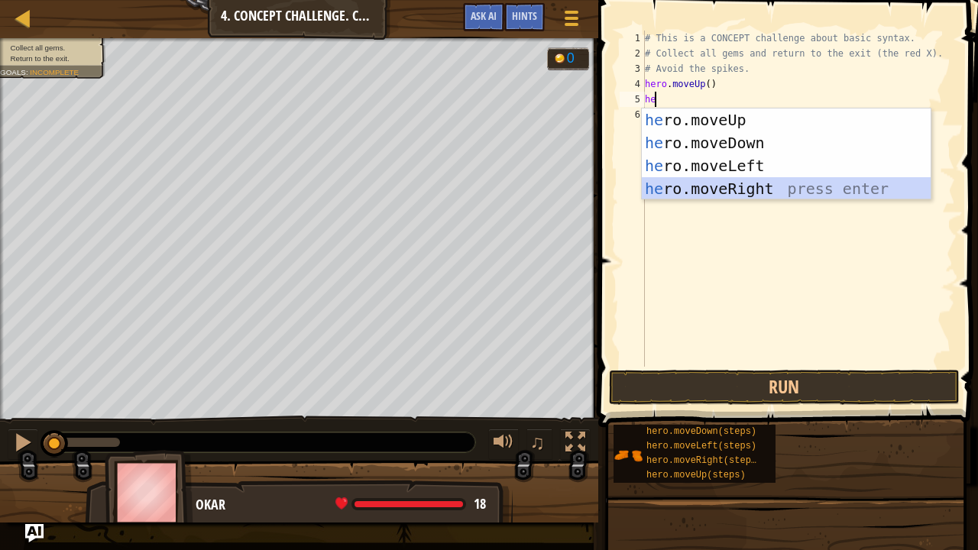
click at [723, 189] on div "he ro.moveUp press enter he ro.moveDown press enter he ro.moveLeft press enter …" at bounding box center [787, 176] width 290 height 137
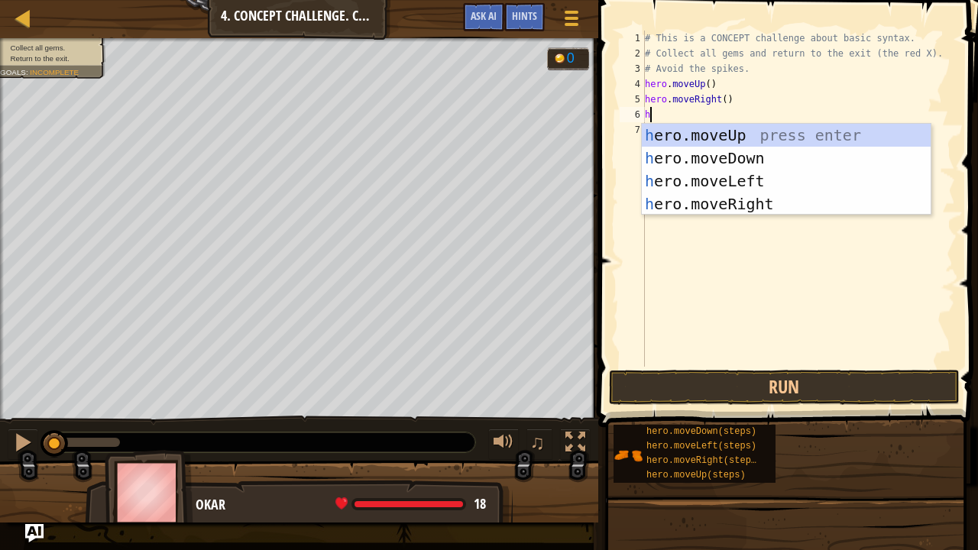
type textarea "he"
click at [711, 159] on div "he ro.moveUp press enter he ro.moveDown press enter he ro.moveLeft press enter …" at bounding box center [787, 192] width 290 height 137
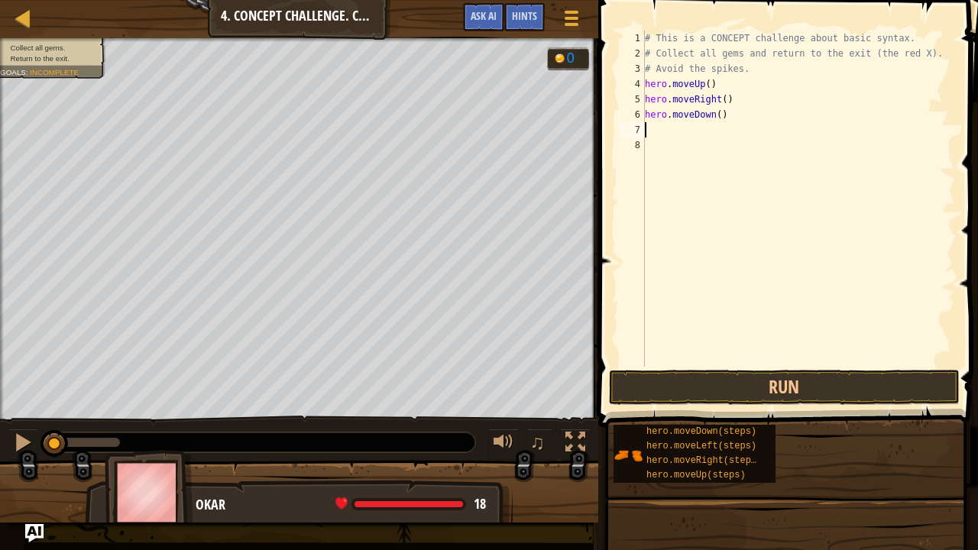
type textarea "he"
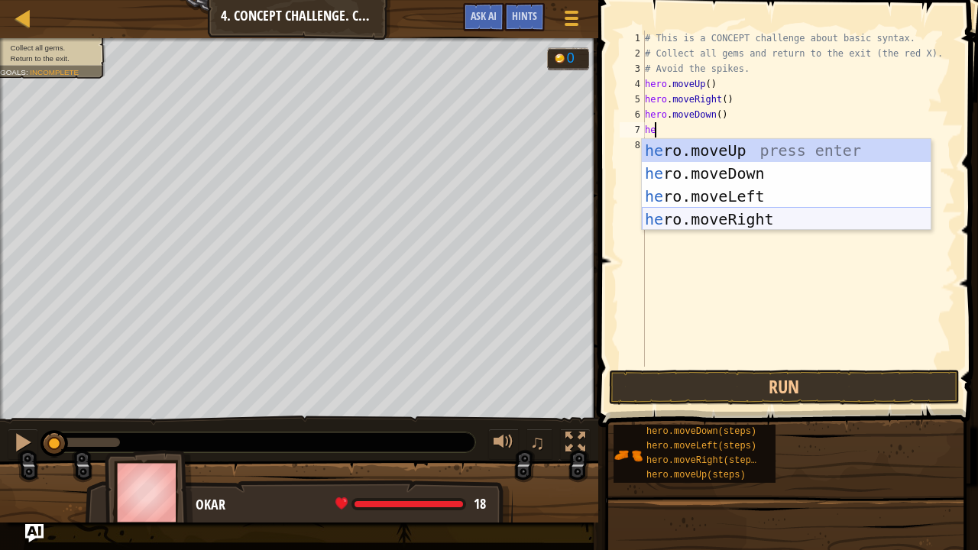
click at [710, 221] on div "he ro.moveUp press enter he ro.moveDown press enter he ro.moveLeft press enter …" at bounding box center [787, 207] width 290 height 137
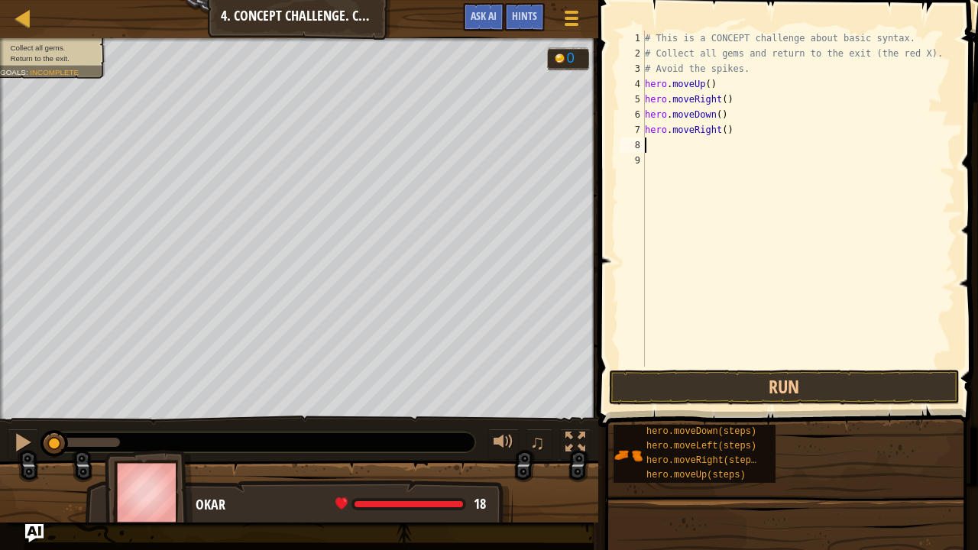
type textarea "he"
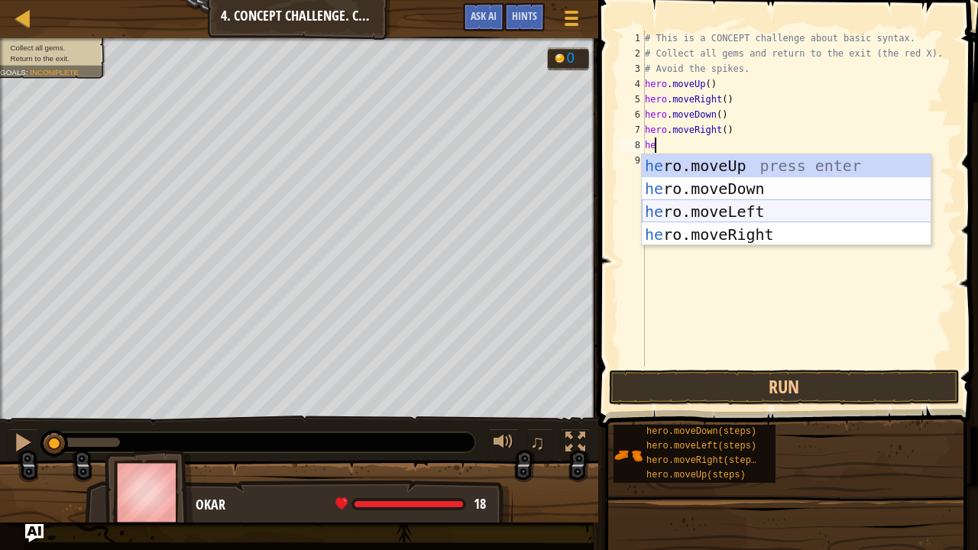
click at [736, 212] on div "he ro.moveUp press enter he ro.moveDown press enter he ro.moveLeft press enter …" at bounding box center [787, 222] width 290 height 137
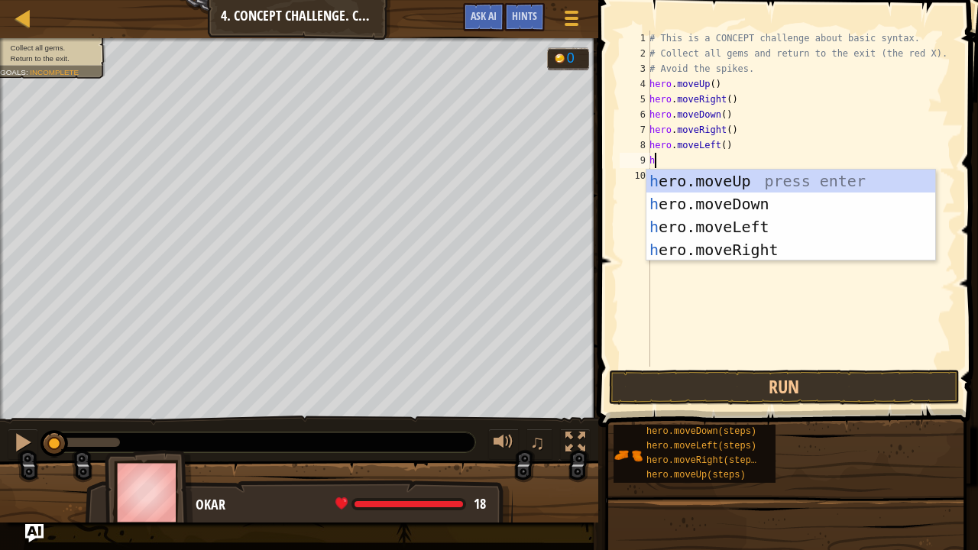
type textarea "he"
click at [739, 207] on div "he ro.moveUp press enter he ro.moveDown press enter he ro.moveLeft press enter …" at bounding box center [791, 238] width 290 height 137
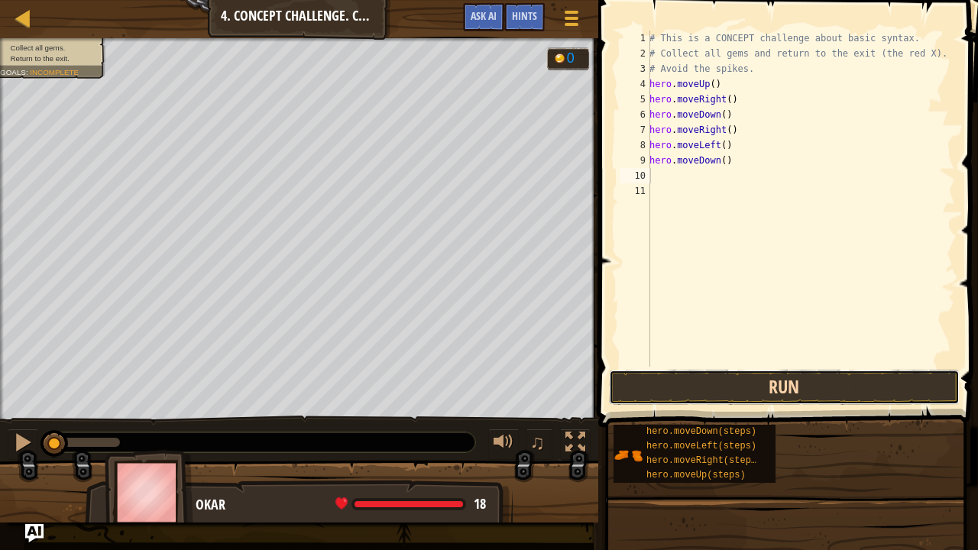
click at [785, 377] on button "Run" at bounding box center [784, 387] width 351 height 35
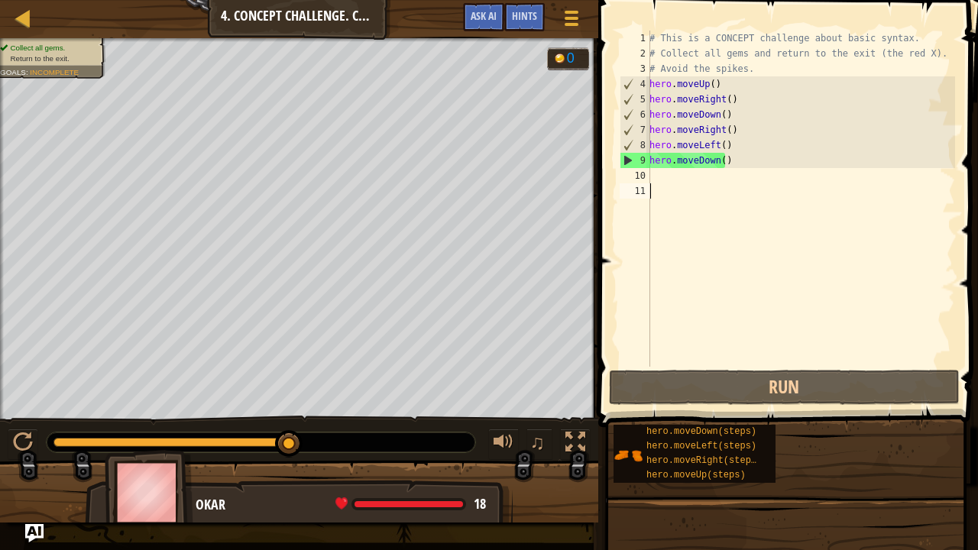
click at [701, 187] on div "# This is a CONCEPT challenge about basic syntax. # Collect all gems and return…" at bounding box center [800, 214] width 309 height 367
type textarea "h"
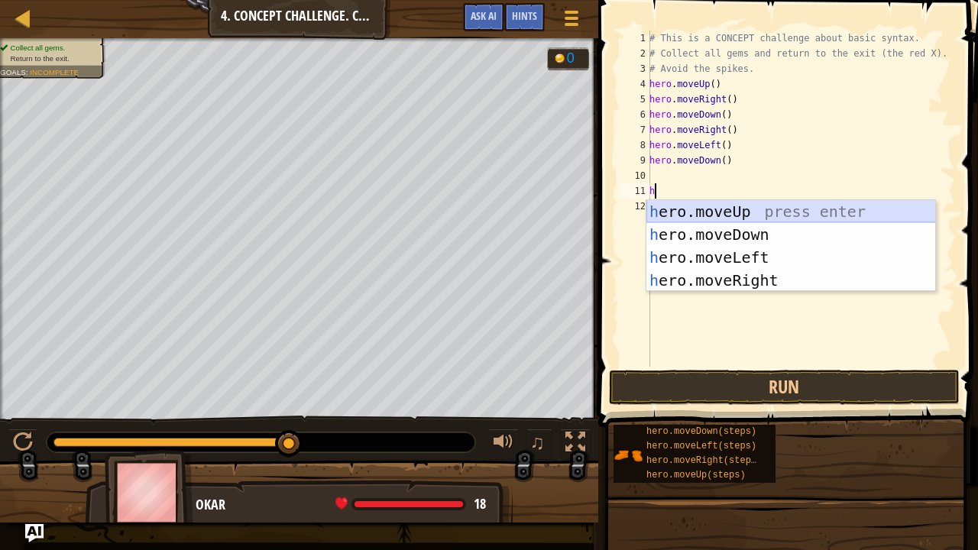
click at [707, 209] on div "h ero.moveUp press enter h ero.moveDown press enter h ero.moveLeft press enter …" at bounding box center [791, 268] width 290 height 137
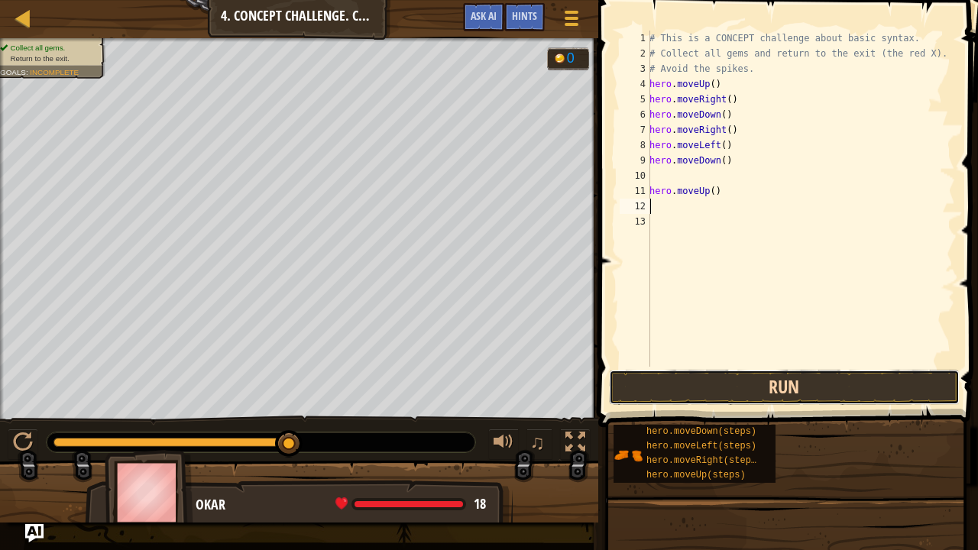
click at [695, 390] on button "Run" at bounding box center [784, 387] width 351 height 35
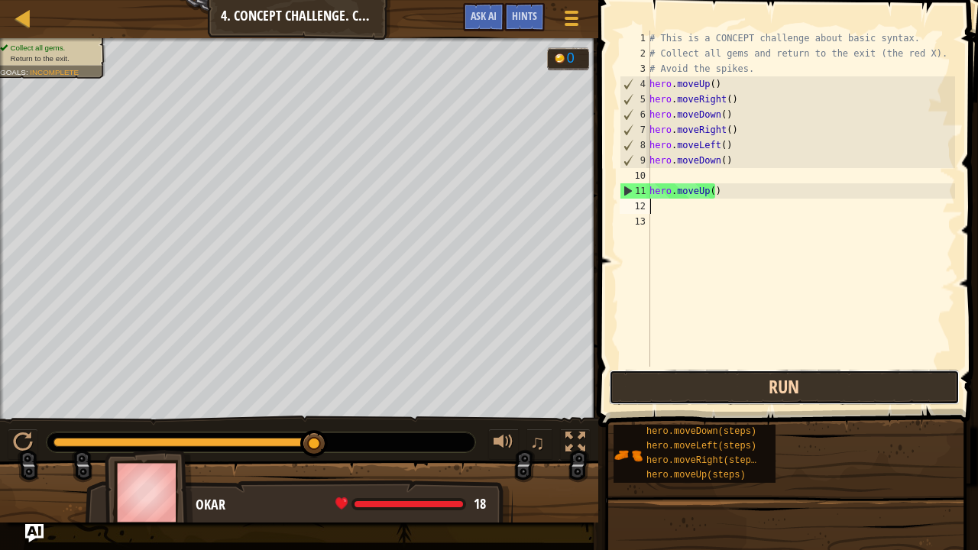
click at [781, 384] on button "Run" at bounding box center [784, 387] width 351 height 35
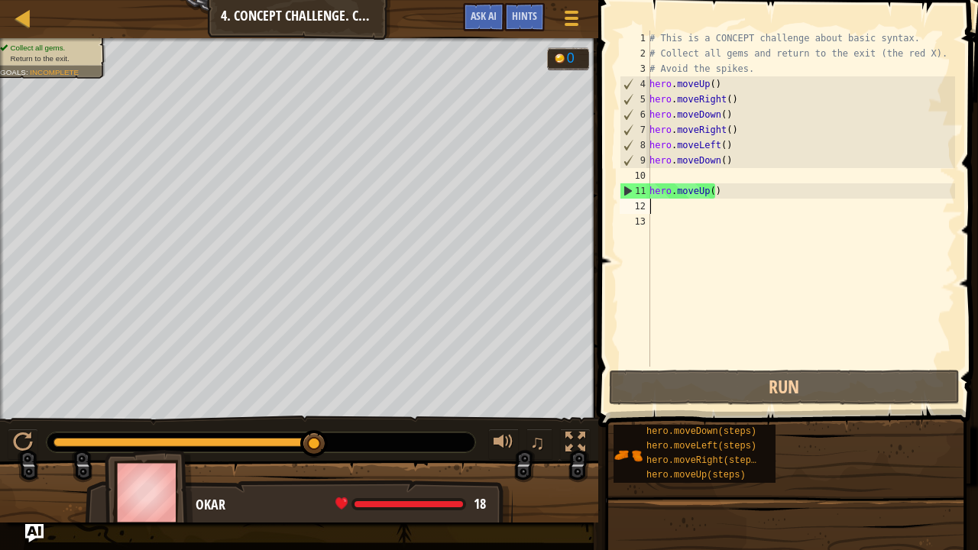
type textarea "h"
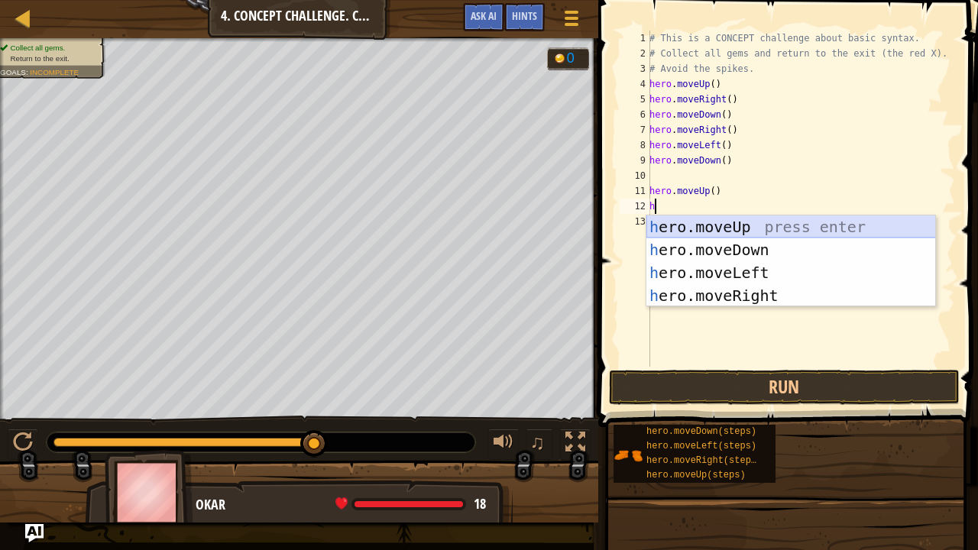
click at [703, 218] on div "h ero.moveUp press enter h ero.moveDown press enter h ero.moveLeft press enter …" at bounding box center [791, 283] width 290 height 137
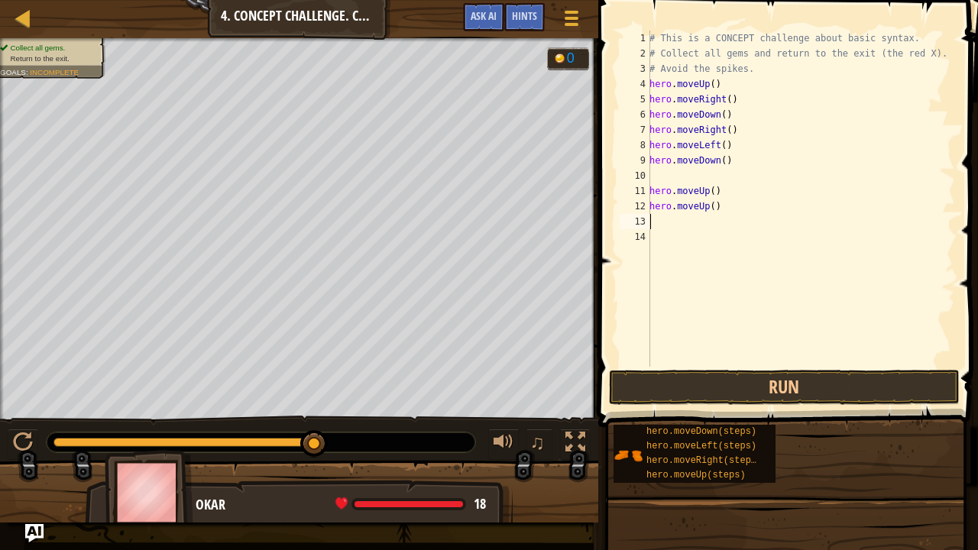
type textarea "he"
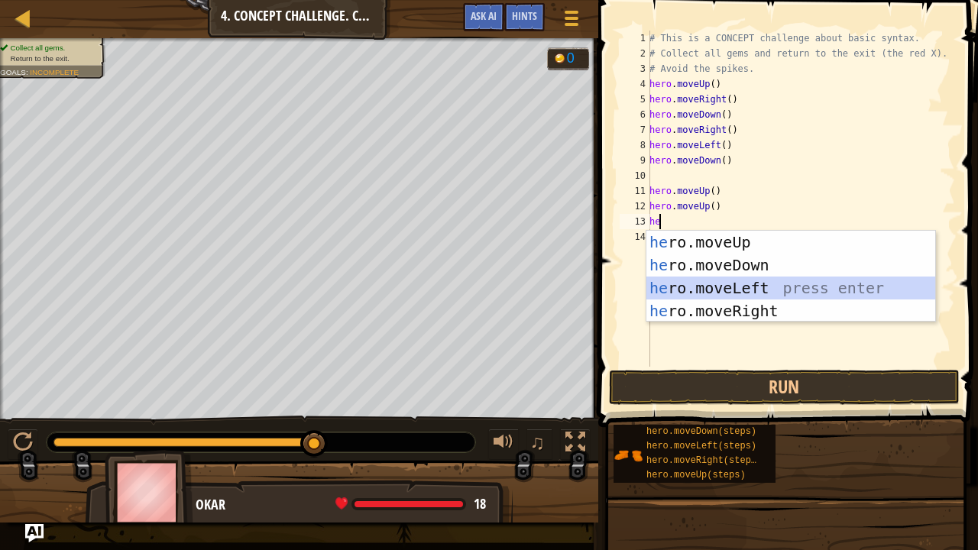
click at [707, 293] on div "he ro.moveUp press enter he ro.moveDown press enter he ro.moveLeft press enter …" at bounding box center [791, 299] width 290 height 137
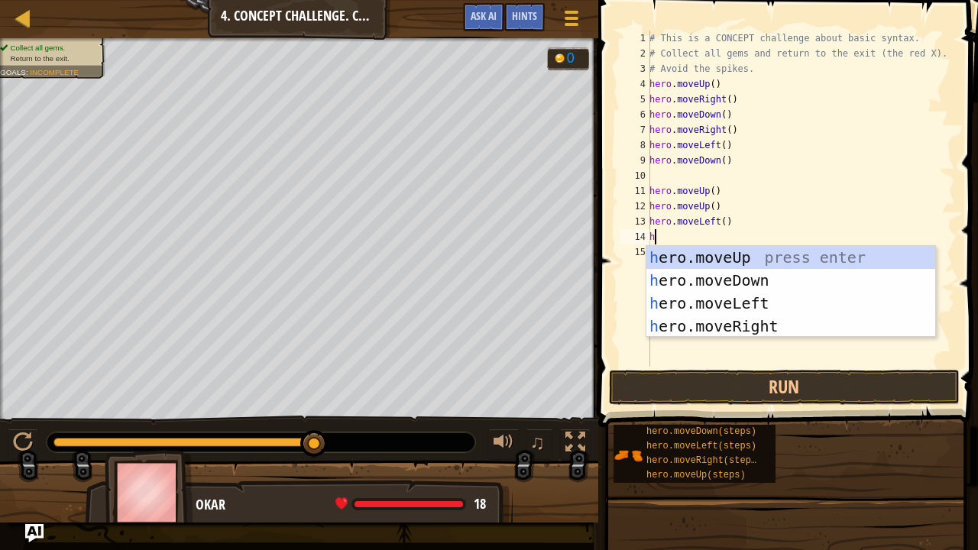
type textarea "he"
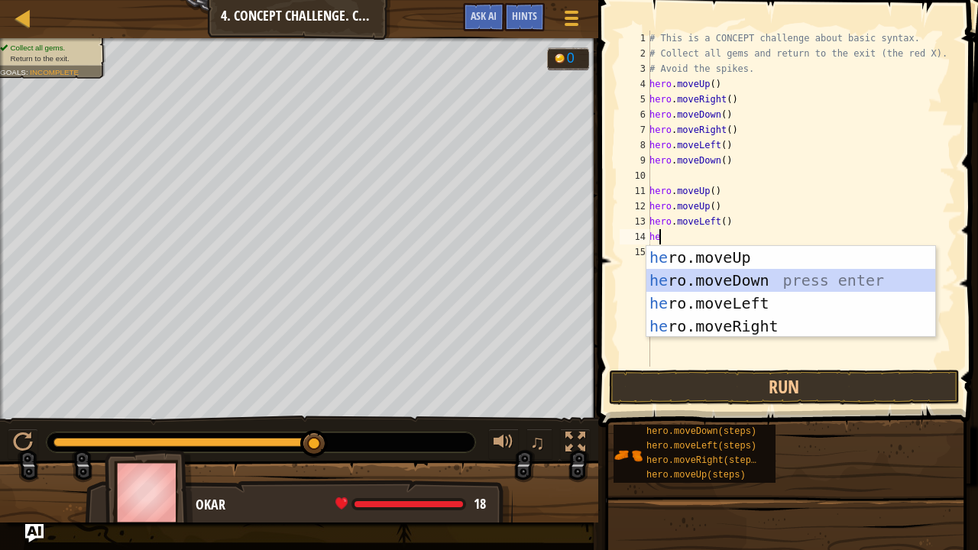
click at [720, 284] on div "he ro.moveUp press enter he ro.moveDown press enter he ro.moveLeft press enter …" at bounding box center [791, 314] width 290 height 137
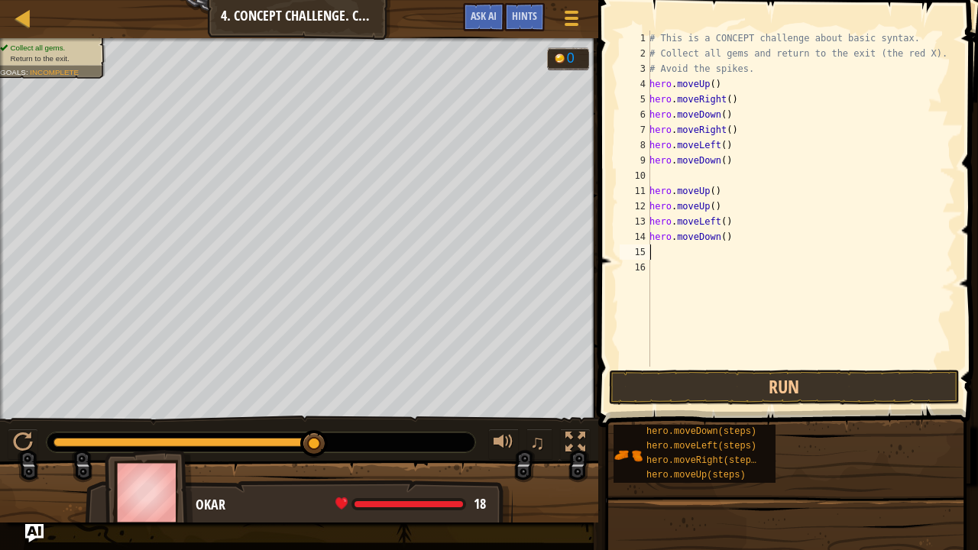
type textarea "he"
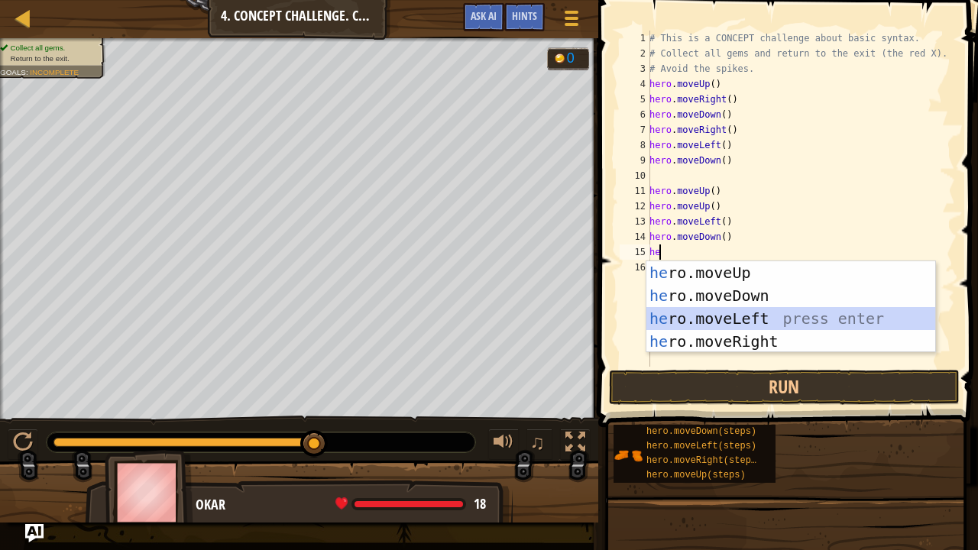
click at [724, 310] on div "he ro.moveUp press enter he ro.moveDown press enter he ro.moveLeft press enter …" at bounding box center [791, 329] width 290 height 137
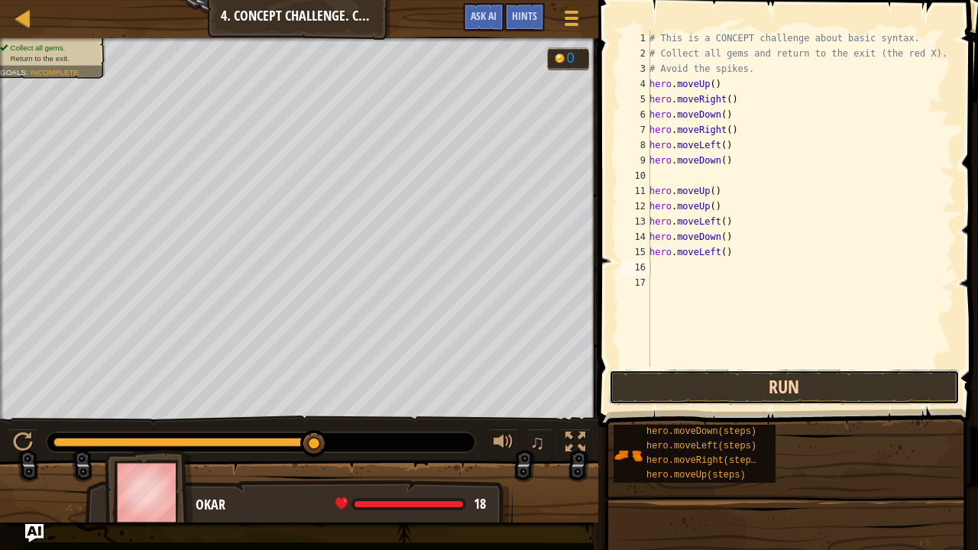
click at [742, 397] on button "Run" at bounding box center [784, 387] width 351 height 35
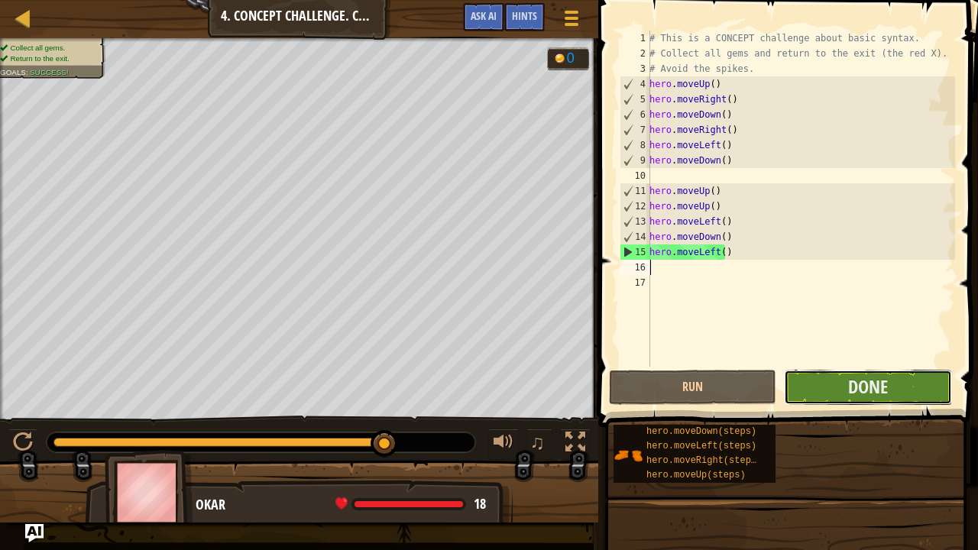
click at [803, 386] on button "Done" at bounding box center [867, 387] width 167 height 35
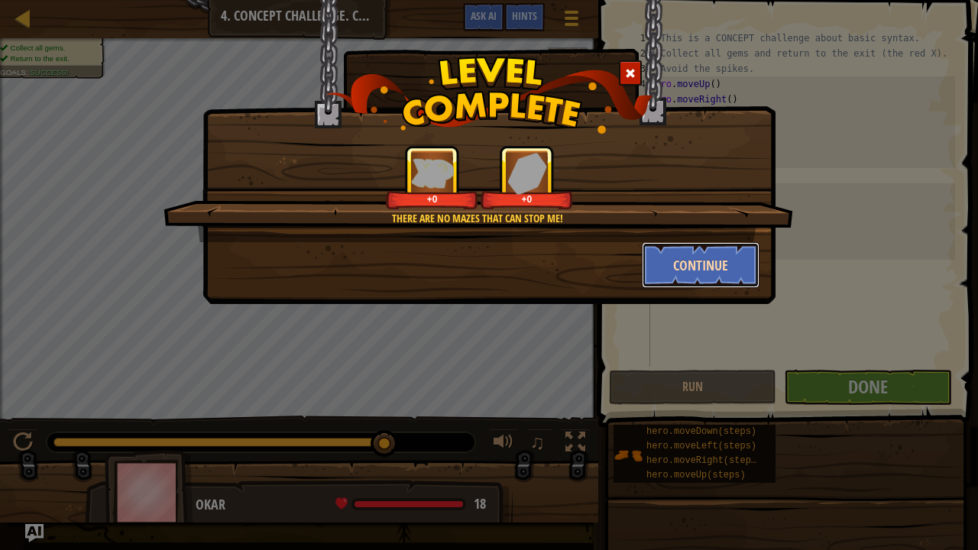
click at [691, 255] on button "Continue" at bounding box center [701, 265] width 118 height 46
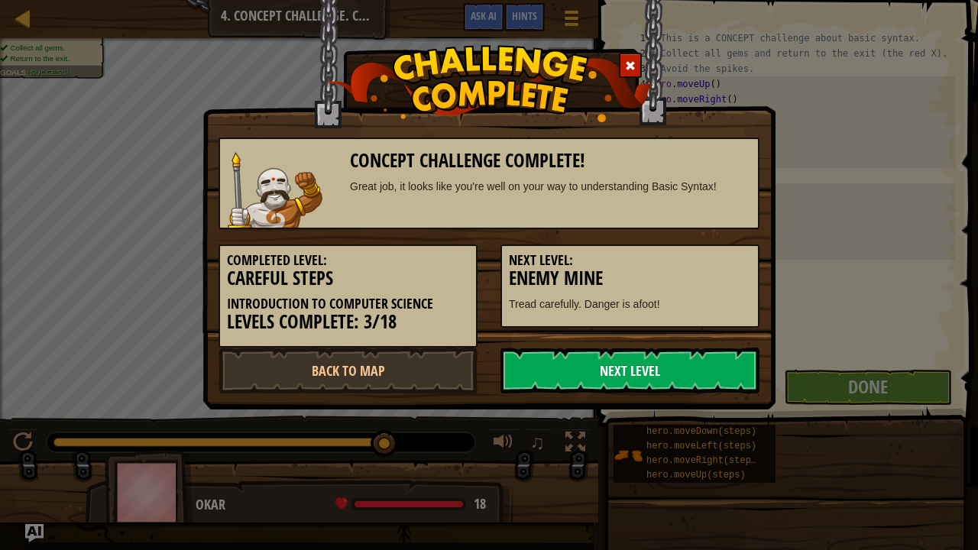
click at [538, 378] on link "Next Level" at bounding box center [629, 371] width 259 height 46
click at [634, 356] on link "Next Level" at bounding box center [629, 371] width 259 height 46
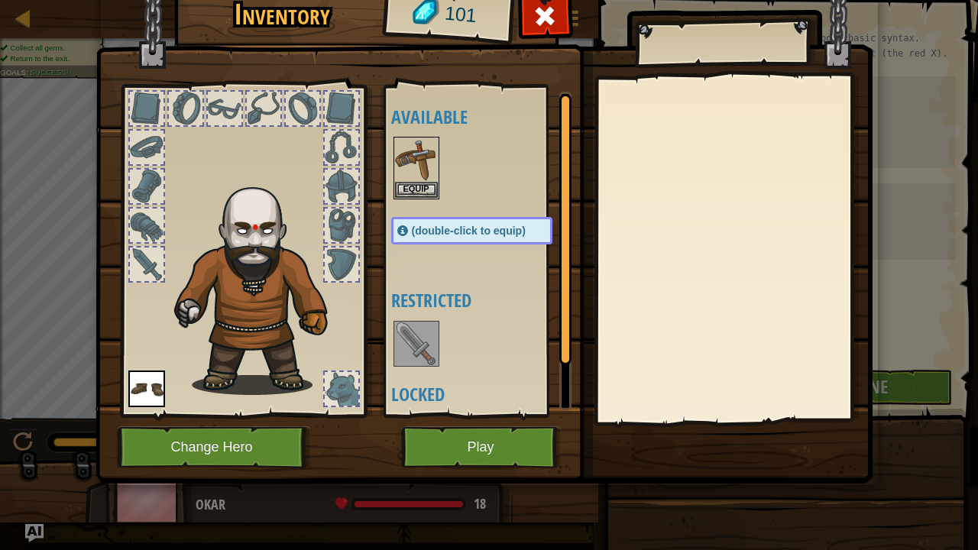
click at [424, 341] on img at bounding box center [416, 343] width 43 height 43
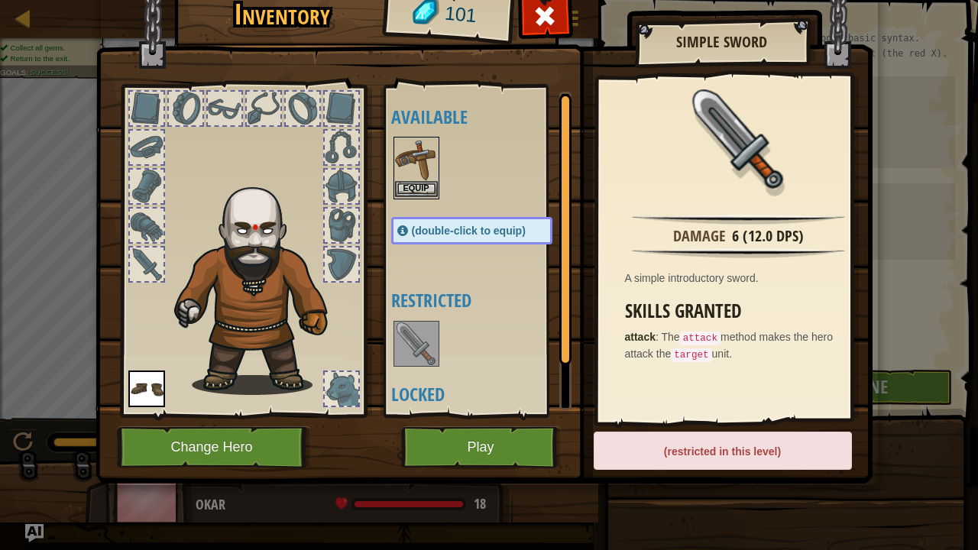
click at [420, 162] on img at bounding box center [416, 159] width 43 height 43
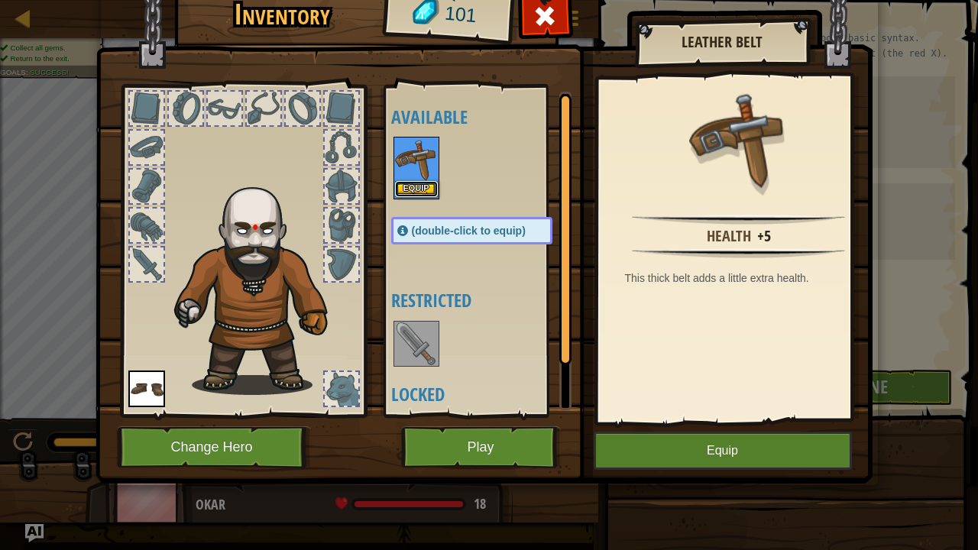
click at [422, 183] on button "Equip" at bounding box center [416, 189] width 43 height 16
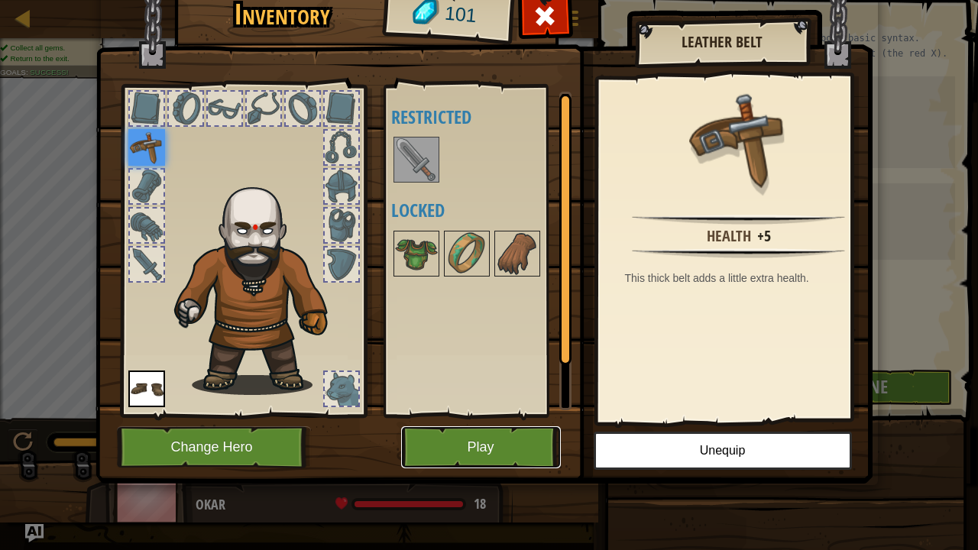
click at [502, 446] on button "Play" at bounding box center [481, 447] width 160 height 42
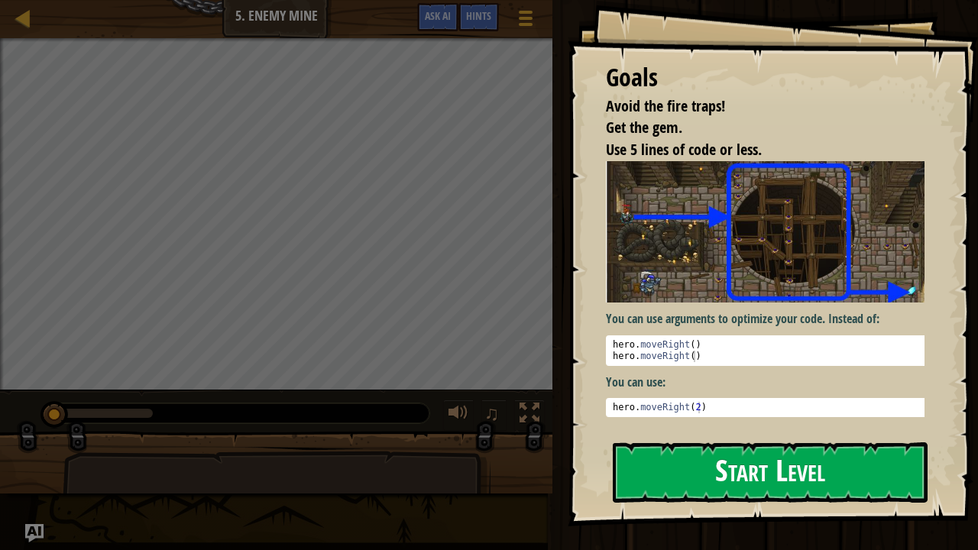
click at [723, 448] on button "Start Level" at bounding box center [770, 472] width 315 height 60
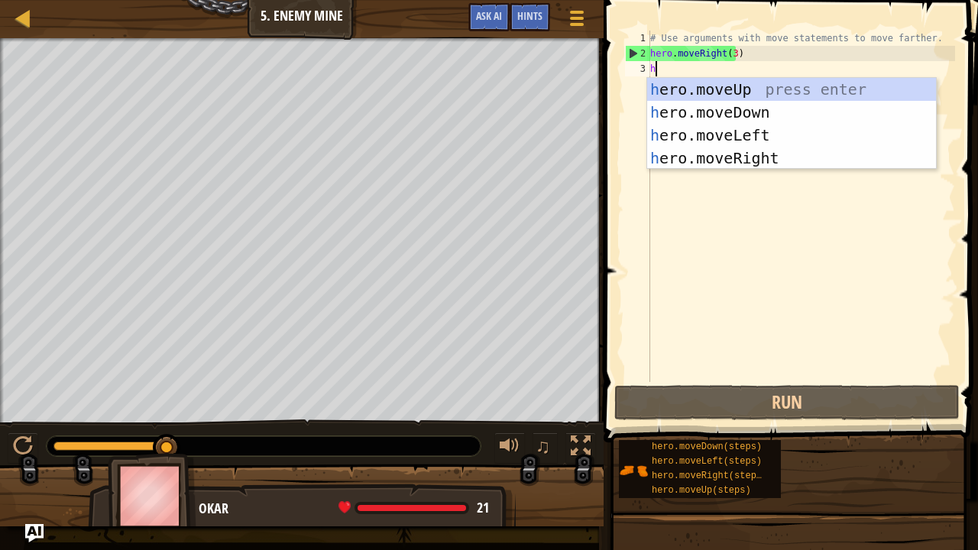
scroll to position [7, 0]
type textarea "he"
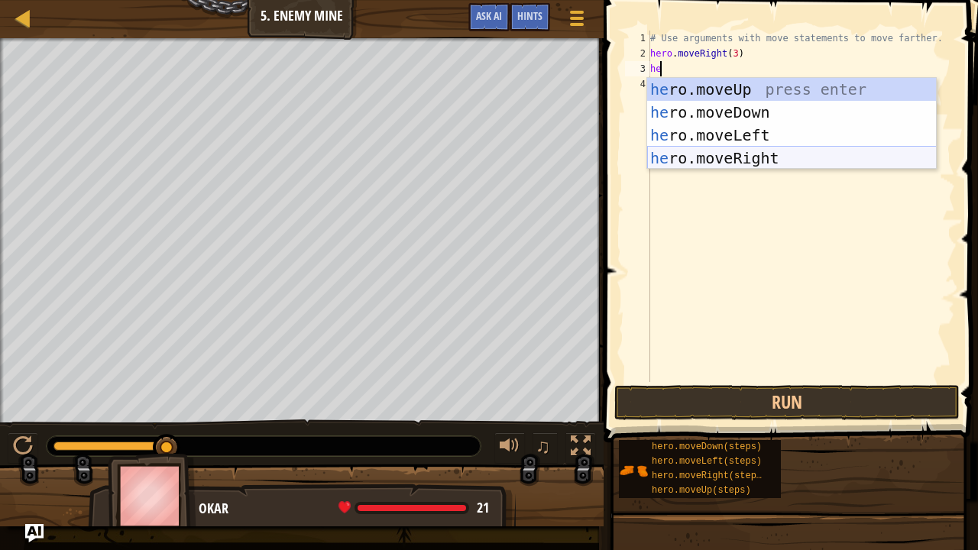
click at [739, 156] on div "he ro.moveUp press enter he ro.moveDown press enter he ro.moveLeft press enter …" at bounding box center [792, 146] width 290 height 137
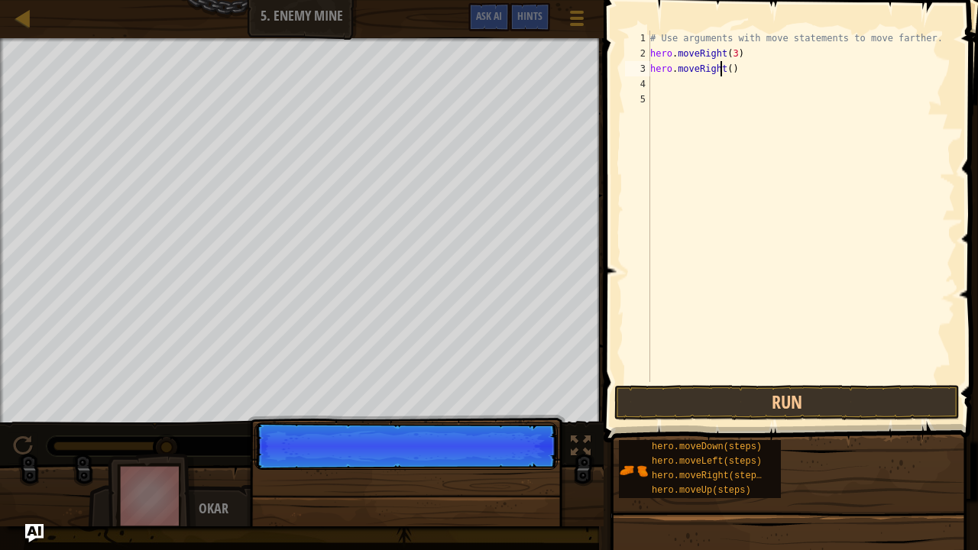
click at [723, 67] on div "# Use arguments with move statements to move farther. hero . moveRight ( 3 ) he…" at bounding box center [801, 222] width 308 height 382
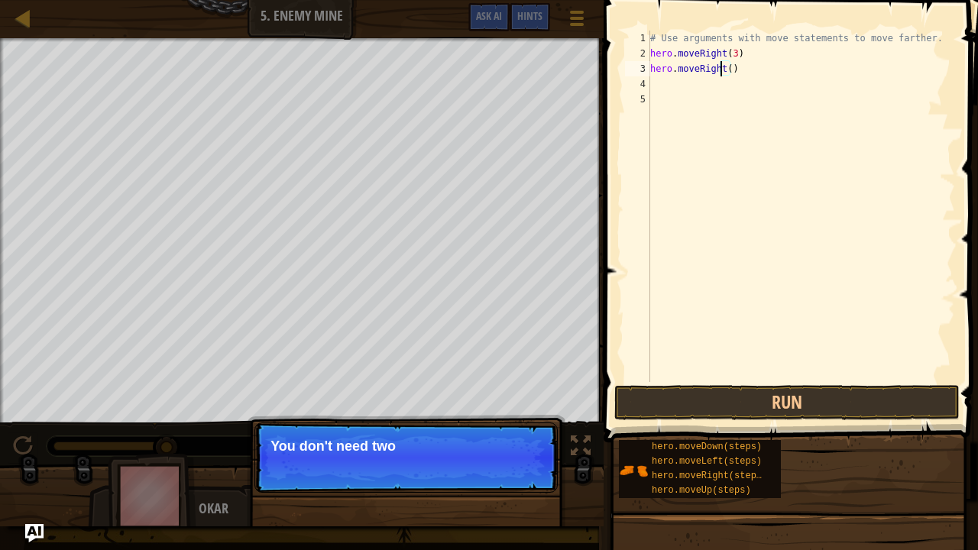
click at [726, 71] on div "# Use arguments with move statements to move farther. hero . moveRight ( 3 ) he…" at bounding box center [801, 222] width 308 height 382
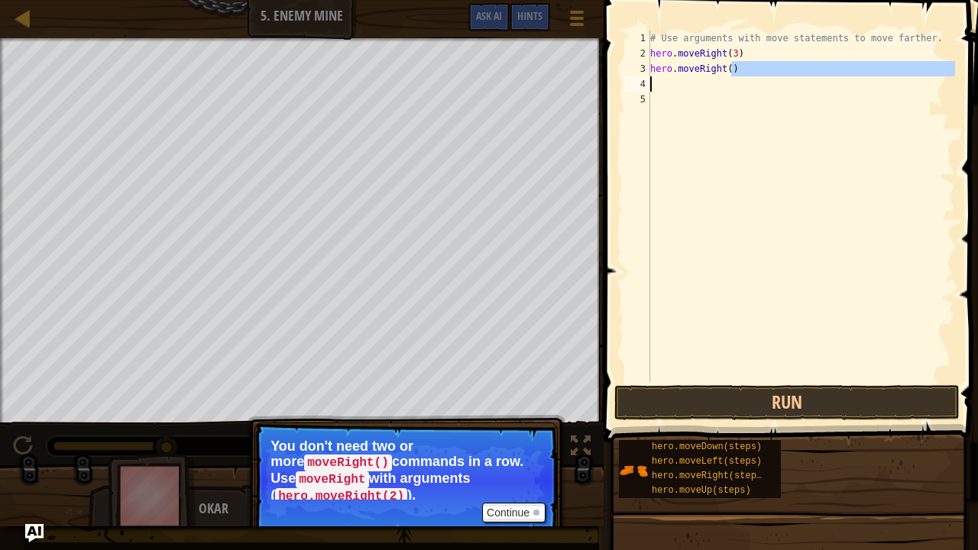
click at [735, 76] on div "# Use arguments with move statements to move farther. hero . moveRight ( 3 ) he…" at bounding box center [801, 222] width 308 height 382
type textarea "hero.moveRight()"
drag, startPoint x: 736, startPoint y: 78, endPoint x: 652, endPoint y: 64, distance: 85.1
click at [652, 64] on div "# Use arguments with move statements to move farther. hero . moveRight ( 3 ) he…" at bounding box center [801, 222] width 308 height 382
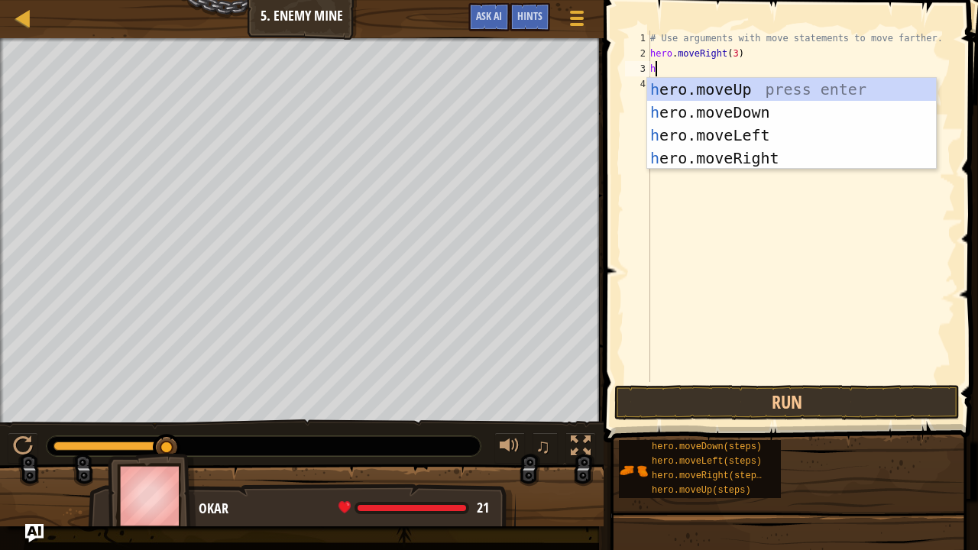
type textarea "he"
click at [745, 102] on div "he ro.moveUp press enter he ro.moveDown press enter he ro.moveLeft press enter …" at bounding box center [792, 146] width 290 height 137
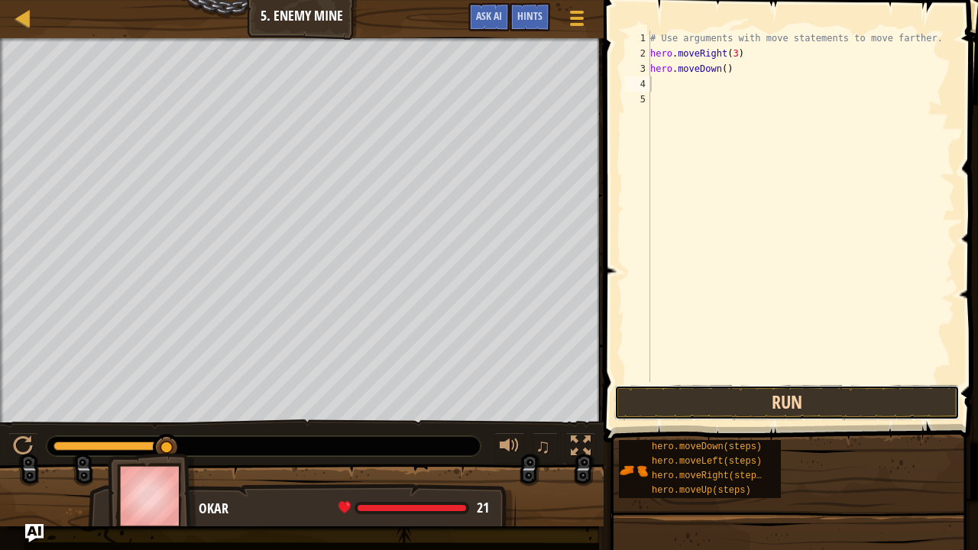
click at [822, 406] on button "Run" at bounding box center [786, 402] width 345 height 35
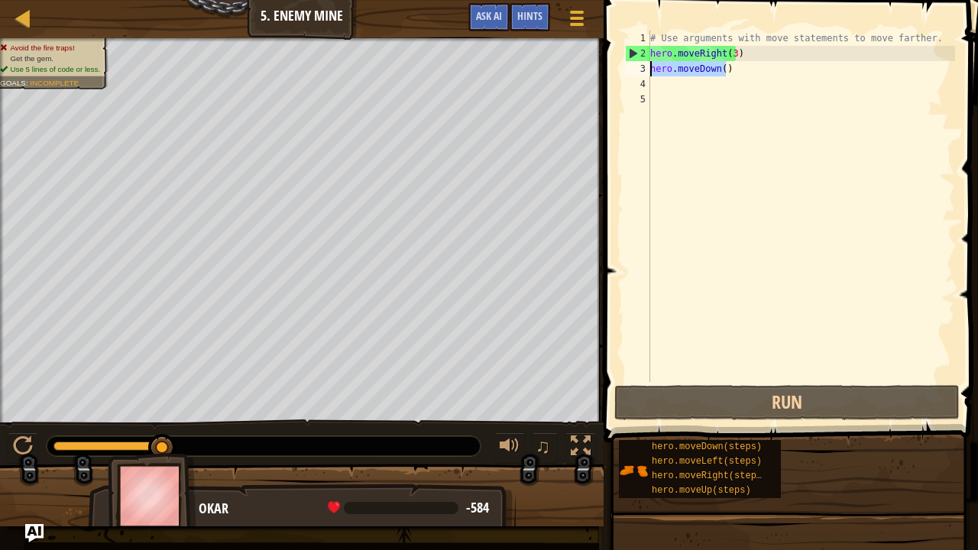
drag, startPoint x: 730, startPoint y: 70, endPoint x: 652, endPoint y: 75, distance: 78.1
click at [652, 75] on div "# Use arguments with move statements to move farther. hero . moveRight ( 3 ) he…" at bounding box center [801, 222] width 308 height 382
type textarea "hero.moveDown()"
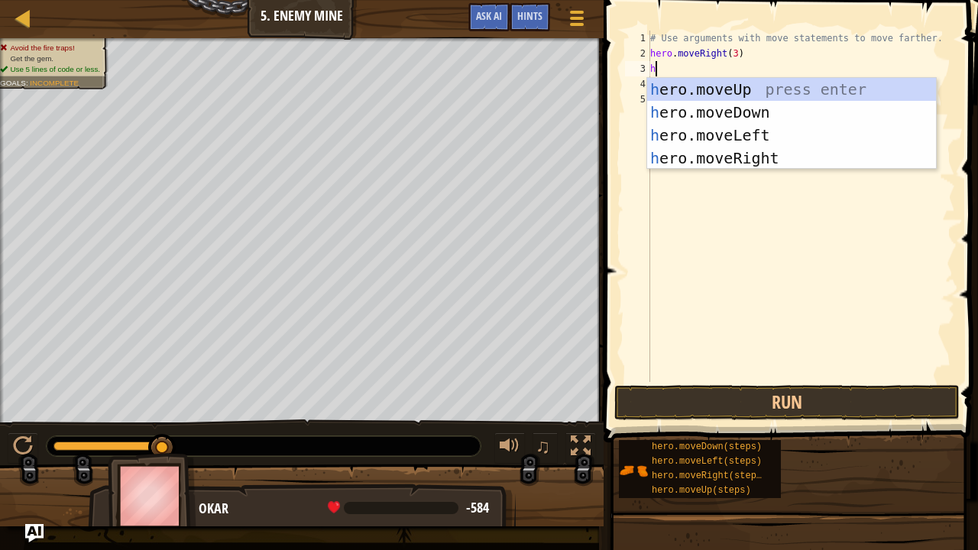
type textarea "he"
click at [680, 89] on div "he ro.moveUp press enter he ro.moveDown press enter he ro.moveLeft press enter …" at bounding box center [792, 146] width 290 height 137
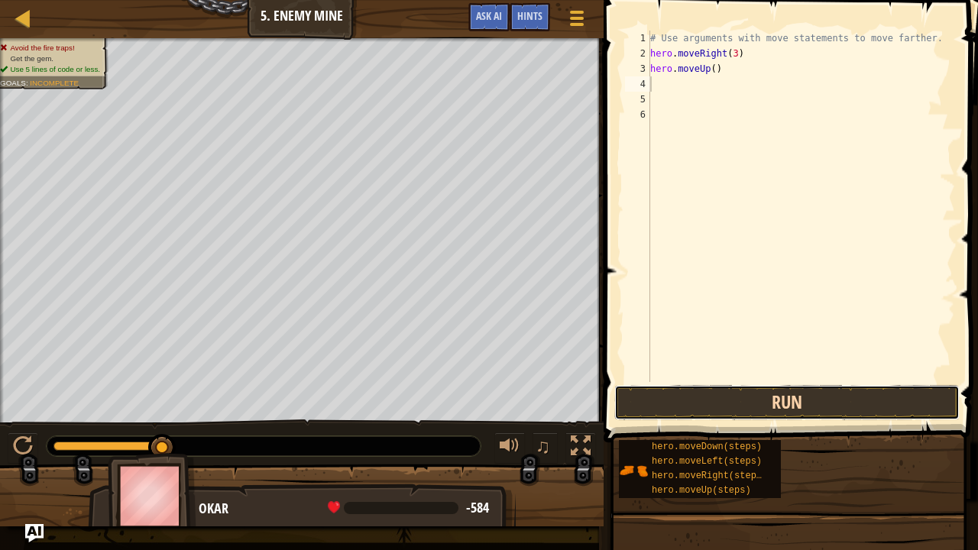
click at [764, 405] on button "Run" at bounding box center [786, 402] width 345 height 35
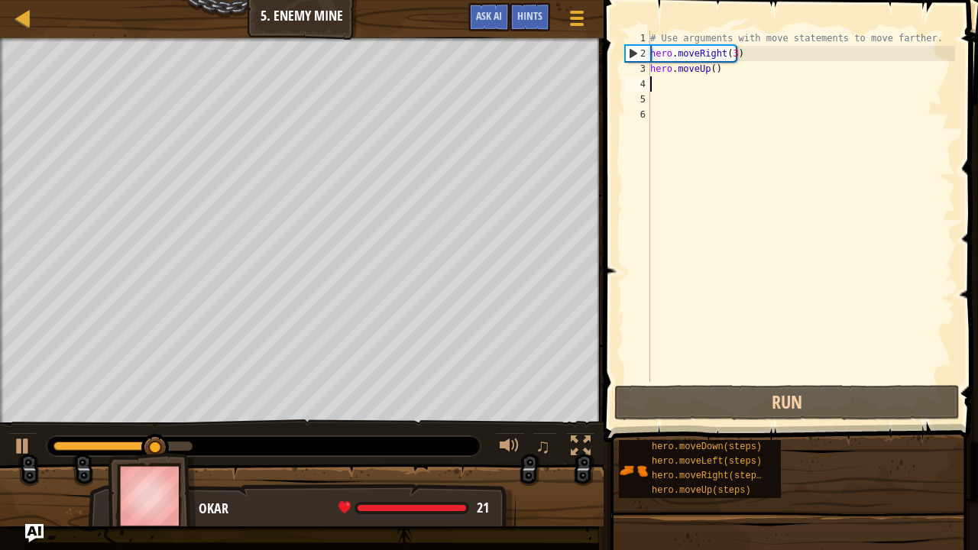
type textarea "he"
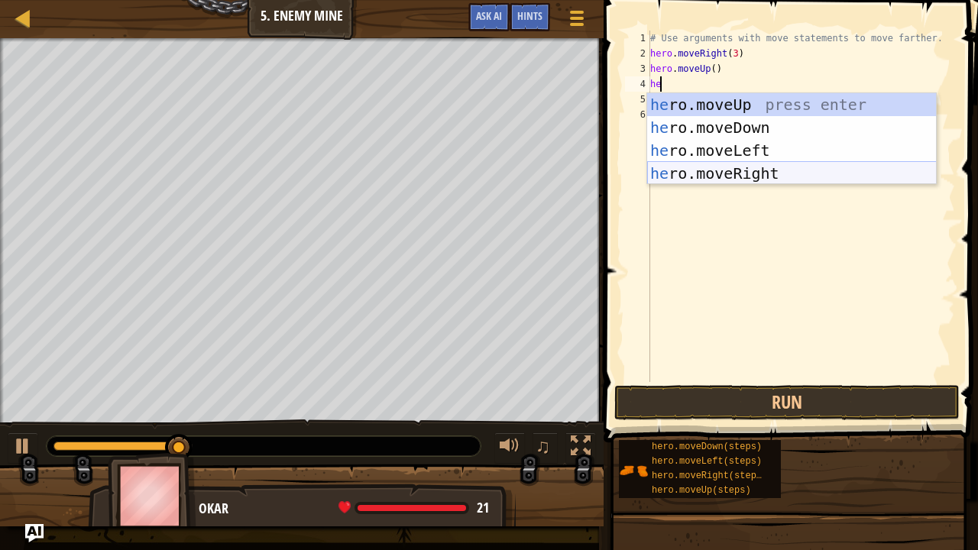
click at [817, 169] on div "he ro.moveUp press enter he ro.moveDown press enter he ro.moveLeft press enter …" at bounding box center [792, 161] width 290 height 137
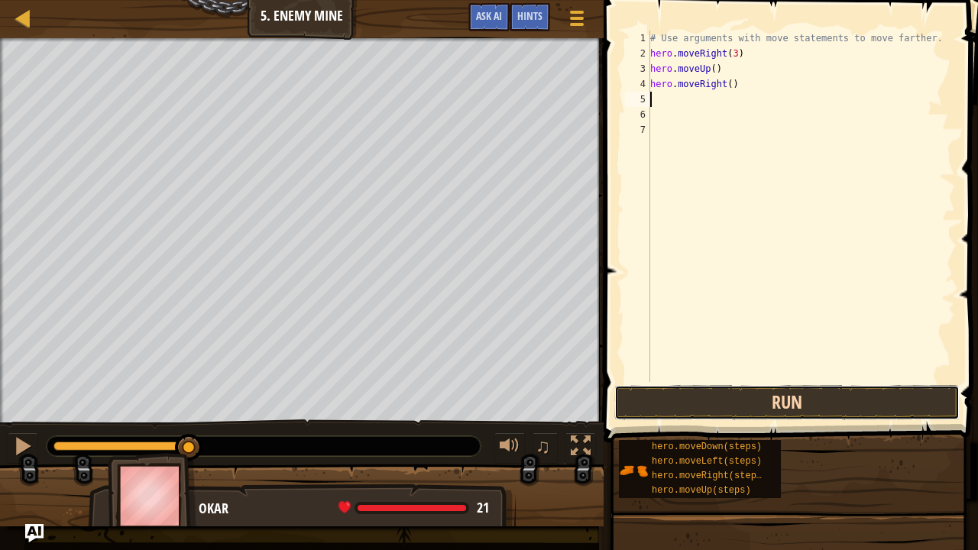
click at [797, 404] on button "Run" at bounding box center [786, 402] width 345 height 35
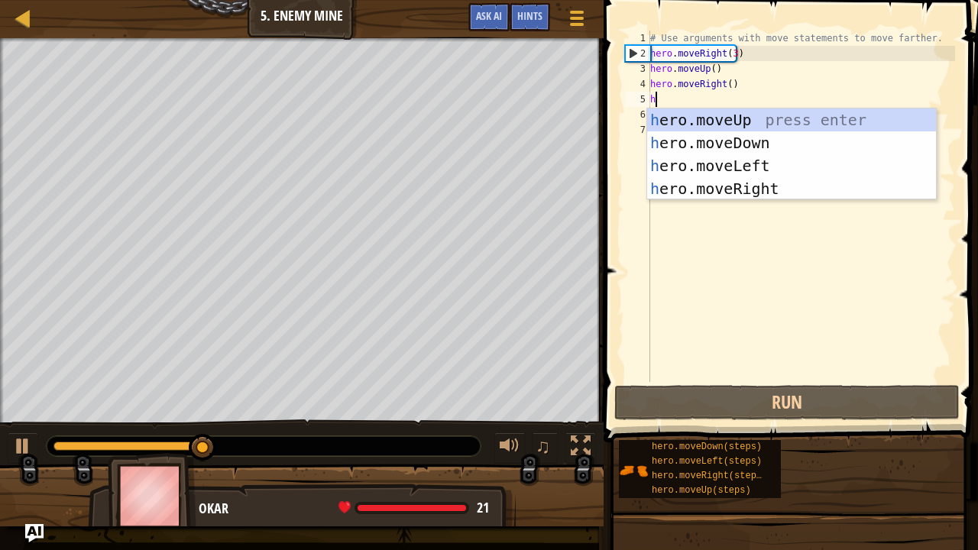
type textarea "he"
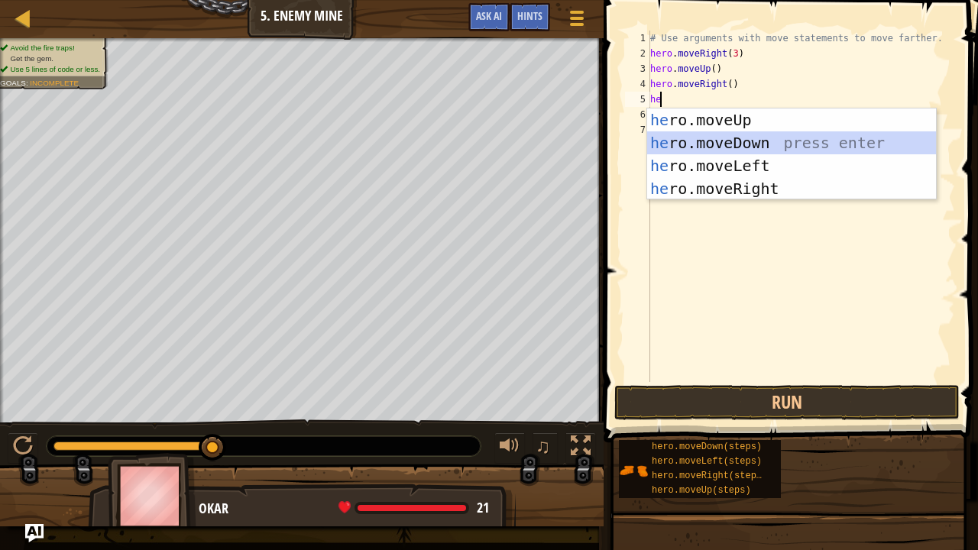
click at [706, 145] on div "he ro.moveUp press enter he ro.moveDown press enter he ro.moveLeft press enter …" at bounding box center [792, 176] width 290 height 137
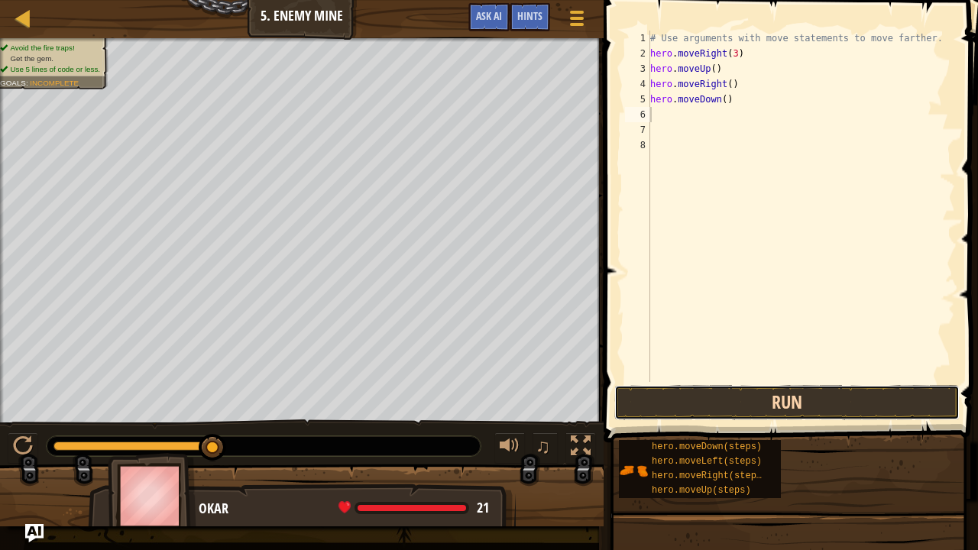
click at [750, 393] on button "Run" at bounding box center [786, 402] width 345 height 35
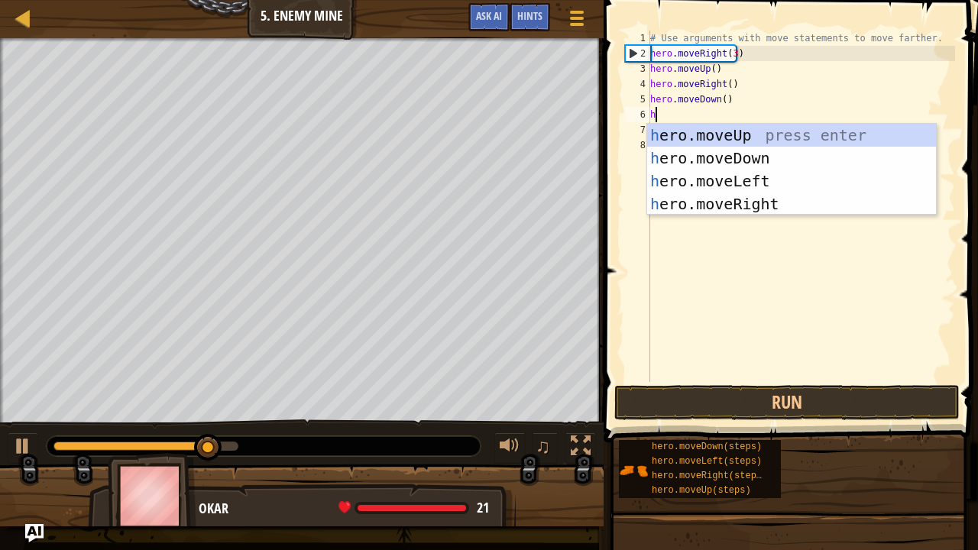
type textarea "he"
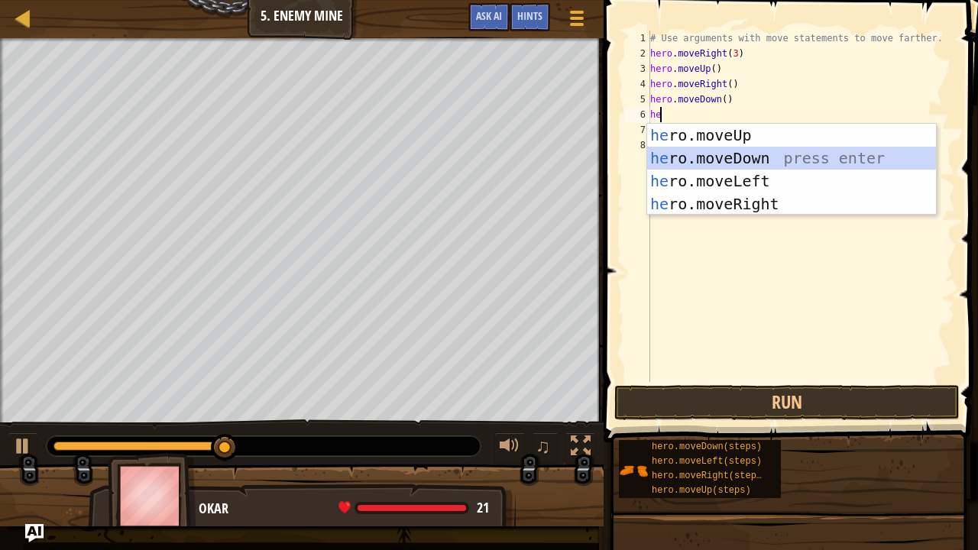
click at [726, 159] on div "he ro.moveUp press enter he ro.moveDown press enter he ro.moveLeft press enter …" at bounding box center [792, 192] width 290 height 137
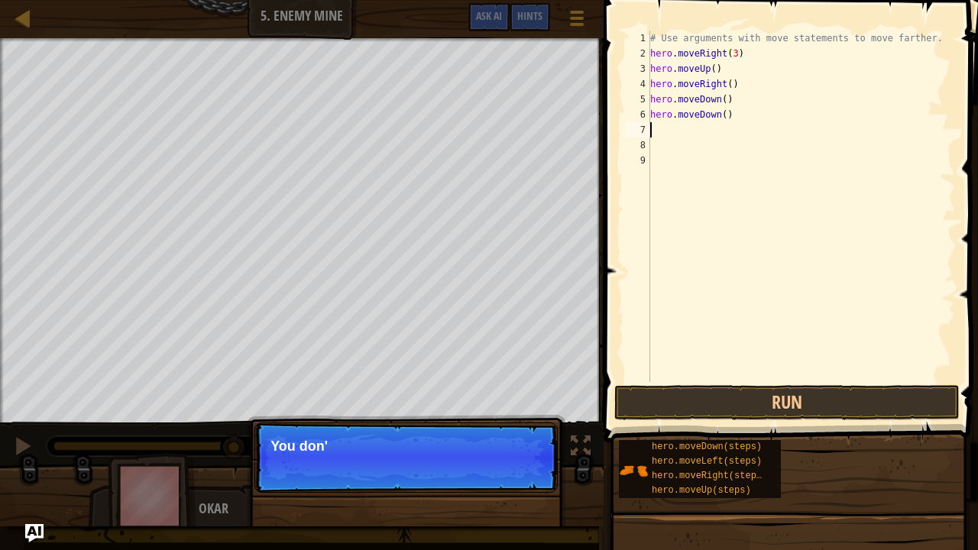
type textarea "he"
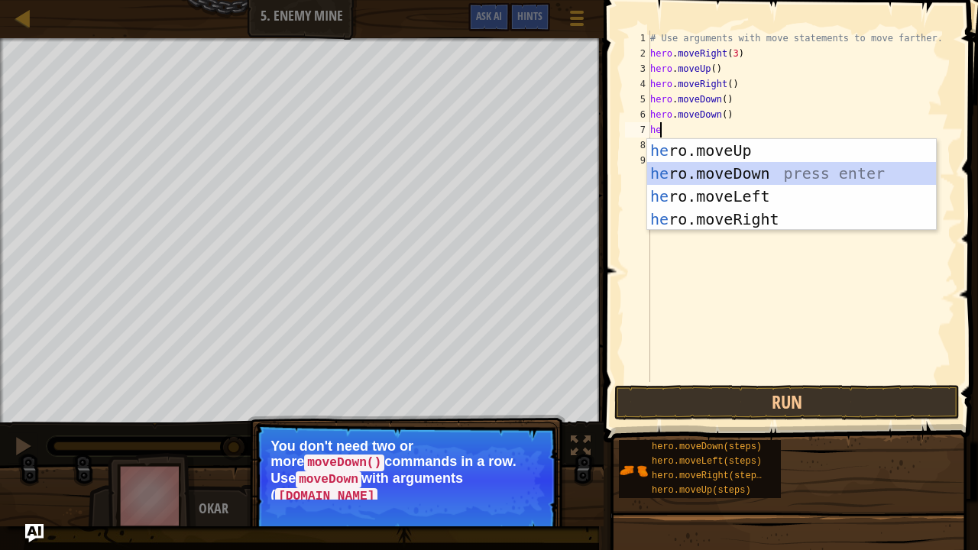
click at [731, 168] on div "he ro.moveUp press enter he ro.moveDown press enter he ro.moveLeft press enter …" at bounding box center [792, 207] width 290 height 137
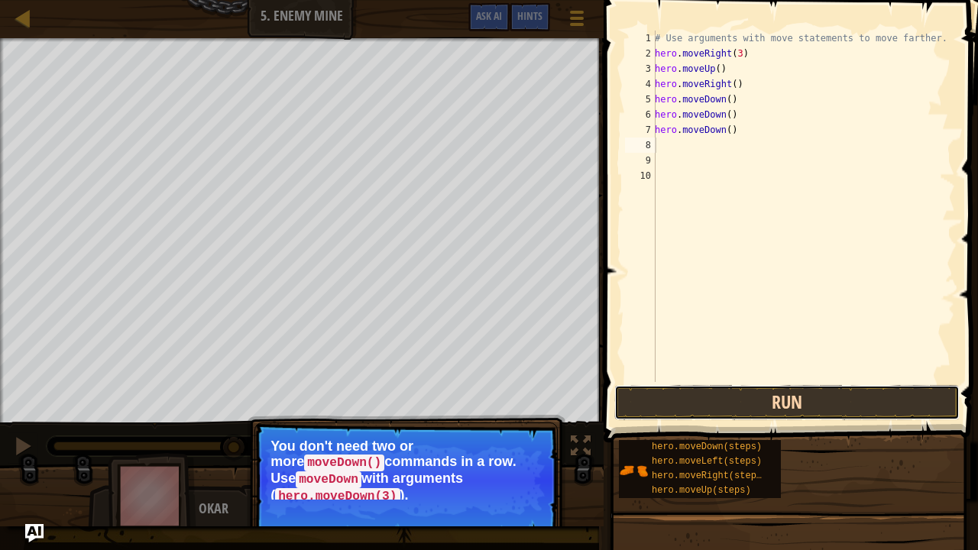
click at [780, 396] on button "Run" at bounding box center [786, 402] width 345 height 35
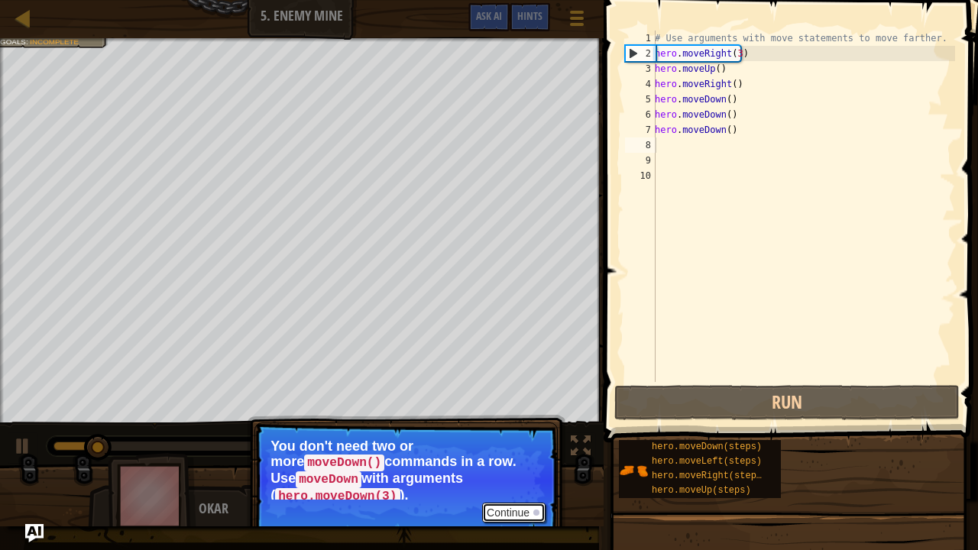
click at [517, 452] on button "Continue" at bounding box center [513, 513] width 63 height 20
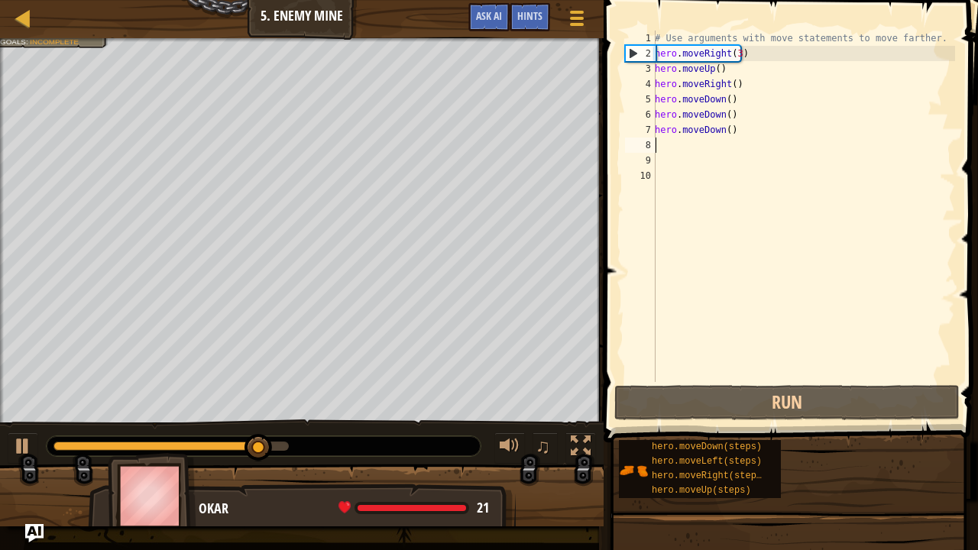
click at [628, 182] on div "10" at bounding box center [640, 175] width 31 height 15
type textarea "he"
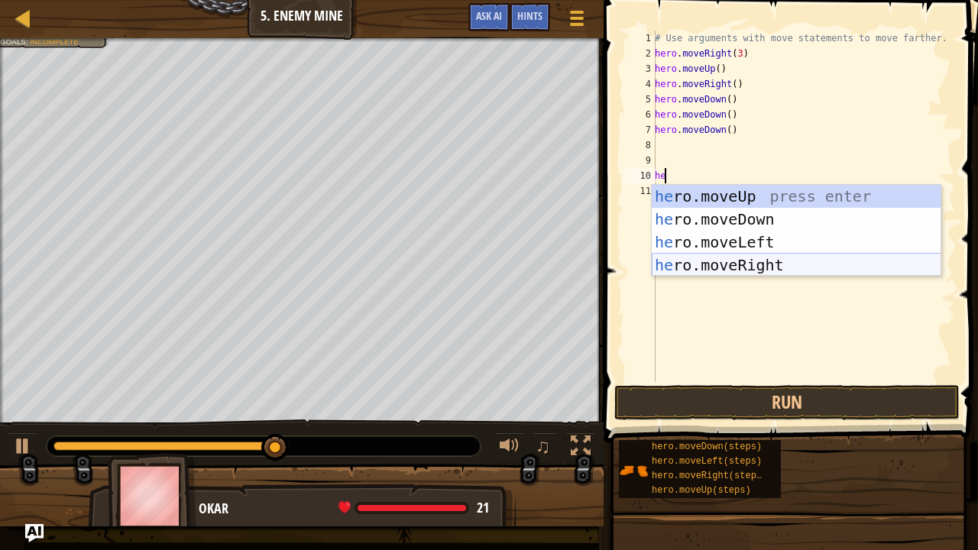
click at [752, 258] on div "he ro.moveUp press enter he ro.moveDown press enter he ro.moveLeft press enter …" at bounding box center [797, 253] width 290 height 137
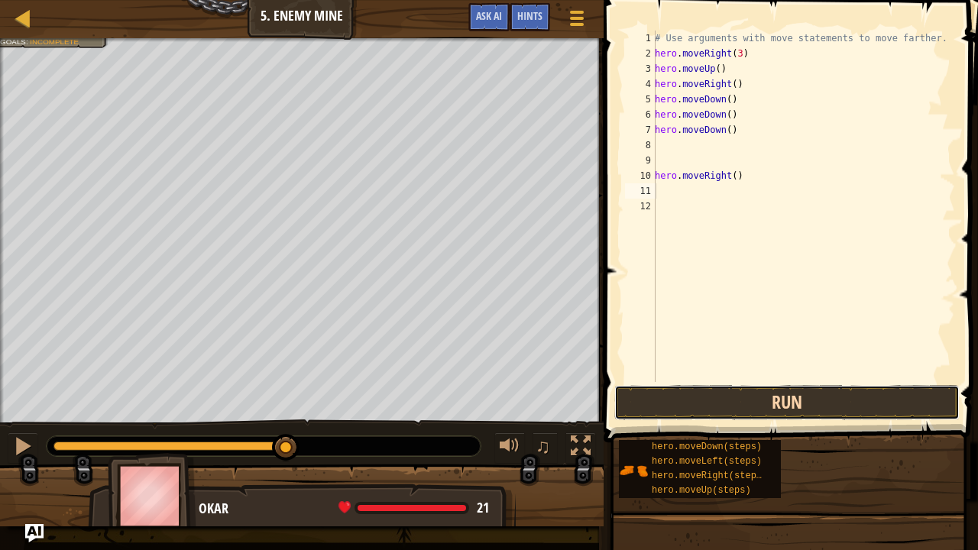
click at [749, 393] on button "Run" at bounding box center [786, 402] width 345 height 35
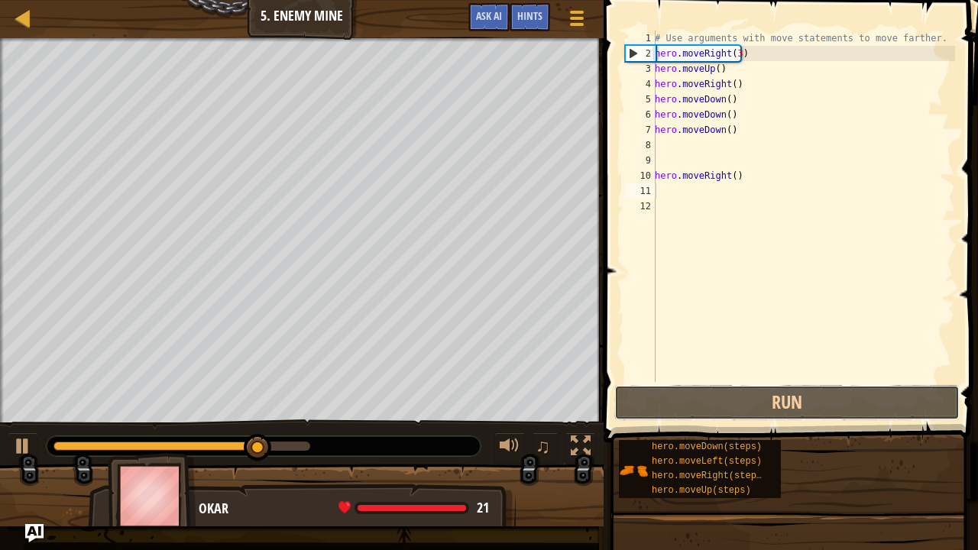
drag, startPoint x: 749, startPoint y: 393, endPoint x: 695, endPoint y: 306, distance: 102.8
click at [695, 306] on div "1 2 3 4 5 6 7 8 9 10 11 12 # Use arguments with move statements to move farther…" at bounding box center [788, 251] width 379 height 487
click at [730, 176] on div "# Use arguments with move statements to move farther. hero . moveRight ( 3 ) he…" at bounding box center [803, 222] width 303 height 382
type textarea "hero.moveRight()"
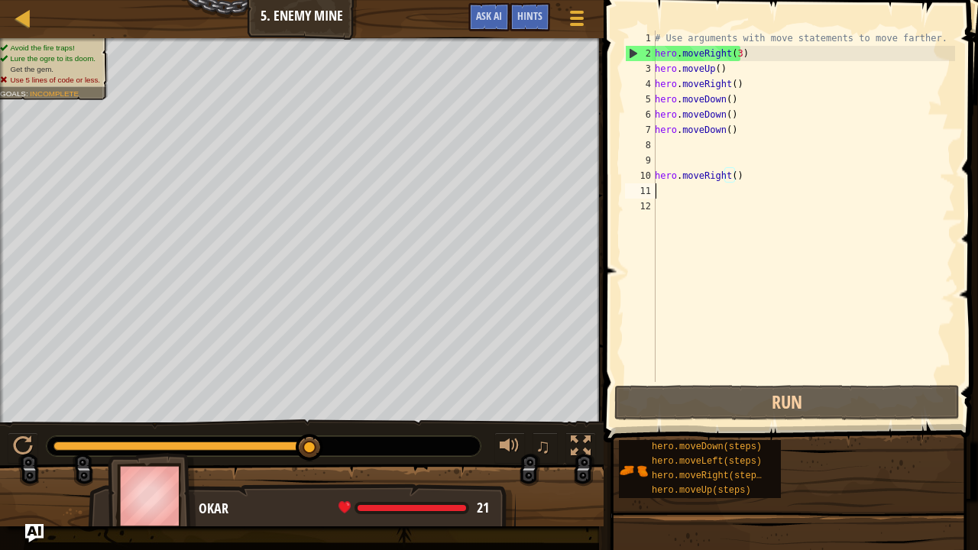
click at [694, 196] on div "# Use arguments with move statements to move farther. hero . moveRight ( 3 ) he…" at bounding box center [803, 222] width 303 height 382
type textarea "h"
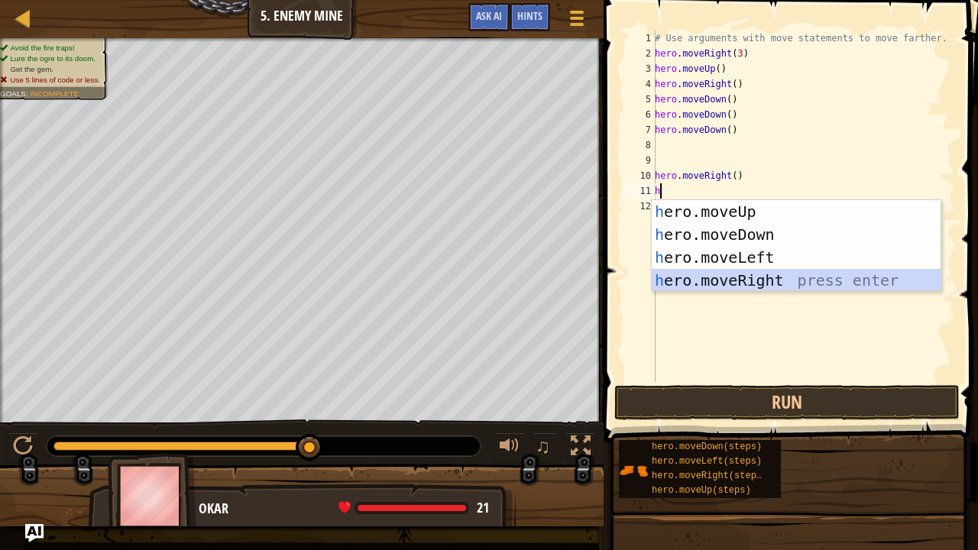
click at [699, 273] on div "h ero.moveUp press enter h ero.moveDown press enter h ero.moveLeft press enter …" at bounding box center [797, 268] width 290 height 137
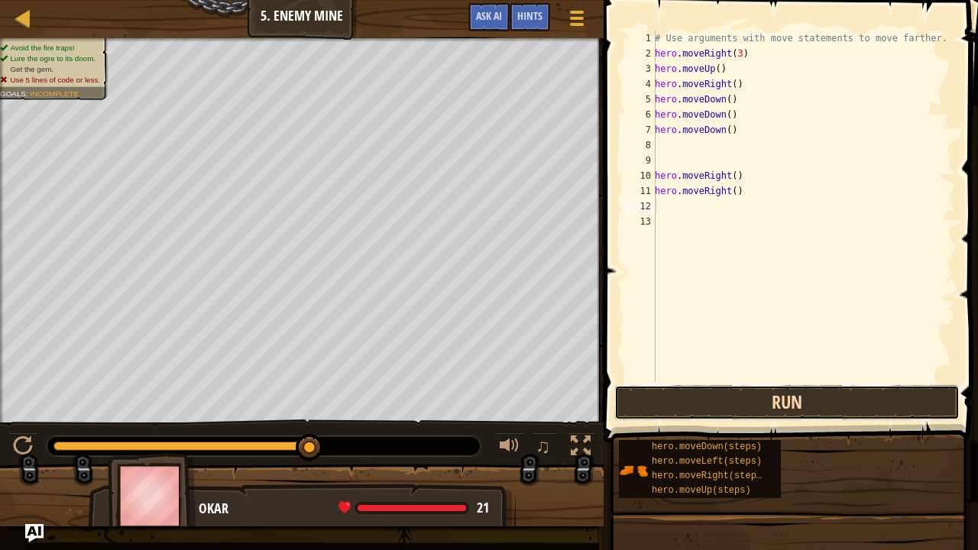
click at [726, 386] on button "Run" at bounding box center [786, 402] width 345 height 35
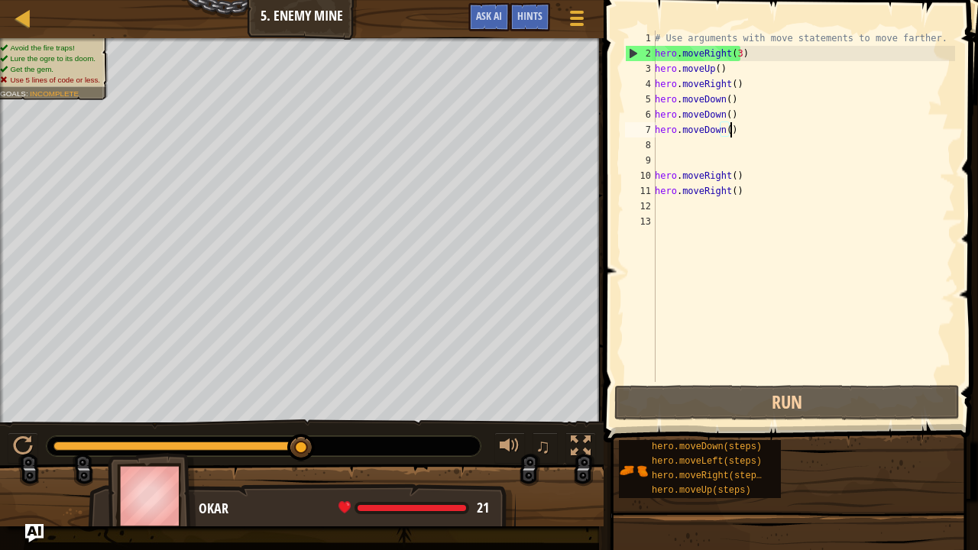
click at [732, 130] on div "# Use arguments with move statements to move farther. hero . moveRight ( 3 ) he…" at bounding box center [803, 222] width 303 height 382
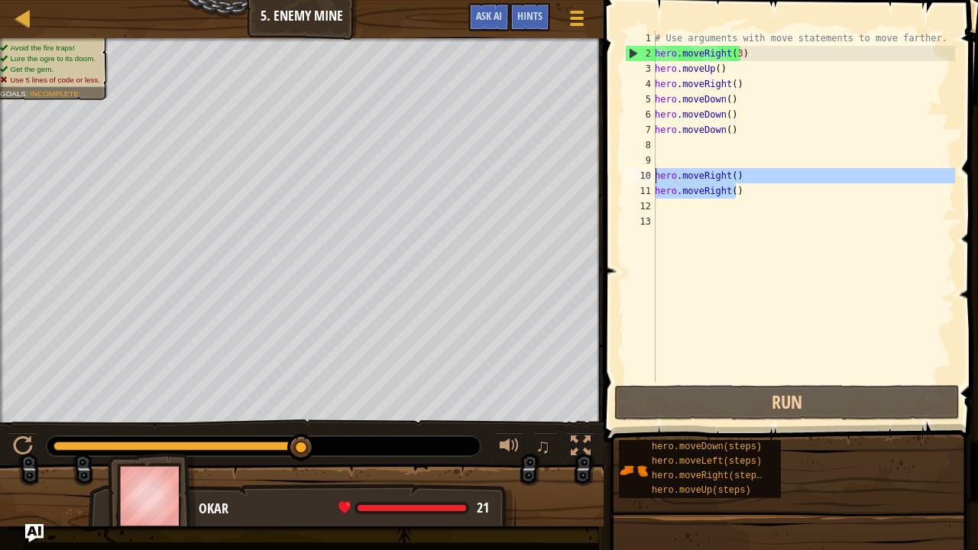
drag, startPoint x: 744, startPoint y: 189, endPoint x: 642, endPoint y: 177, distance: 102.3
click at [642, 177] on div "hero.moveDown() 1 2 3 4 5 6 7 8 9 10 11 12 13 # Use arguments with move stateme…" at bounding box center [788, 206] width 333 height 351
type textarea "hero.moveRight() hero.moveRight()"
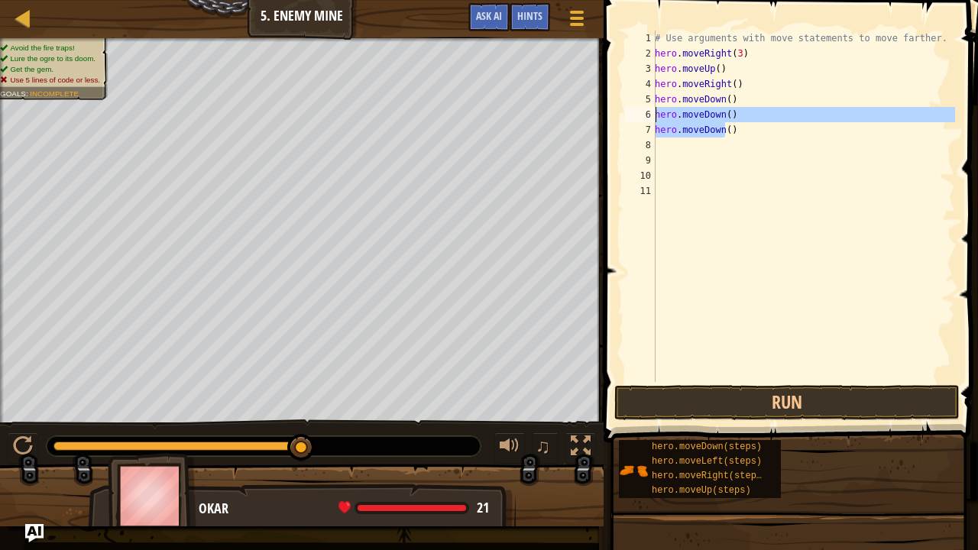
drag, startPoint x: 723, startPoint y: 131, endPoint x: 650, endPoint y: 112, distance: 75.8
click at [650, 112] on div "1 2 3 4 5 6 7 8 9 10 11 # Use arguments with move statements to move farther. h…" at bounding box center [788, 206] width 333 height 351
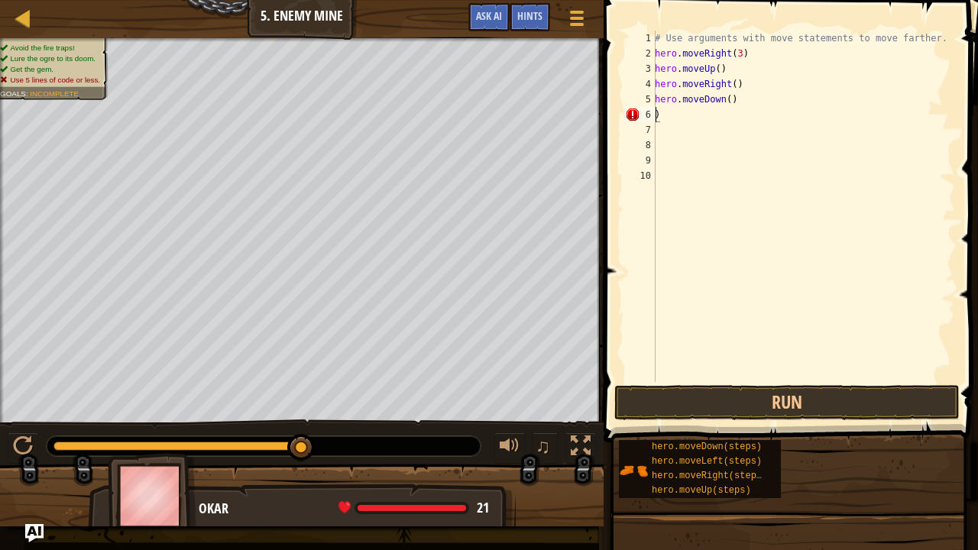
click at [724, 102] on div "# Use arguments with move statements to move farther. hero . moveRight ( 3 ) he…" at bounding box center [803, 222] width 303 height 382
click at [680, 115] on div "# Use arguments with move statements to move farther. hero . moveRight ( 3 ) he…" at bounding box center [803, 222] width 303 height 382
type textarea ")"
click at [727, 104] on div "# Use arguments with move statements to move farther. hero . moveRight ( 3 ) he…" at bounding box center [803, 222] width 303 height 382
type textarea "hero.moveDown(13)"
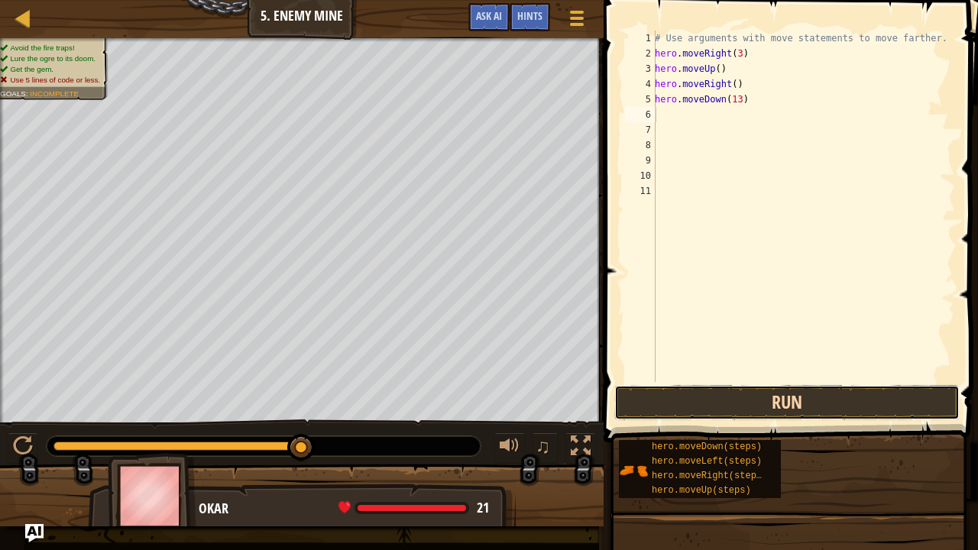
click at [761, 403] on button "Run" at bounding box center [786, 402] width 345 height 35
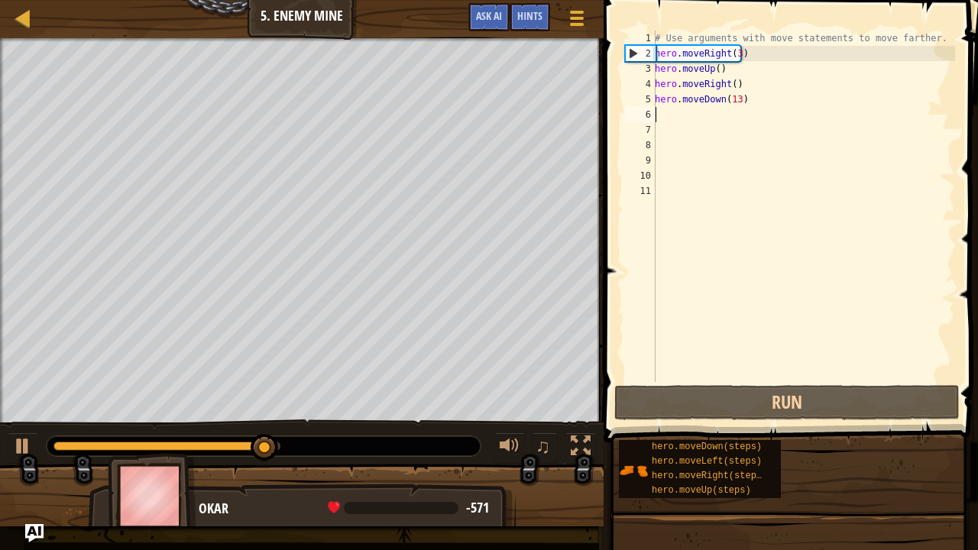
click at [733, 107] on div "# Use arguments with move statements to move farther. hero . moveRight ( 3 ) he…" at bounding box center [803, 222] width 303 height 382
click at [734, 96] on div "# Use arguments with move statements to move farther. hero . moveRight ( 3 ) he…" at bounding box center [803, 222] width 303 height 382
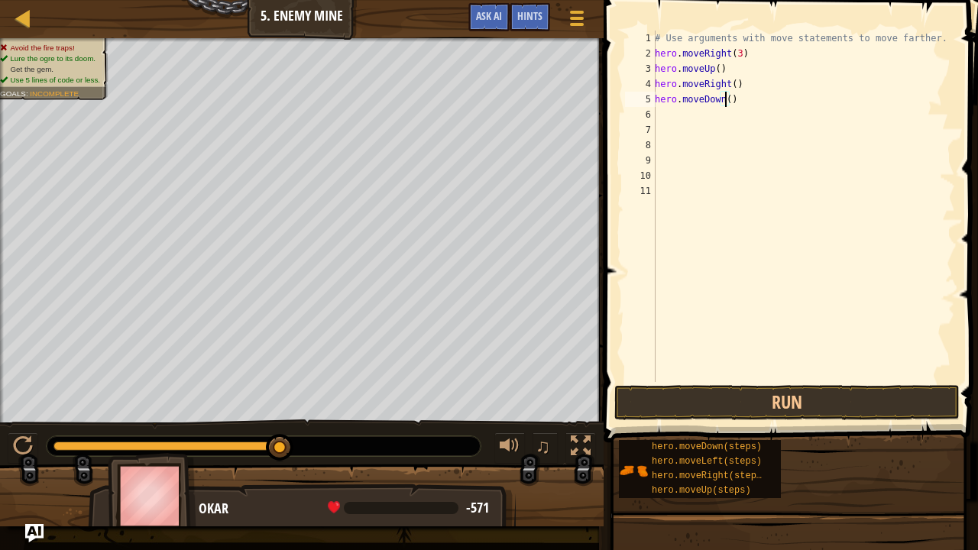
type textarea "hero.moveDown(3)"
click at [742, 104] on div "# Use arguments with move statements to move farther. hero . moveRight ( 3 ) he…" at bounding box center [803, 222] width 303 height 382
type textarea "hero"
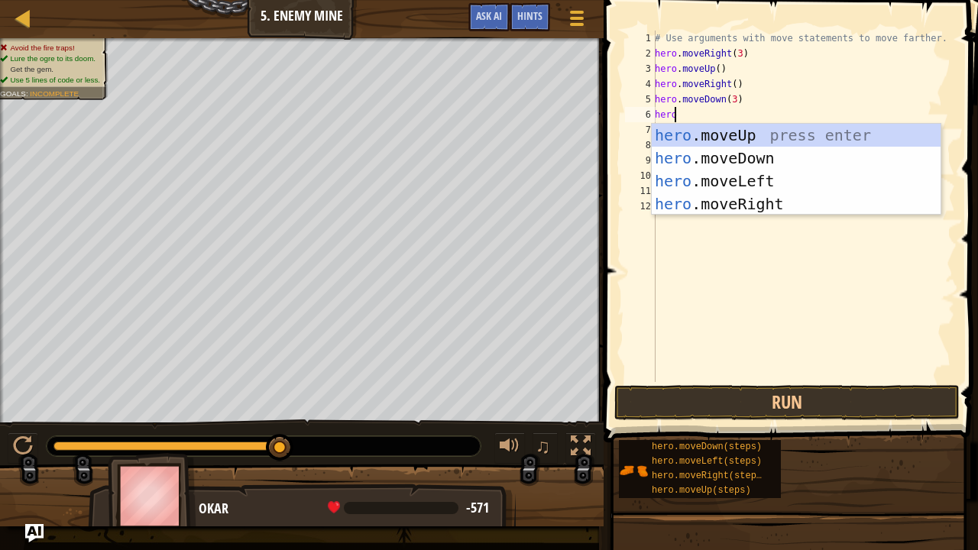
scroll to position [7, 1]
click at [755, 206] on div "hero .moveUp press enter hero .moveDown press enter hero .moveLeft press enter …" at bounding box center [797, 192] width 290 height 137
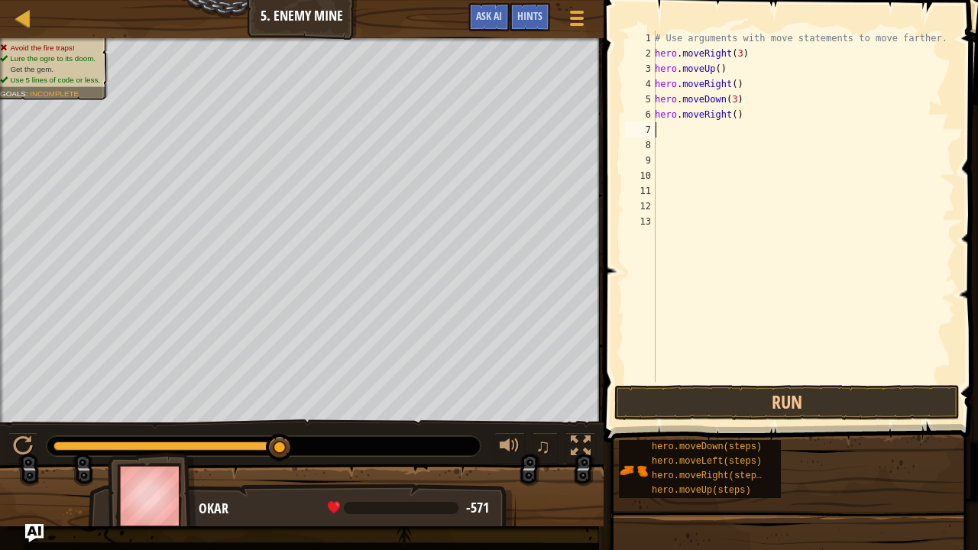
scroll to position [7, 0]
click at [729, 115] on div "# Use arguments with move statements to move farther. hero . moveRight ( 3 ) he…" at bounding box center [803, 222] width 303 height 382
type textarea "hero.moveRight(4)"
click at [793, 404] on button "Run" at bounding box center [786, 402] width 345 height 35
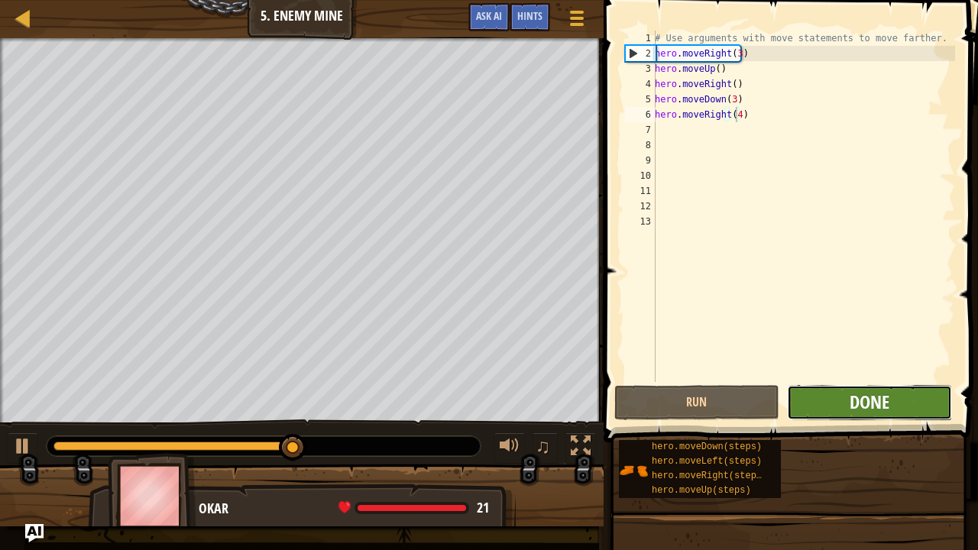
click at [884, 402] on span "Done" at bounding box center [869, 402] width 40 height 24
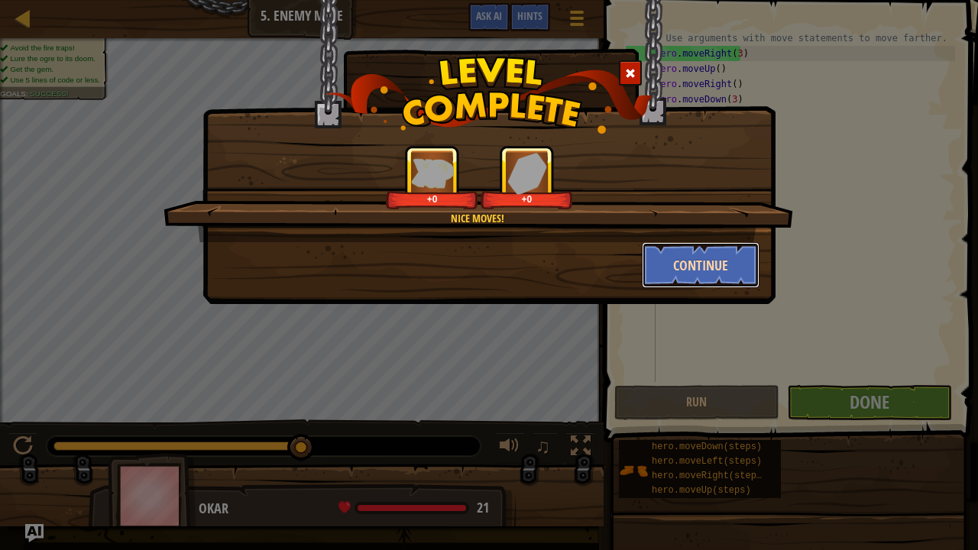
click at [669, 264] on button "Continue" at bounding box center [701, 265] width 118 height 46
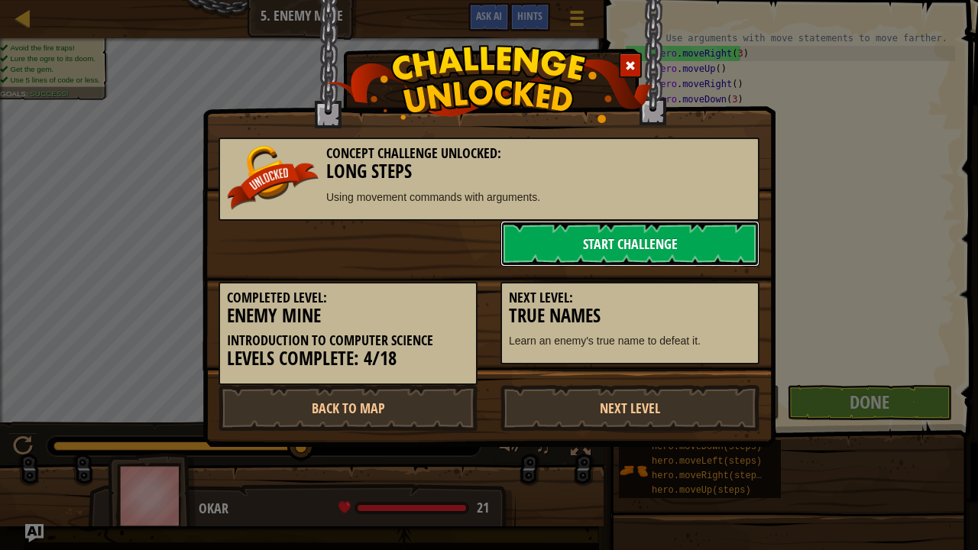
click at [674, 245] on link "Start Challenge" at bounding box center [629, 244] width 259 height 46
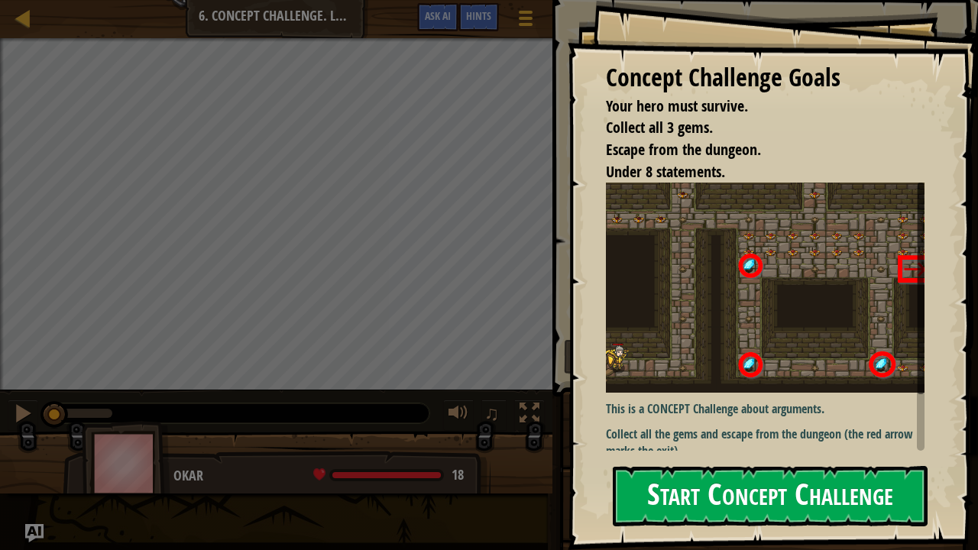
click at [851, 452] on button "Start Concept Challenge" at bounding box center [770, 496] width 315 height 60
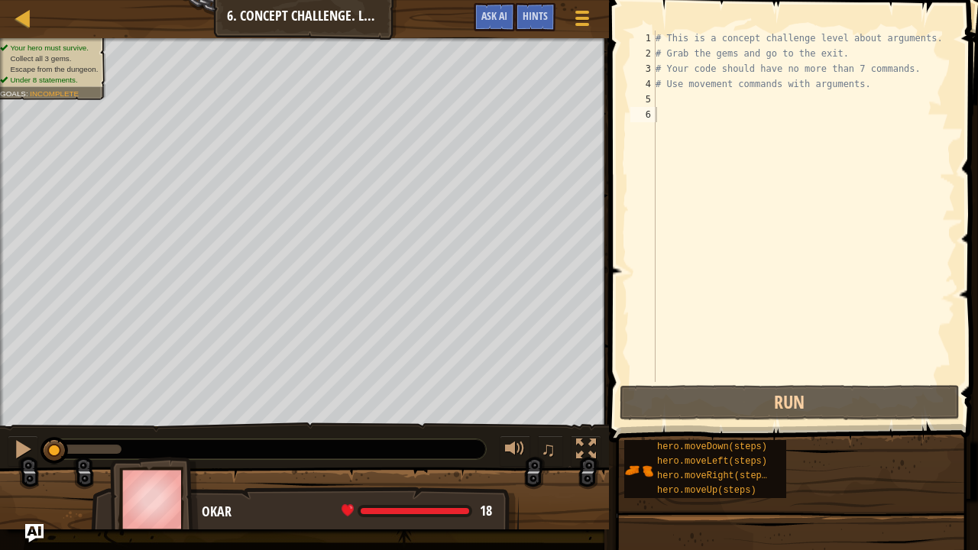
click at [247, 5] on div "Map Introduction to Computer Science 6. Concept Challenge. Long Steps Game Menu…" at bounding box center [304, 19] width 609 height 38
click at [975, 0] on span at bounding box center [794, 199] width 381 height 487
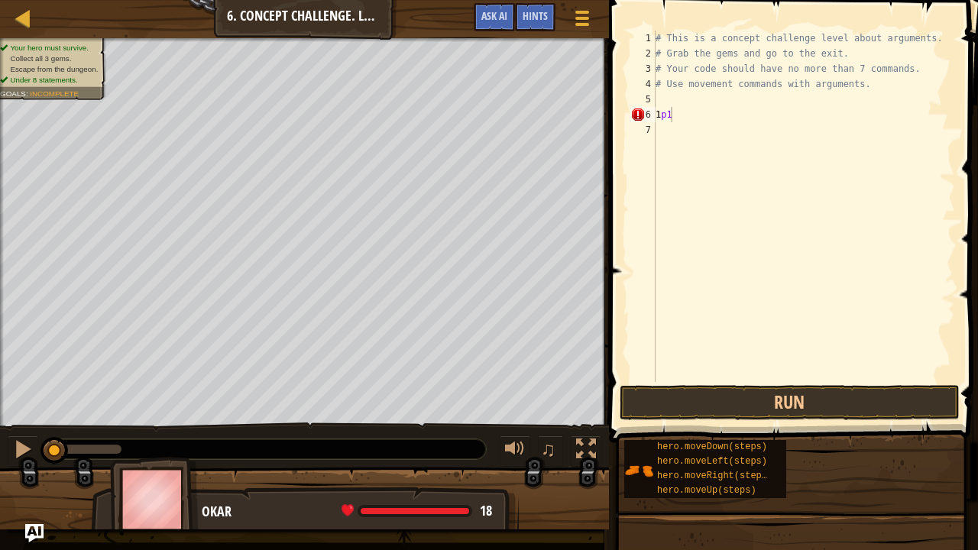
click at [975, 0] on span at bounding box center [794, 199] width 381 height 487
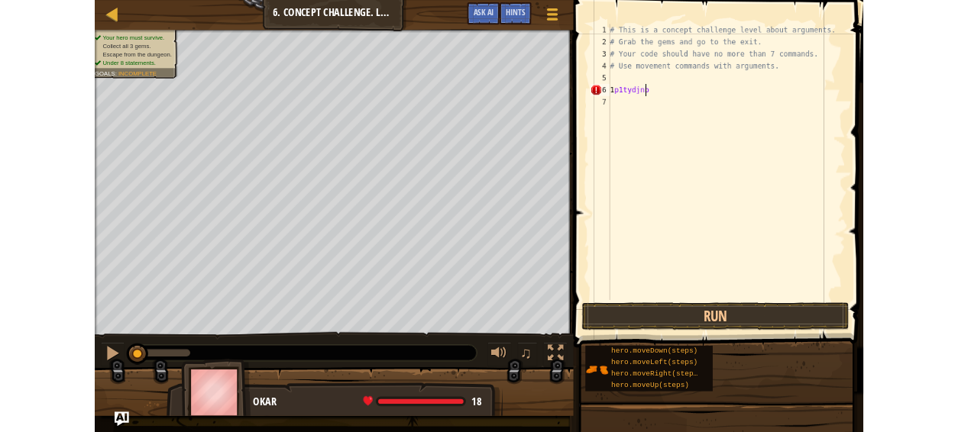
scroll to position [7, 3]
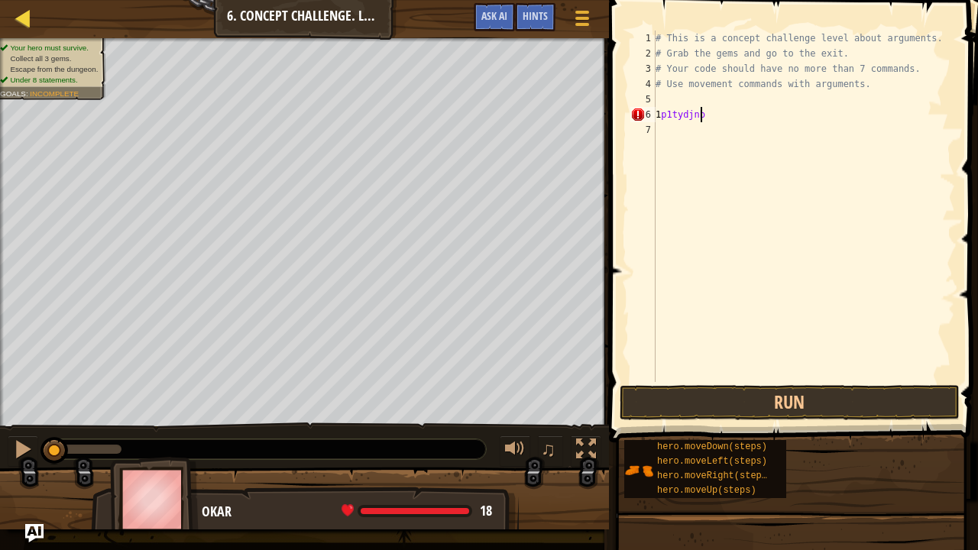
type textarea "1p1tydjnb"
click at [34, 23] on link "Map" at bounding box center [35, 18] width 8 height 21
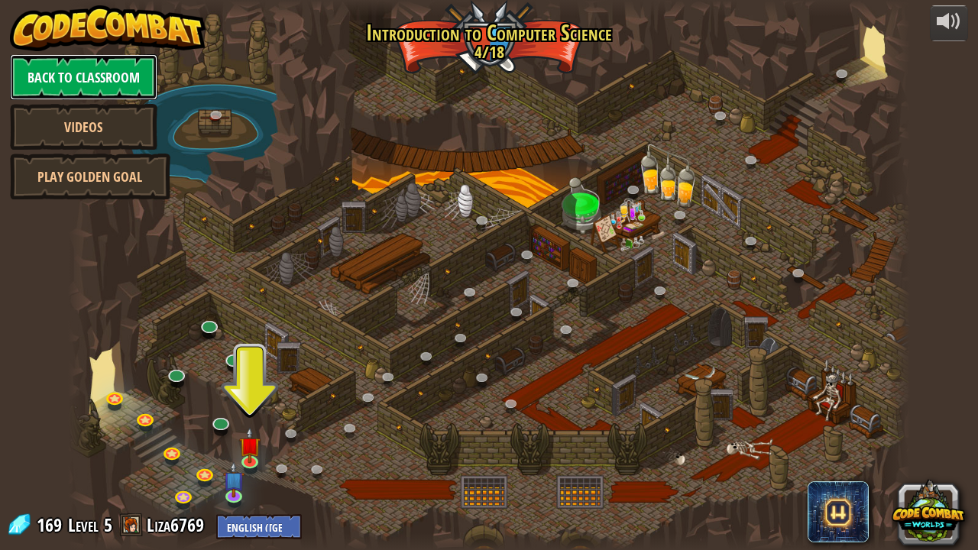
click at [128, 68] on link "Back to Classroom" at bounding box center [83, 77] width 147 height 46
